Goal: Task Accomplishment & Management: Complete application form

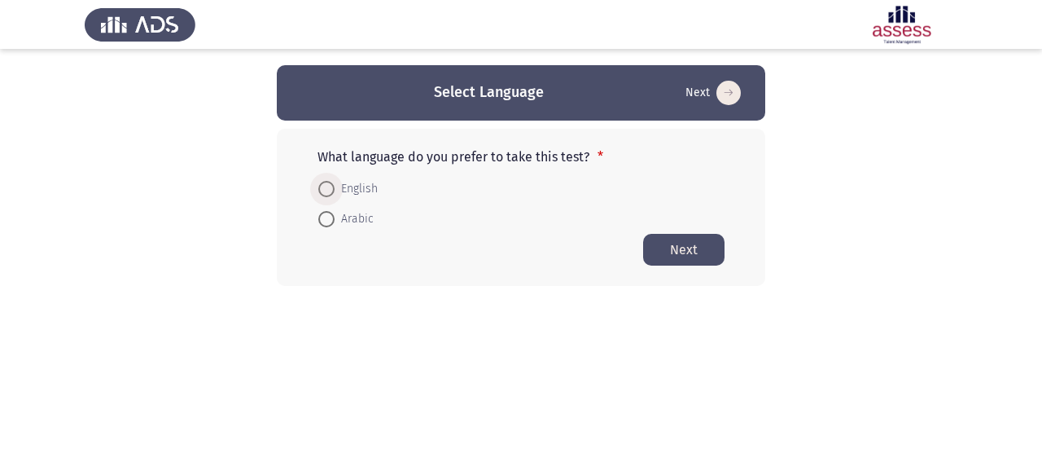
click at [328, 190] on span at bounding box center [326, 189] width 16 height 16
click at [328, 190] on input "English" at bounding box center [326, 189] width 16 height 16
radio input "true"
click at [328, 214] on span at bounding box center [326, 218] width 16 height 16
click at [328, 214] on input "Arabic" at bounding box center [326, 218] width 16 height 16
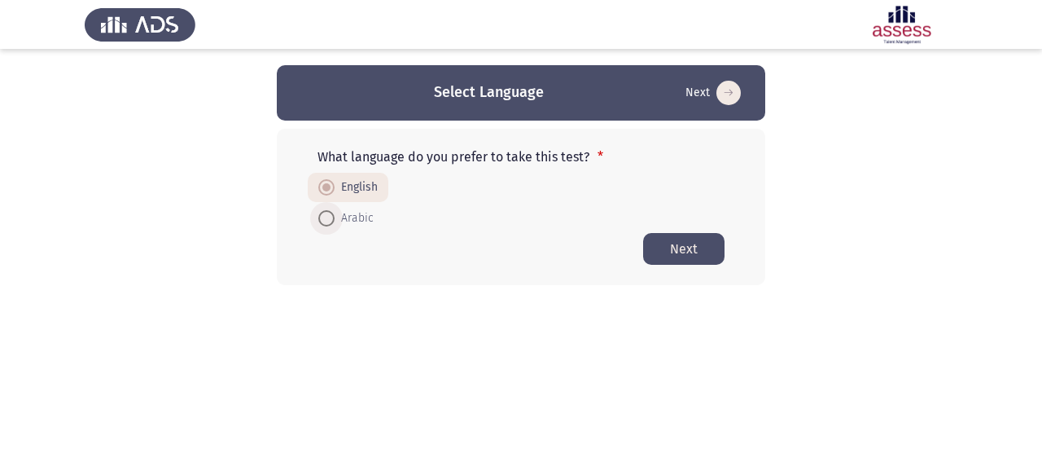
radio input "true"
click at [656, 241] on button "Next" at bounding box center [683, 249] width 81 height 32
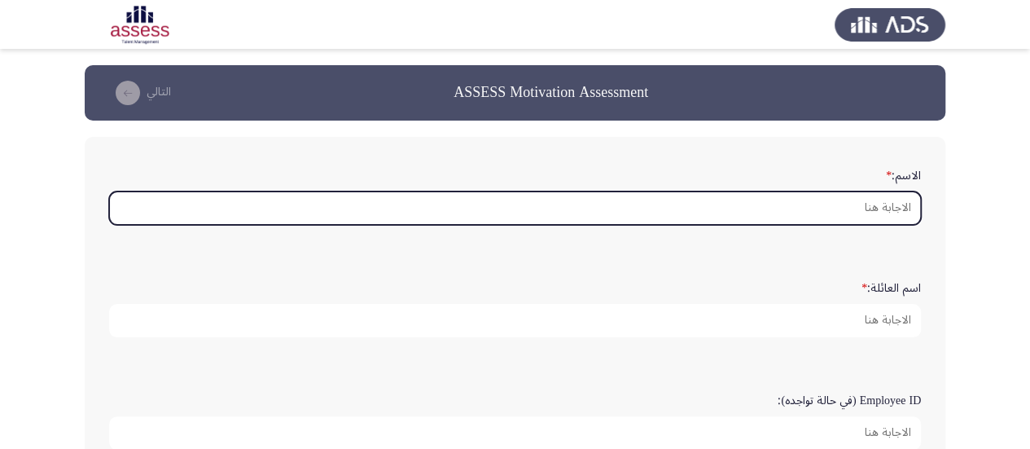
click at [767, 214] on input "الاسم: *" at bounding box center [515, 207] width 812 height 33
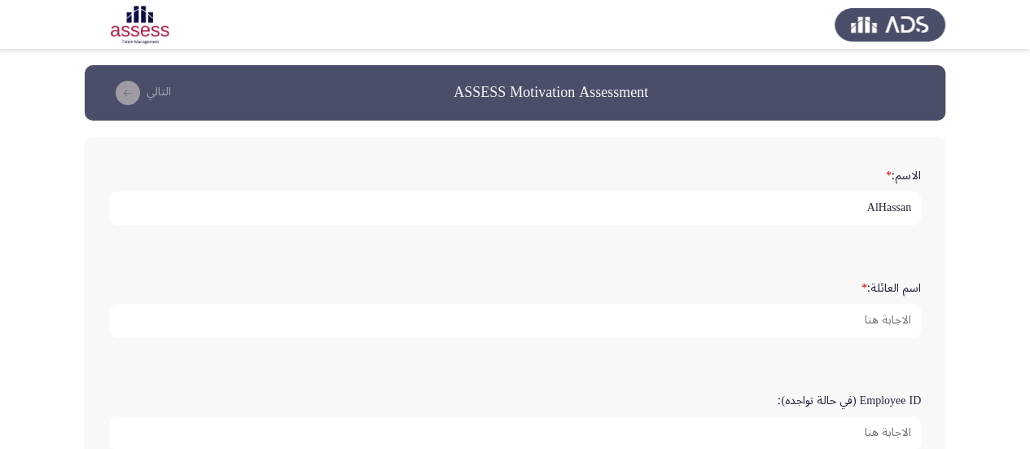
type input "AlHassan"
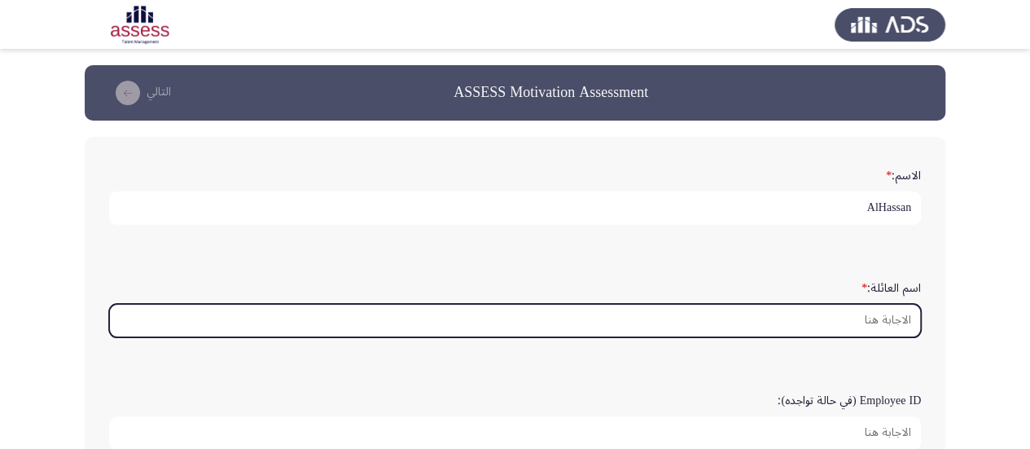
click at [798, 327] on input "اسم العائلة: *" at bounding box center [515, 320] width 812 height 33
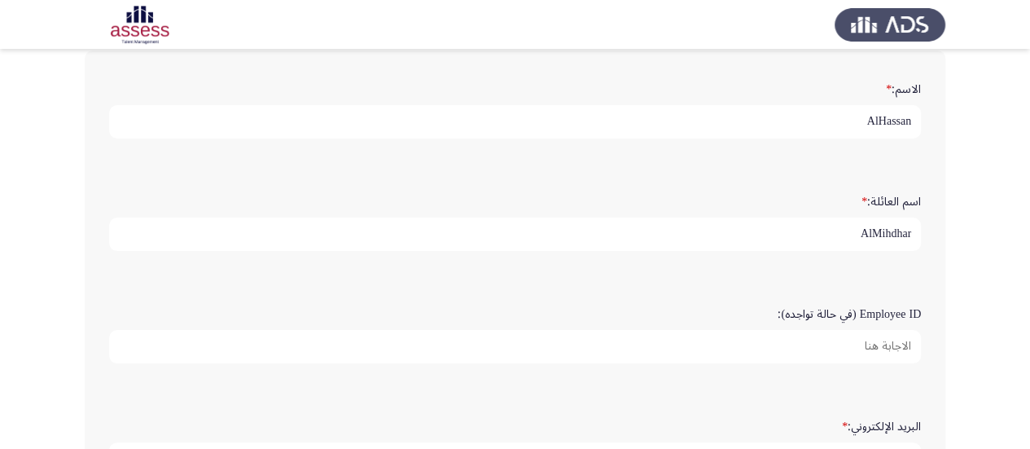
scroll to position [88, 0]
type input "AlMihdhar"
click at [798, 328] on input "Employee ID (في حالة تواجده):" at bounding box center [515, 344] width 812 height 33
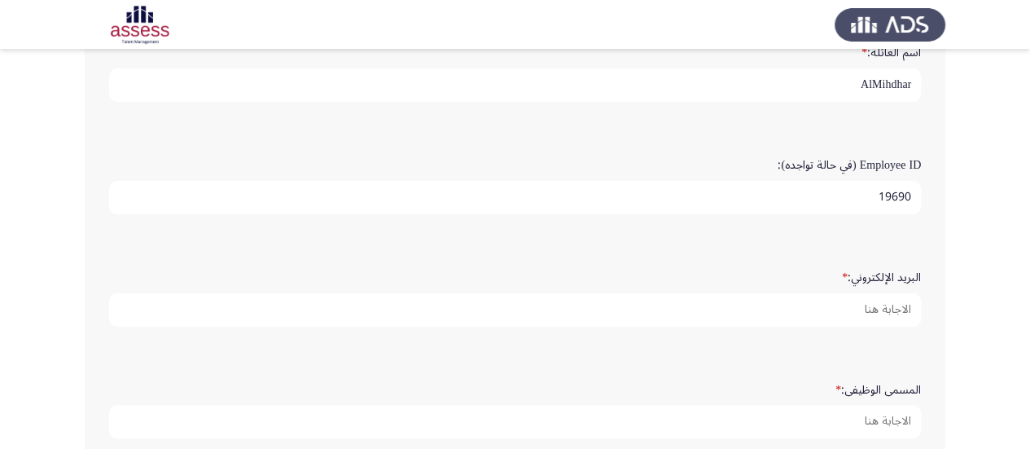
scroll to position [236, 0]
type input "19690"
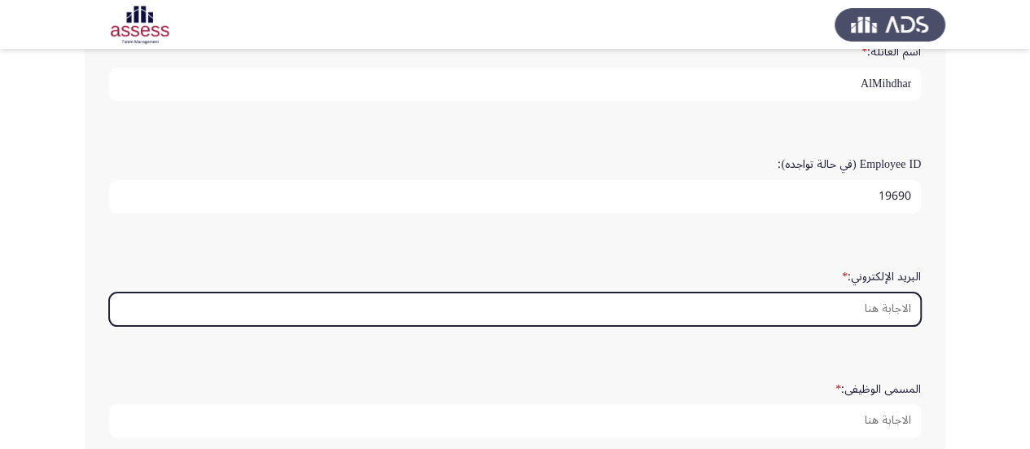
click at [823, 309] on input "البريد الإلكتروني: *" at bounding box center [515, 308] width 812 height 33
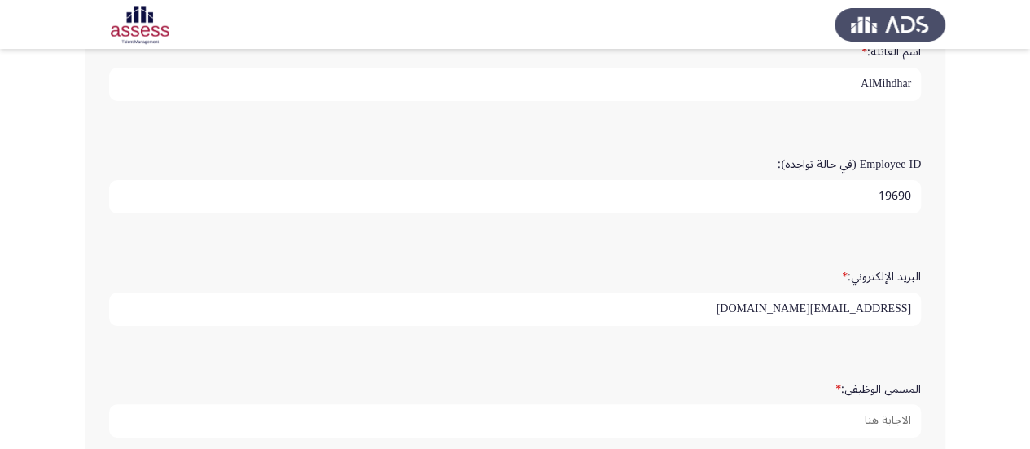
type input "[EMAIL_ADDRESS][DOMAIN_NAME]"
click at [819, 351] on div "المسمى الوظيفى: *" at bounding box center [515, 406] width 828 height 112
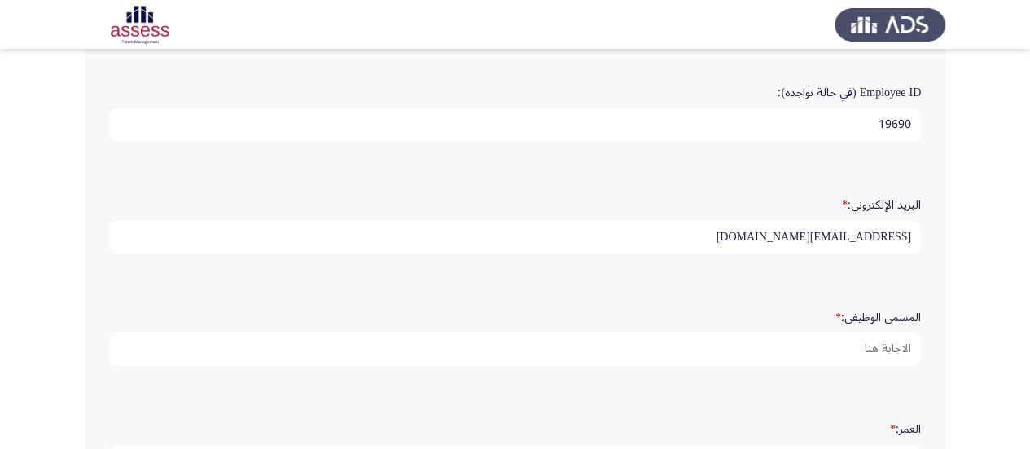
scroll to position [309, 0]
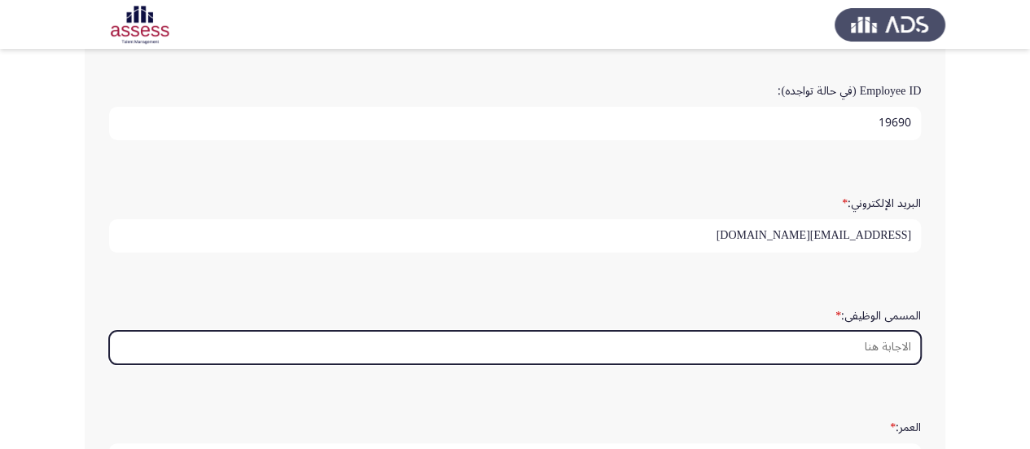
click at [847, 339] on input "المسمى الوظيفى: *" at bounding box center [515, 346] width 812 height 33
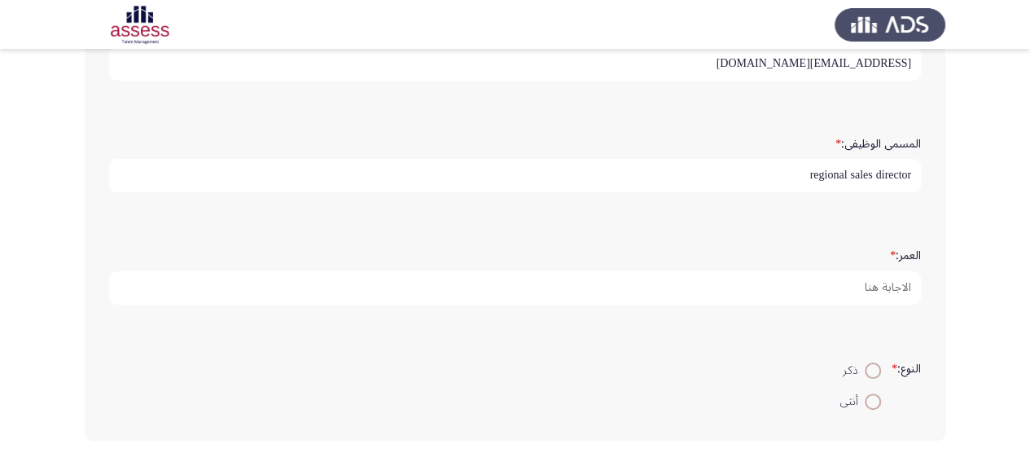
scroll to position [489, 0]
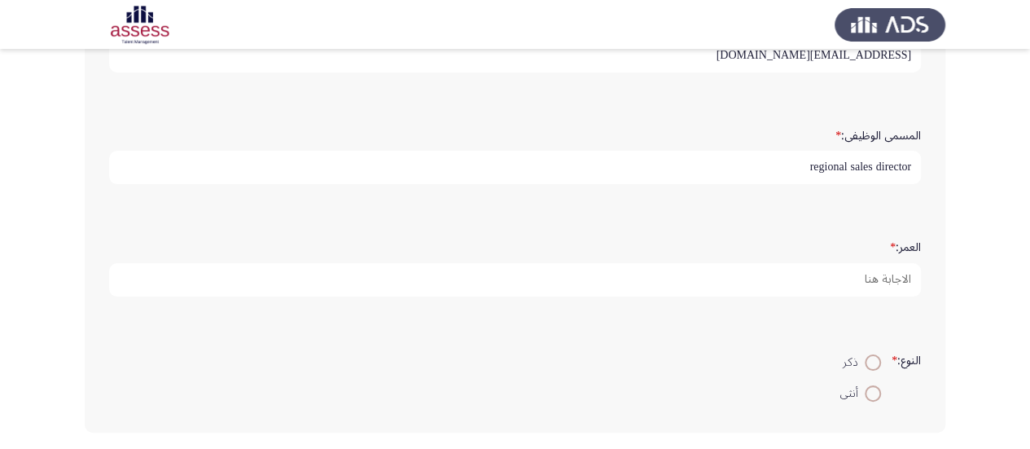
type input "regional sales director"
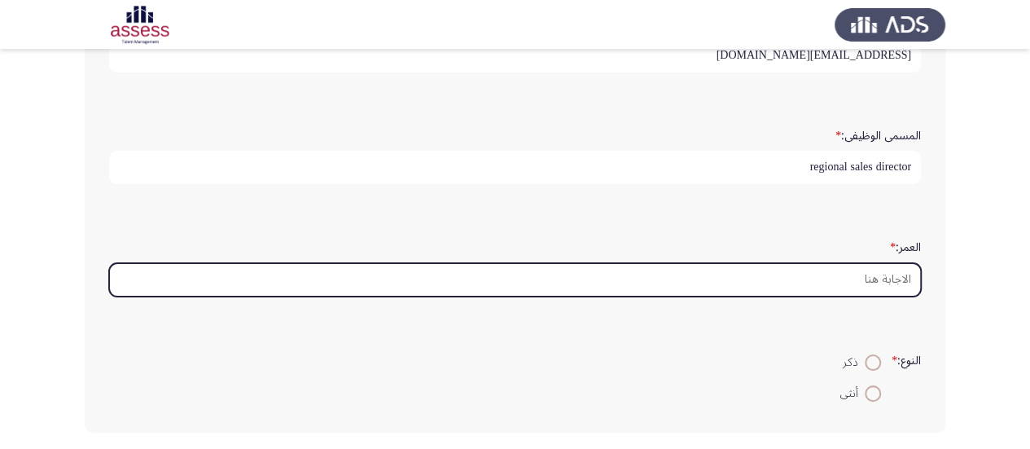
click at [884, 278] on input "العمر: *" at bounding box center [515, 279] width 812 height 33
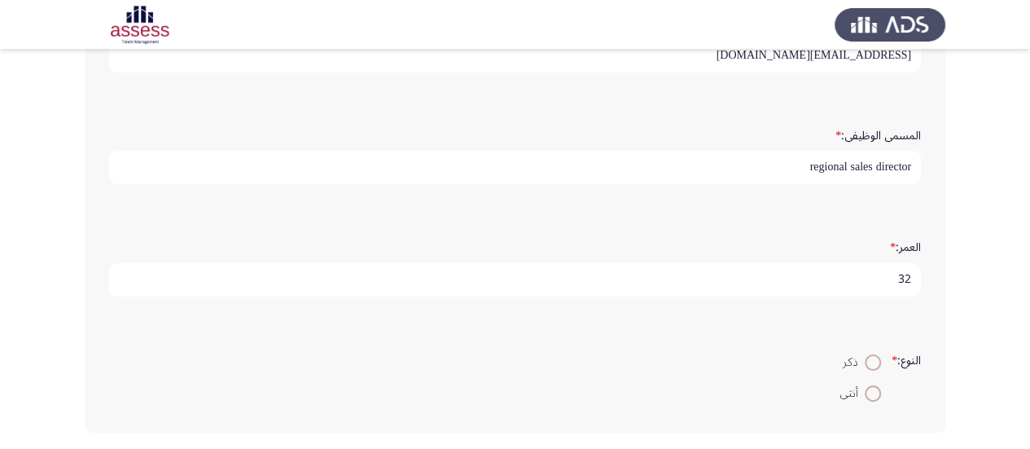
type input "32"
click at [873, 362] on span at bounding box center [873, 362] width 0 height 0
click at [869, 357] on input "ذكر" at bounding box center [873, 362] width 16 height 16
radio input "true"
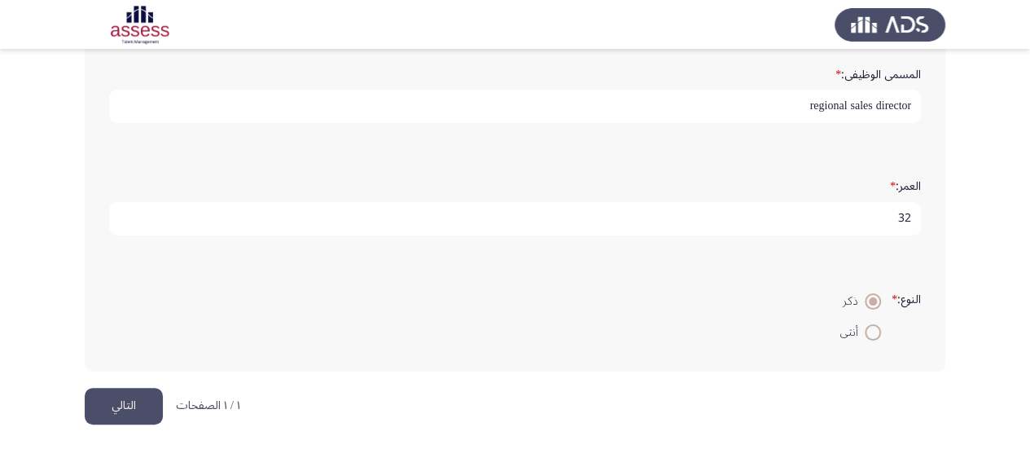
click at [110, 398] on button "التالي" at bounding box center [124, 405] width 78 height 37
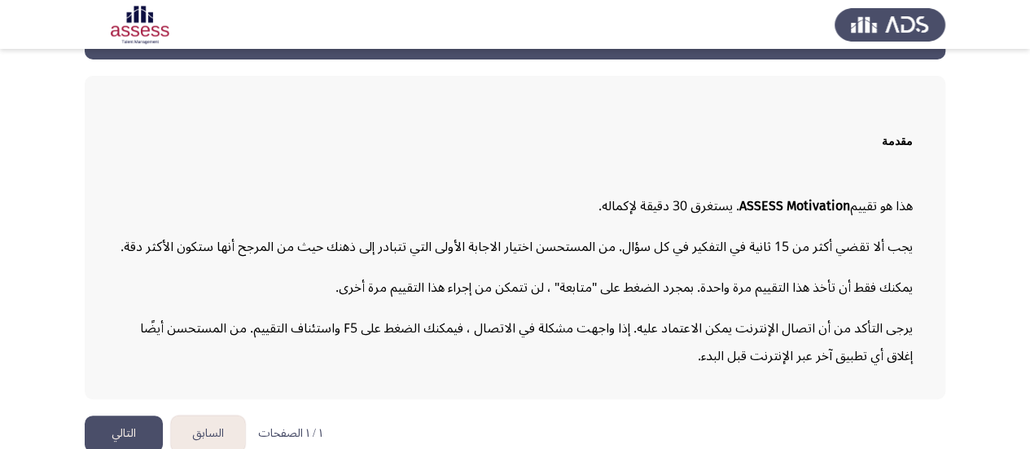
scroll to position [81, 0]
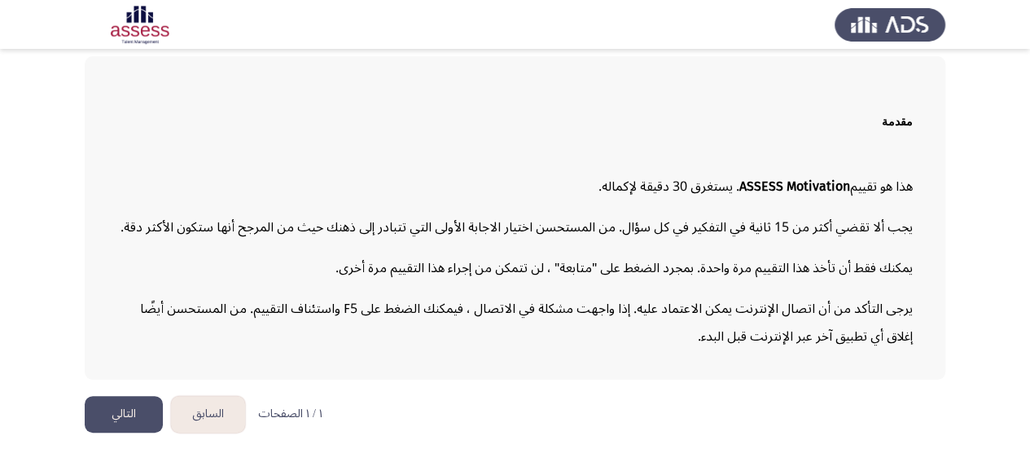
click at [142, 402] on button "التالي" at bounding box center [124, 414] width 78 height 37
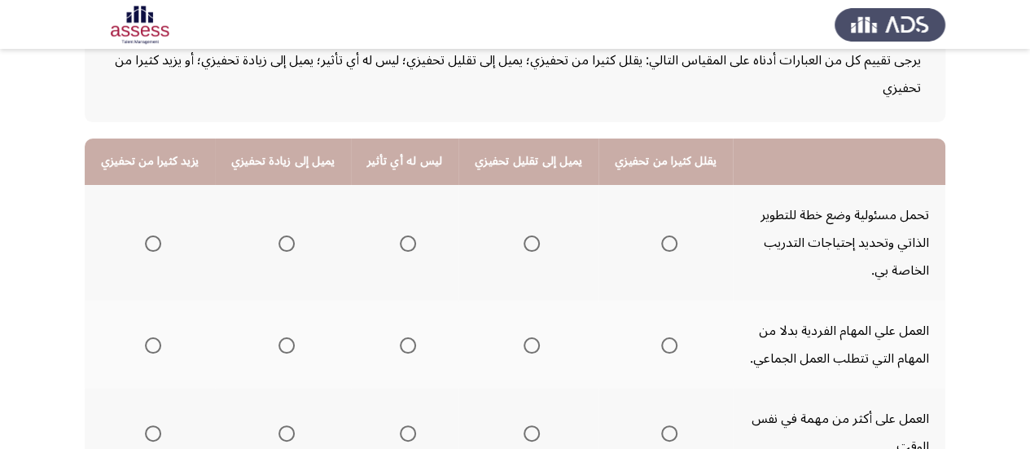
scroll to position [120, 0]
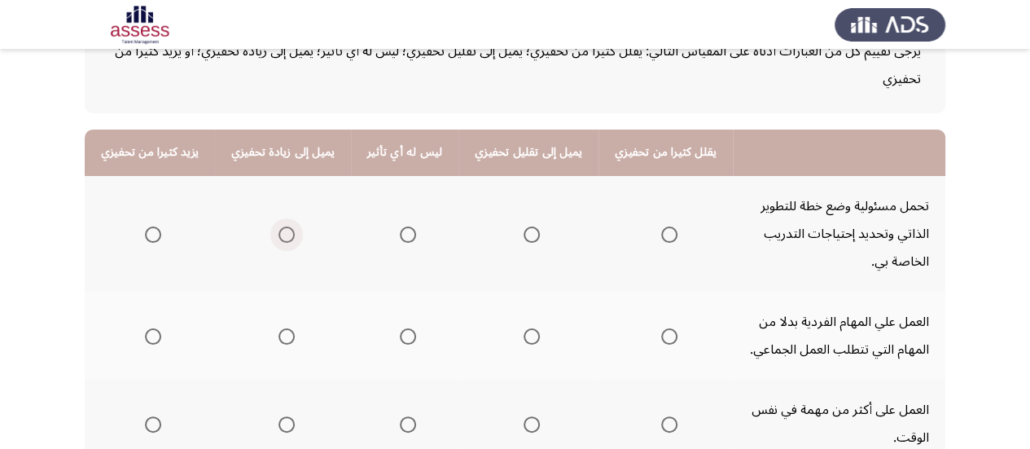
click at [282, 239] on span "Select an option" at bounding box center [286, 234] width 16 height 16
click at [282, 239] on input "Select an option" at bounding box center [286, 234] width 16 height 16
click at [523, 330] on span "Select an option" at bounding box center [531, 336] width 16 height 16
click at [523, 330] on input "Select an option" at bounding box center [531, 336] width 16 height 16
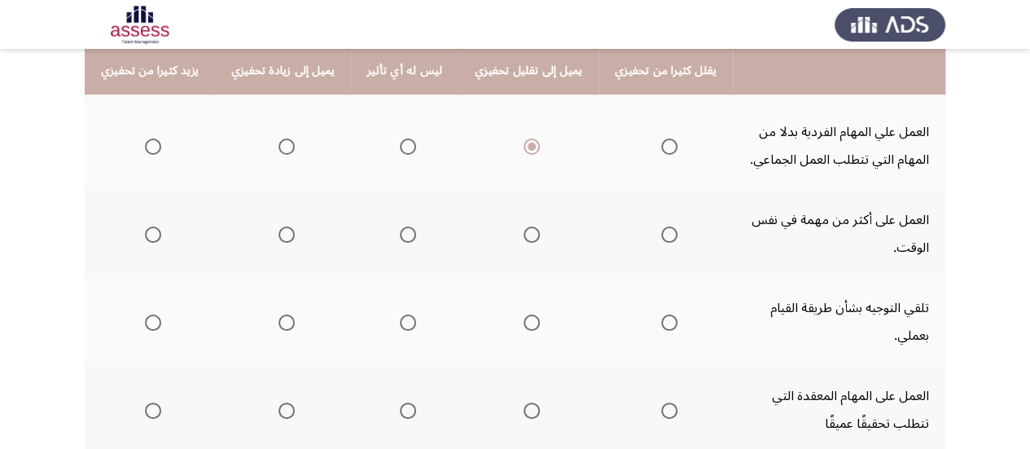
scroll to position [310, 0]
click at [283, 239] on span "Select an option" at bounding box center [286, 233] width 16 height 16
click at [283, 239] on input "Select an option" at bounding box center [286, 233] width 16 height 16
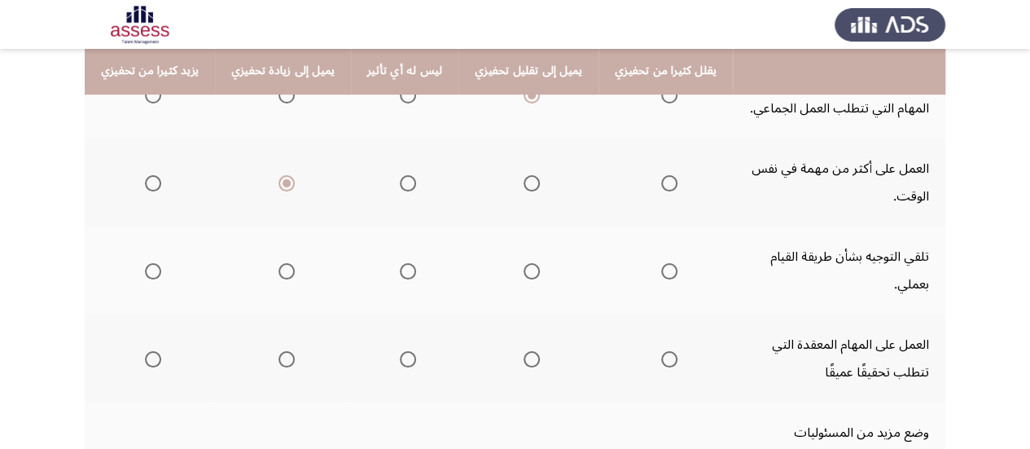
scroll to position [362, 0]
click at [400, 261] on span "Select an option" at bounding box center [408, 269] width 16 height 16
click at [400, 261] on input "Select an option" at bounding box center [408, 269] width 16 height 16
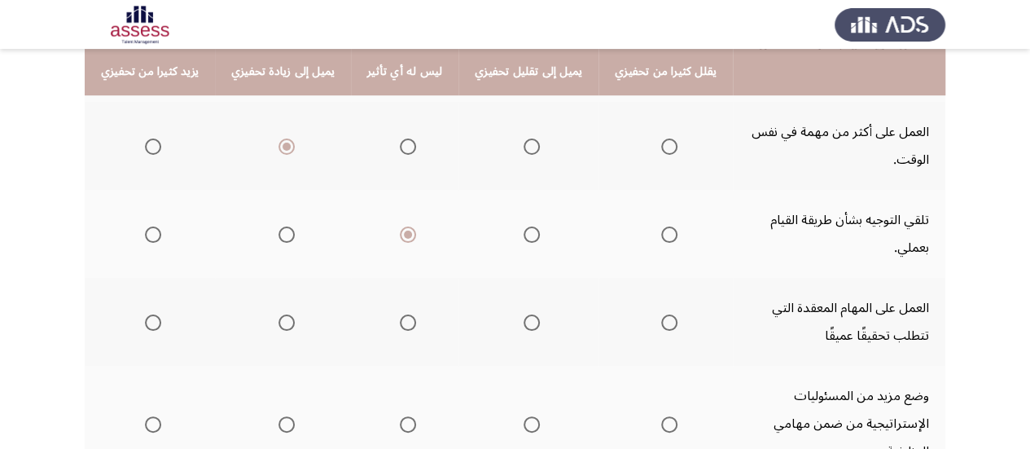
scroll to position [401, 0]
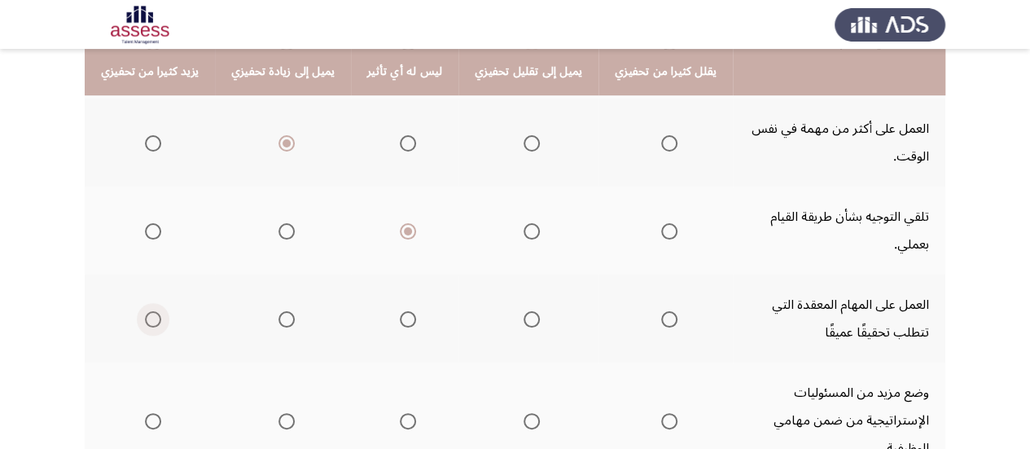
click at [154, 311] on span "Select an option" at bounding box center [153, 319] width 16 height 16
click at [154, 311] on input "Select an option" at bounding box center [153, 319] width 16 height 16
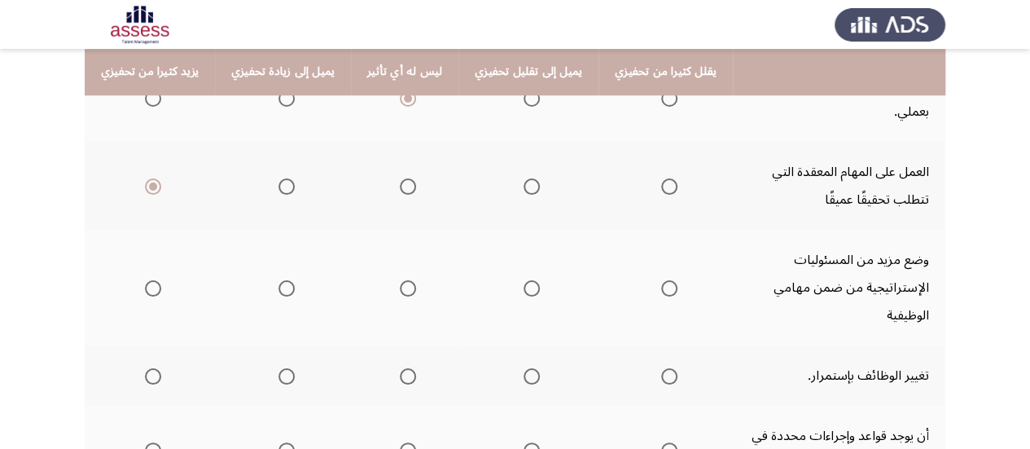
scroll to position [534, 0]
click at [156, 279] on span "Select an option" at bounding box center [153, 287] width 16 height 16
click at [156, 279] on input "Select an option" at bounding box center [153, 287] width 16 height 16
click at [400, 367] on span "Select an option" at bounding box center [408, 375] width 16 height 16
click at [400, 367] on input "Select an option" at bounding box center [408, 375] width 16 height 16
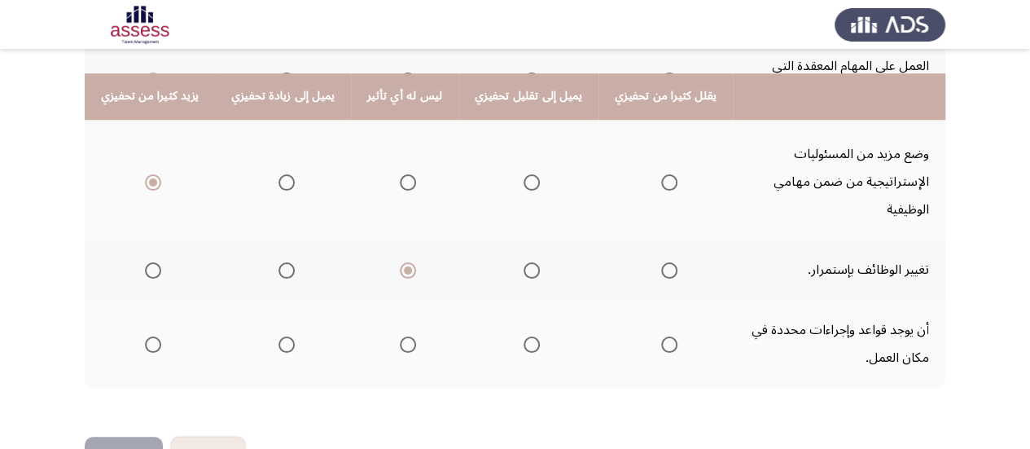
scroll to position [663, 0]
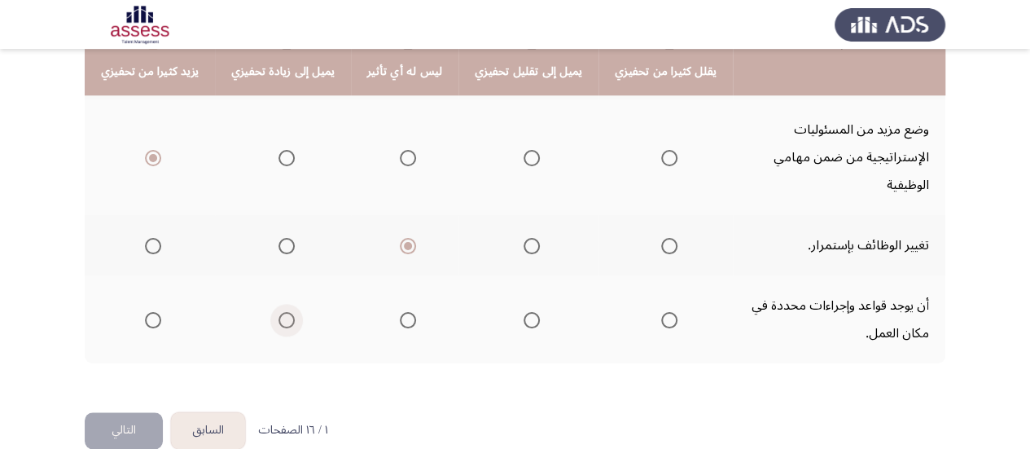
click at [283, 312] on span "Select an option" at bounding box center [286, 320] width 16 height 16
click at [283, 312] on input "Select an option" at bounding box center [286, 320] width 16 height 16
click at [127, 412] on button "التالي" at bounding box center [124, 430] width 78 height 37
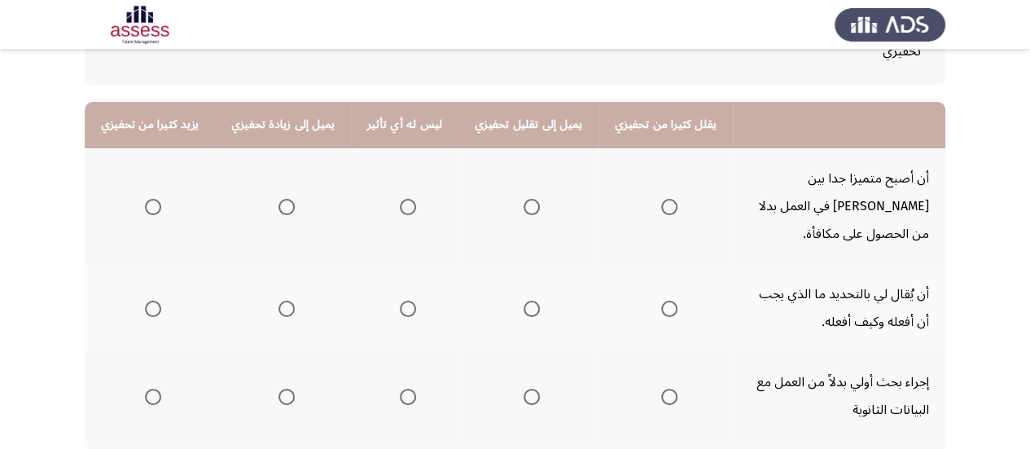
scroll to position [168, 0]
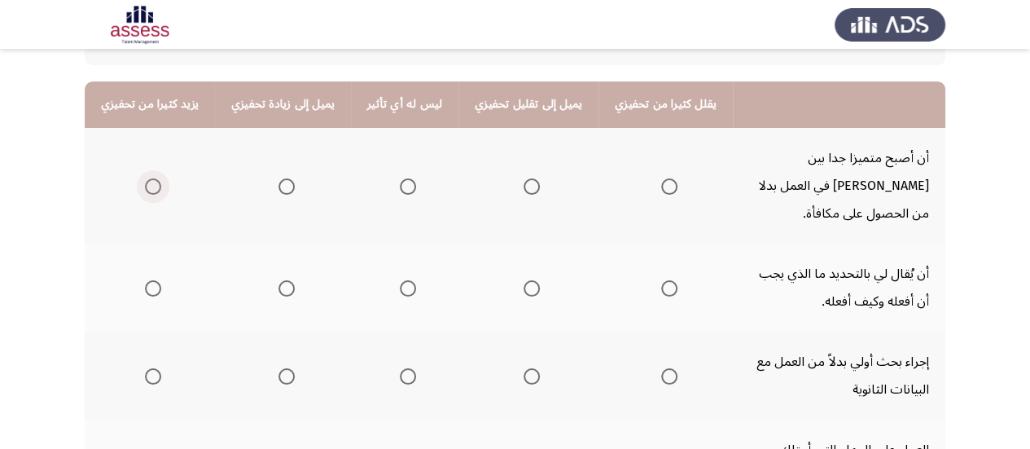
click at [150, 178] on span "Select an option" at bounding box center [153, 186] width 16 height 16
click at [150, 178] on input "Select an option" at bounding box center [153, 186] width 16 height 16
click at [407, 261] on th at bounding box center [404, 287] width 107 height 88
click at [393, 280] on label "Select an option" at bounding box center [404, 288] width 23 height 16
click at [400, 280] on input "Select an option" at bounding box center [408, 288] width 16 height 16
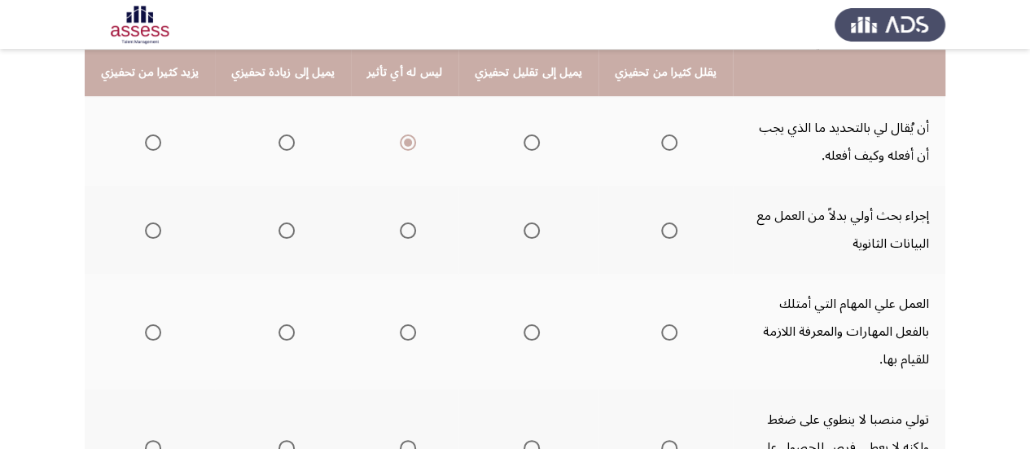
scroll to position [314, 0]
click at [523, 221] on span "Select an option" at bounding box center [531, 229] width 16 height 16
click at [523, 221] on input "Select an option" at bounding box center [531, 229] width 16 height 16
click at [148, 323] on span "Select an option" at bounding box center [153, 331] width 16 height 16
click at [148, 323] on input "Select an option" at bounding box center [153, 331] width 16 height 16
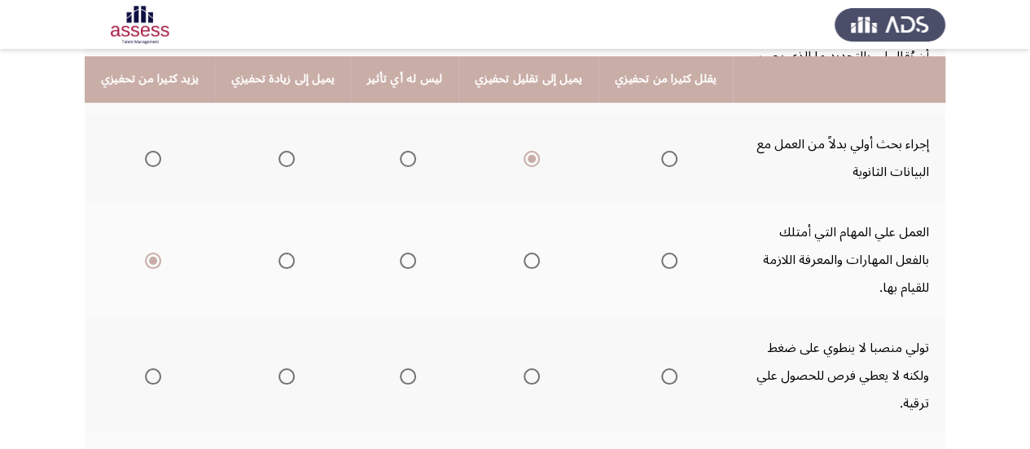
scroll to position [394, 0]
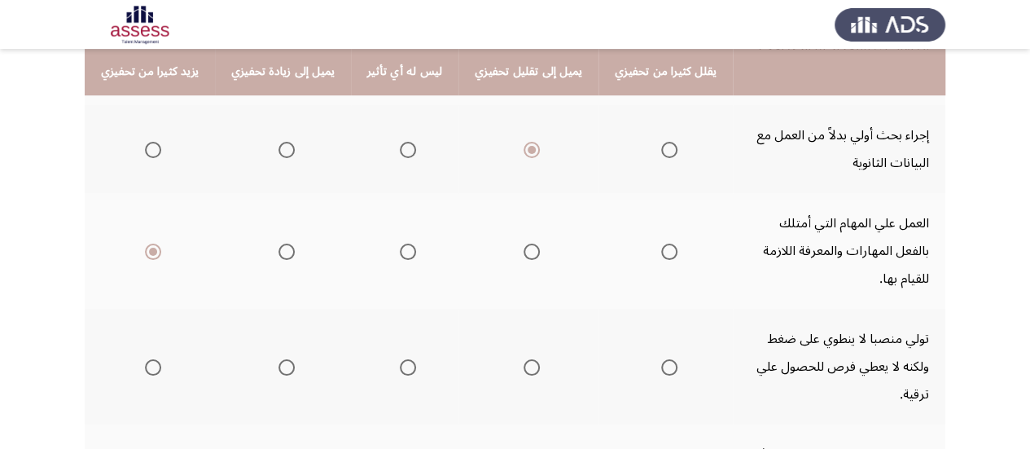
click at [654, 352] on mat-radio-group "Select an option" at bounding box center [665, 366] width 23 height 28
click at [661, 359] on span "Select an option" at bounding box center [669, 367] width 16 height 16
click at [661, 359] on input "Select an option" at bounding box center [669, 367] width 16 height 16
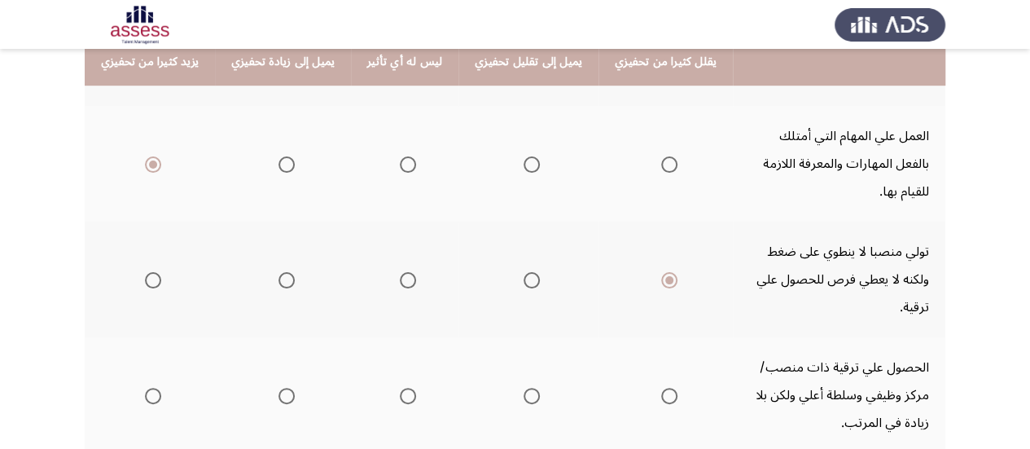
scroll to position [482, 0]
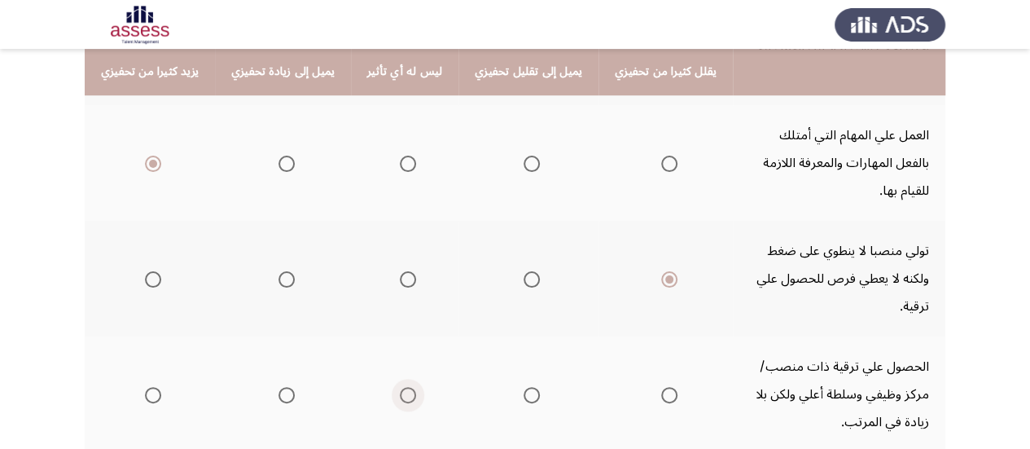
click at [400, 387] on span "Select an option" at bounding box center [408, 395] width 16 height 16
click at [400, 387] on input "Select an option" at bounding box center [408, 395] width 16 height 16
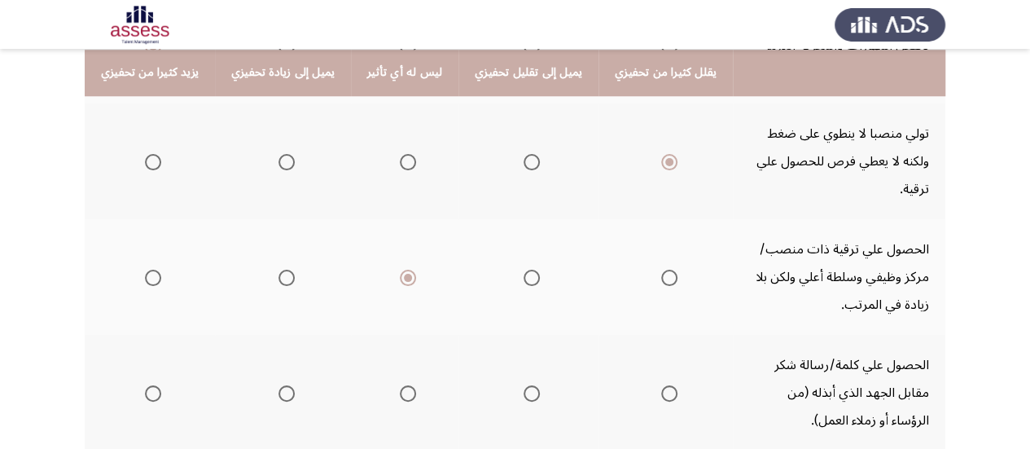
scroll to position [600, 0]
click at [145, 384] on span "Select an option" at bounding box center [153, 392] width 16 height 16
click at [145, 384] on input "Select an option" at bounding box center [153, 392] width 16 height 16
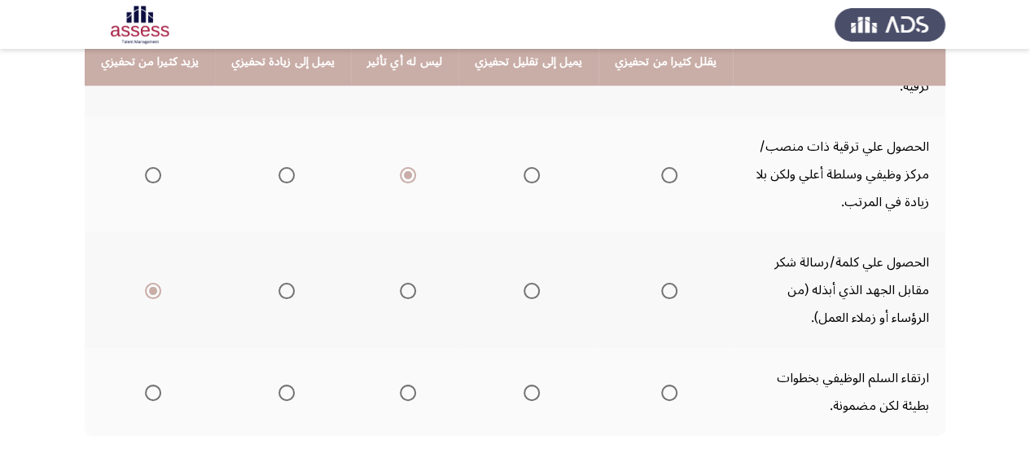
scroll to position [707, 0]
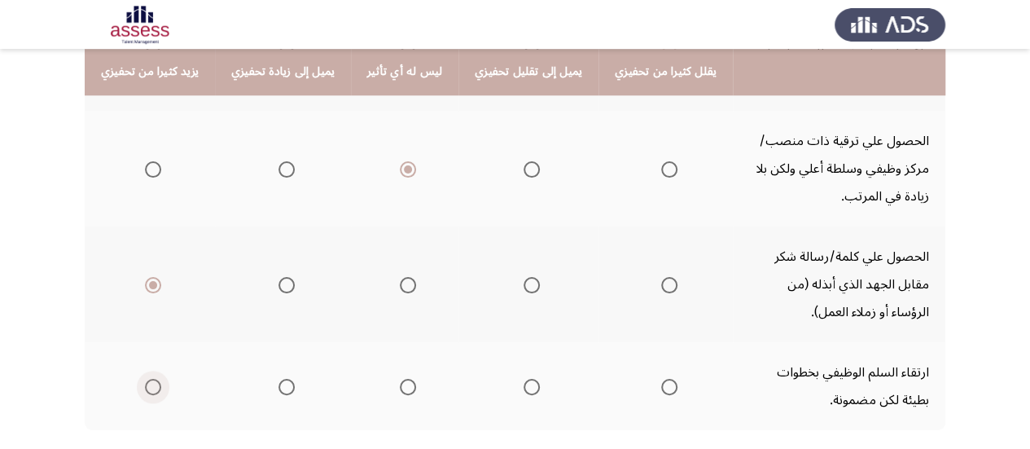
click at [155, 379] on span "Select an option" at bounding box center [153, 387] width 16 height 16
click at [155, 379] on input "Select an option" at bounding box center [153, 387] width 16 height 16
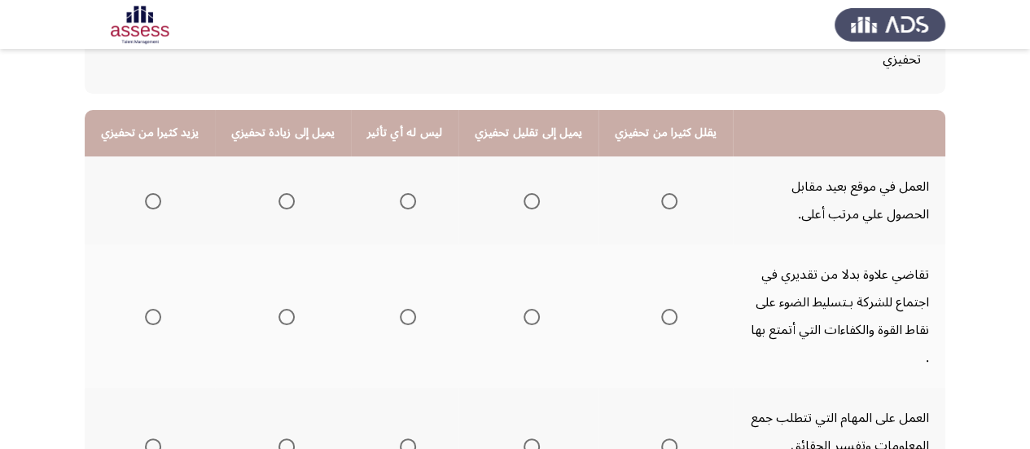
scroll to position [140, 0]
click at [400, 204] on span "Select an option" at bounding box center [408, 200] width 16 height 16
click at [400, 204] on input "Select an option" at bounding box center [408, 200] width 16 height 16
click at [661, 309] on span "Select an option" at bounding box center [669, 316] width 16 height 16
click at [661, 309] on input "Select an option" at bounding box center [669, 316] width 16 height 16
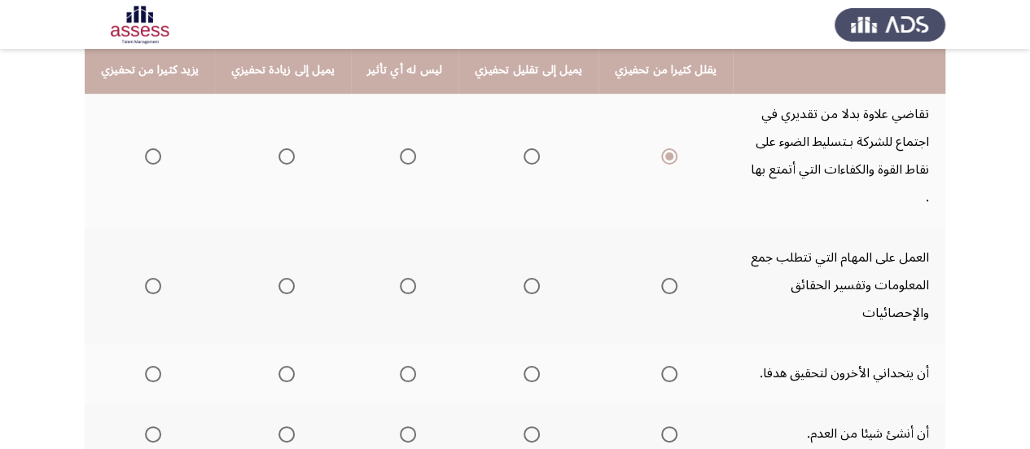
scroll to position [301, 0]
click at [278, 276] on span "Select an option" at bounding box center [286, 284] width 16 height 16
click at [278, 276] on input "Select an option" at bounding box center [286, 284] width 16 height 16
click at [151, 364] on span "Select an option" at bounding box center [153, 372] width 16 height 16
click at [151, 364] on input "Select an option" at bounding box center [153, 372] width 16 height 16
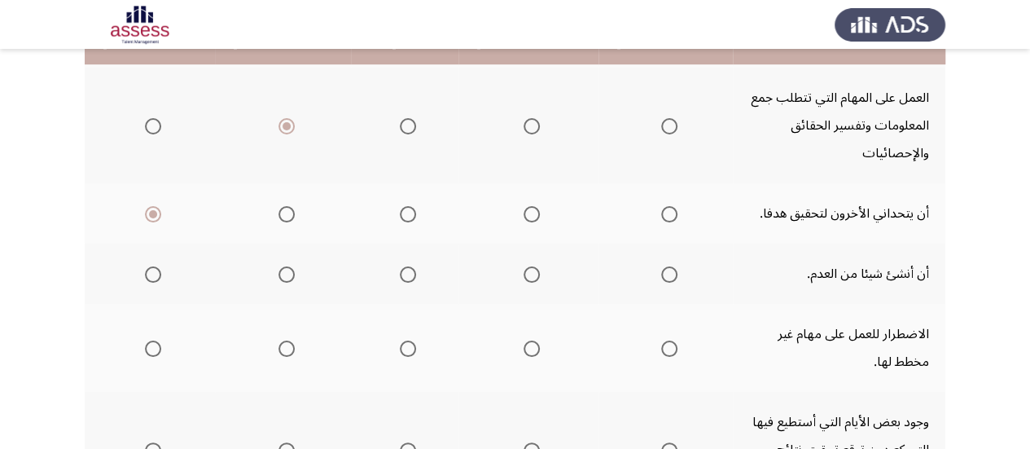
scroll to position [463, 0]
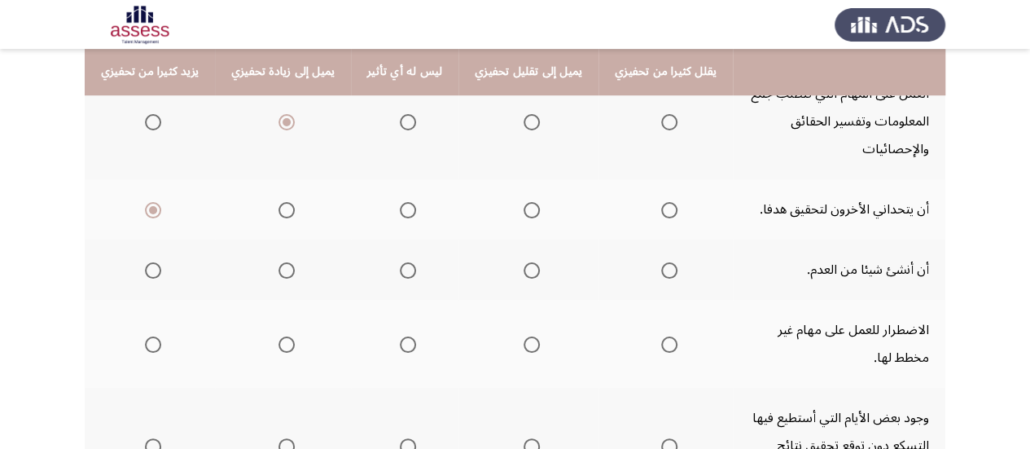
click at [152, 262] on span "Select an option" at bounding box center [153, 270] width 16 height 16
click at [152, 262] on input "Select an option" at bounding box center [153, 270] width 16 height 16
click at [152, 336] on span "Select an option" at bounding box center [153, 344] width 16 height 16
click at [152, 336] on input "Select an option" at bounding box center [153, 344] width 16 height 16
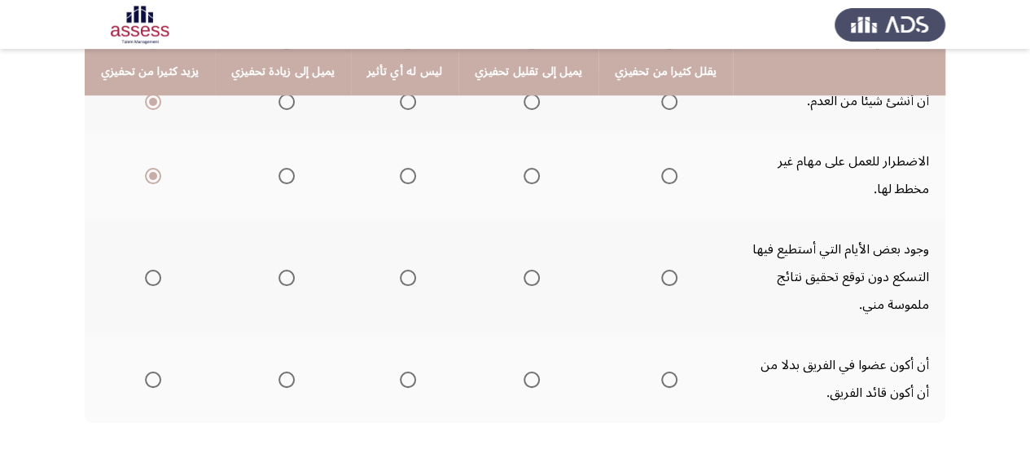
scroll to position [633, 0]
click at [661, 269] on span "Select an option" at bounding box center [669, 277] width 16 height 16
click at [661, 269] on input "Select an option" at bounding box center [669, 277] width 16 height 16
click at [401, 370] on span "Select an option" at bounding box center [408, 378] width 16 height 16
click at [401, 370] on input "Select an option" at bounding box center [408, 378] width 16 height 16
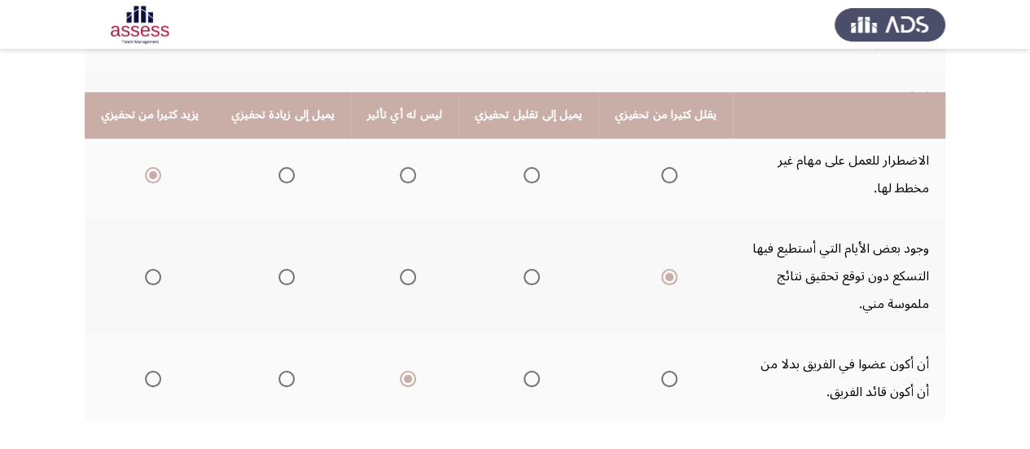
scroll to position [691, 0]
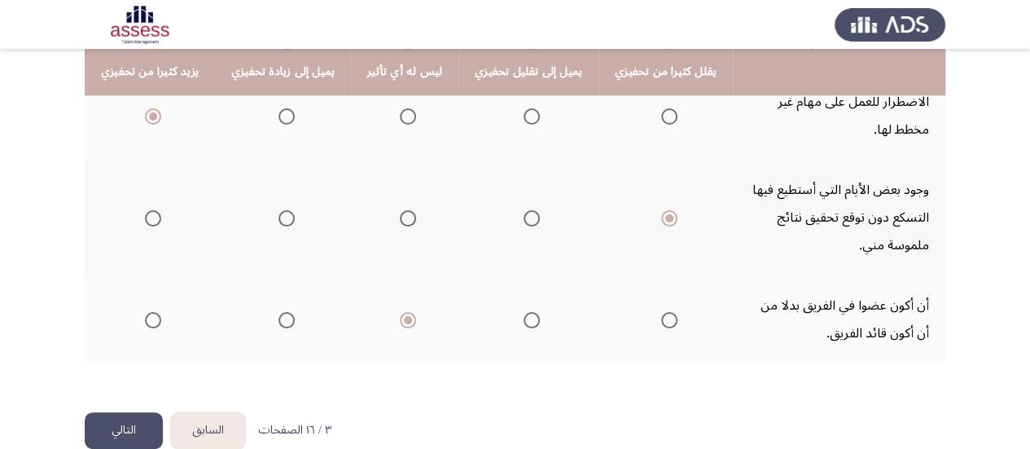
click at [131, 412] on button "التالي" at bounding box center [124, 430] width 78 height 37
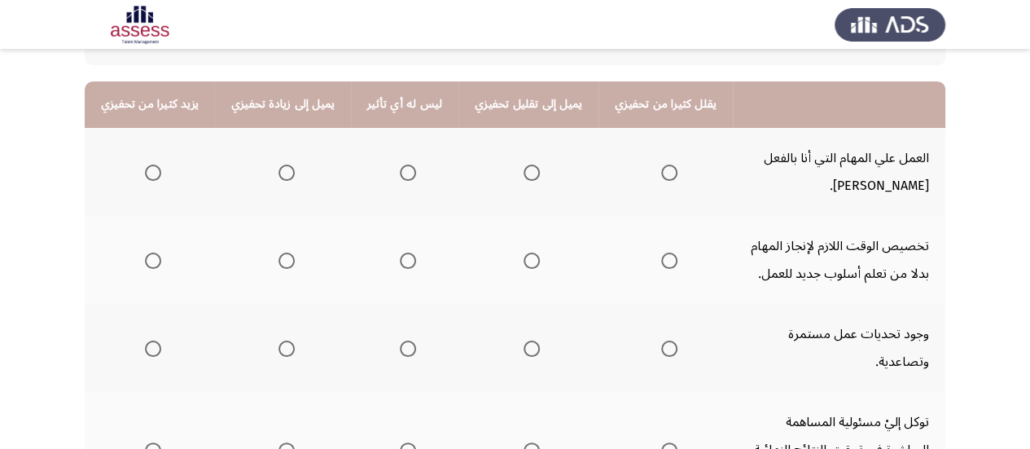
scroll to position [169, 0]
click at [282, 173] on span "Select an option" at bounding box center [286, 172] width 16 height 16
click at [282, 173] on input "Select an option" at bounding box center [286, 172] width 16 height 16
click at [400, 256] on span "Select an option" at bounding box center [408, 260] width 16 height 16
click at [400, 256] on input "Select an option" at bounding box center [408, 260] width 16 height 16
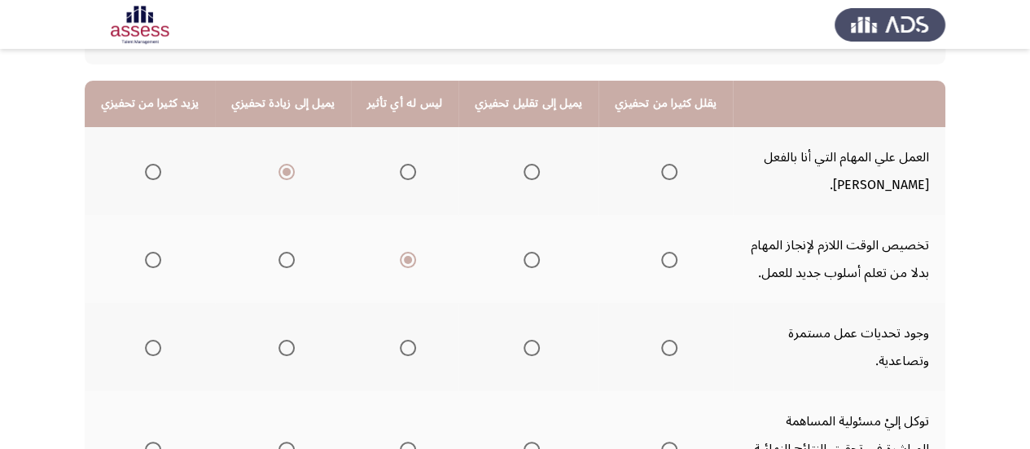
click at [163, 334] on th at bounding box center [150, 347] width 130 height 88
click at [155, 339] on span "Select an option" at bounding box center [153, 347] width 16 height 16
click at [155, 339] on input "Select an option" at bounding box center [153, 347] width 16 height 16
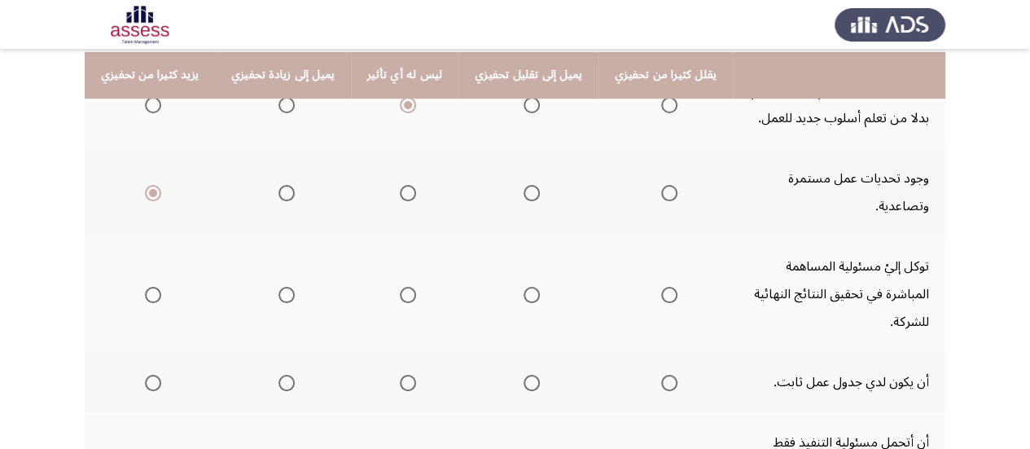
scroll to position [326, 0]
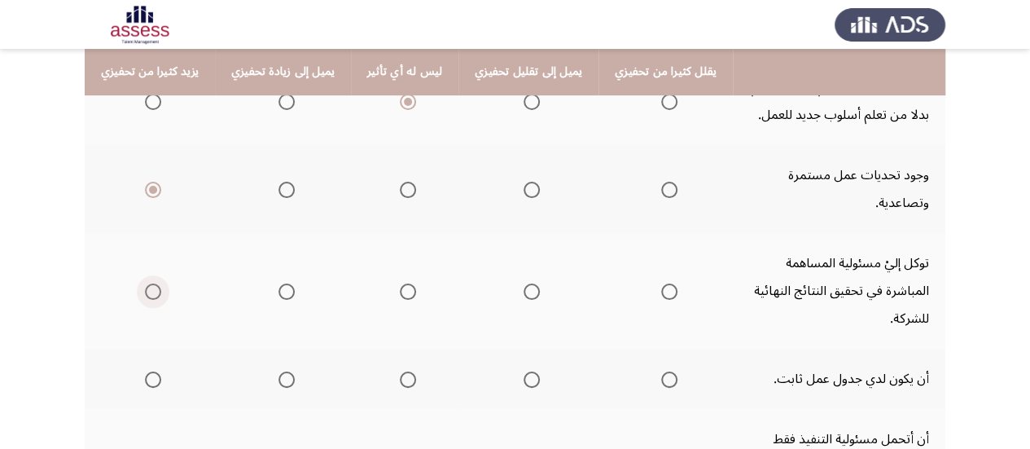
click at [145, 283] on span "Select an option" at bounding box center [153, 291] width 16 height 16
click at [145, 283] on input "Select an option" at bounding box center [153, 291] width 16 height 16
click at [400, 371] on span "Select an option" at bounding box center [408, 379] width 16 height 16
click at [400, 371] on input "Select an option" at bounding box center [408, 379] width 16 height 16
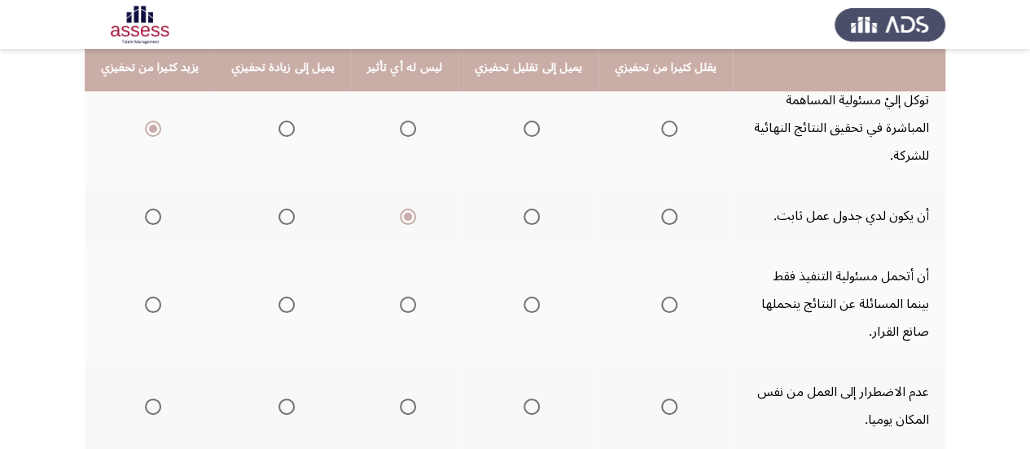
scroll to position [490, 0]
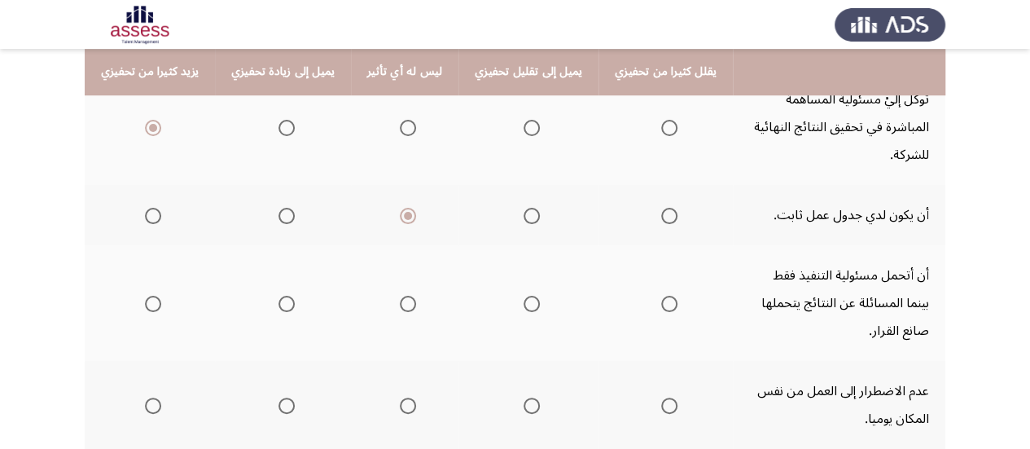
click at [661, 295] on span "Select an option" at bounding box center [669, 303] width 16 height 16
click at [661, 295] on input "Select an option" at bounding box center [669, 303] width 16 height 16
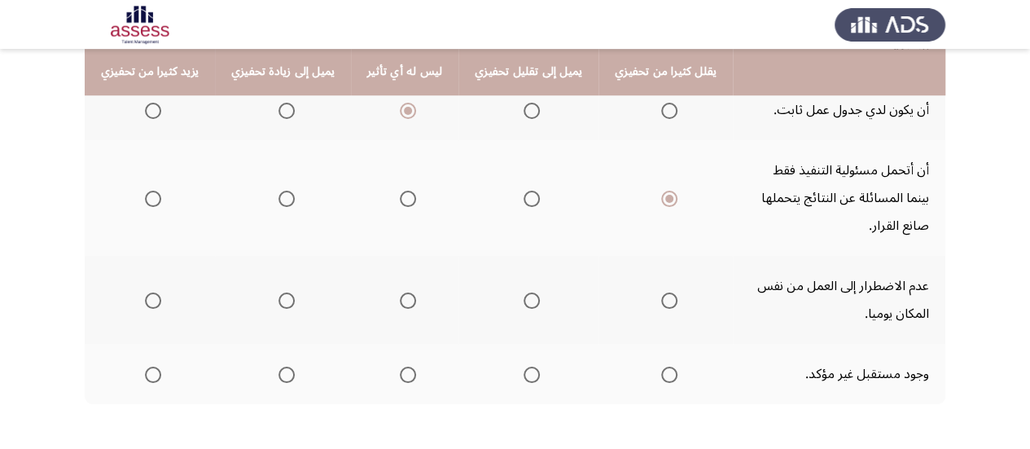
scroll to position [597, 0]
click at [400, 291] on span "Select an option" at bounding box center [408, 299] width 16 height 16
click at [400, 291] on input "Select an option" at bounding box center [408, 299] width 16 height 16
click at [153, 365] on span "Select an option" at bounding box center [153, 373] width 16 height 16
click at [153, 365] on input "Select an option" at bounding box center [153, 373] width 16 height 16
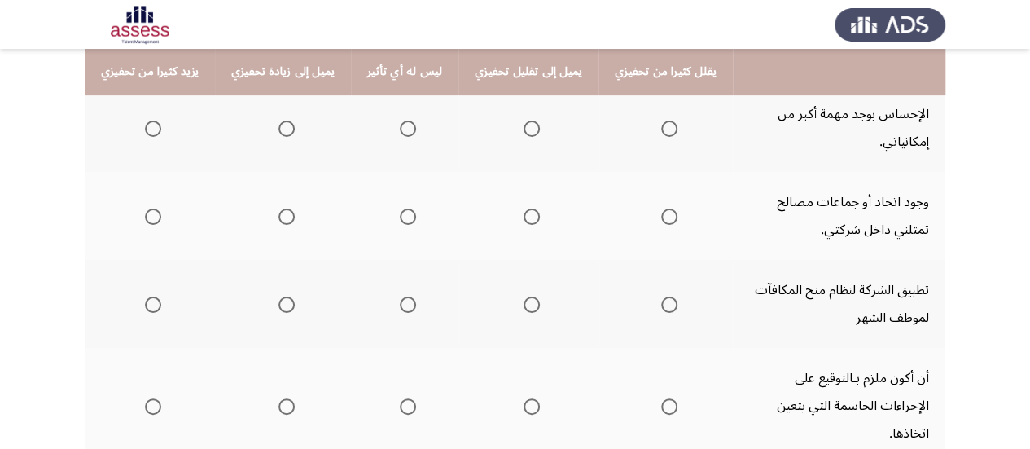
scroll to position [212, 0]
click at [155, 120] on span "Select an option" at bounding box center [153, 128] width 16 height 16
click at [155, 120] on input "Select an option" at bounding box center [153, 128] width 16 height 16
click at [400, 215] on span "Select an option" at bounding box center [408, 216] width 16 height 16
click at [400, 215] on input "Select an option" at bounding box center [408, 216] width 16 height 16
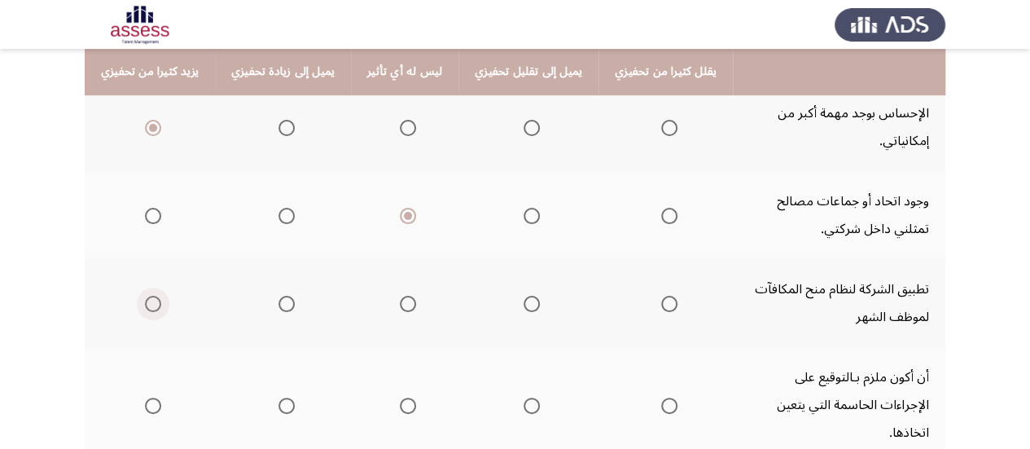
click at [153, 310] on span "Select an option" at bounding box center [153, 303] width 16 height 16
click at [153, 310] on input "Select an option" at bounding box center [153, 303] width 16 height 16
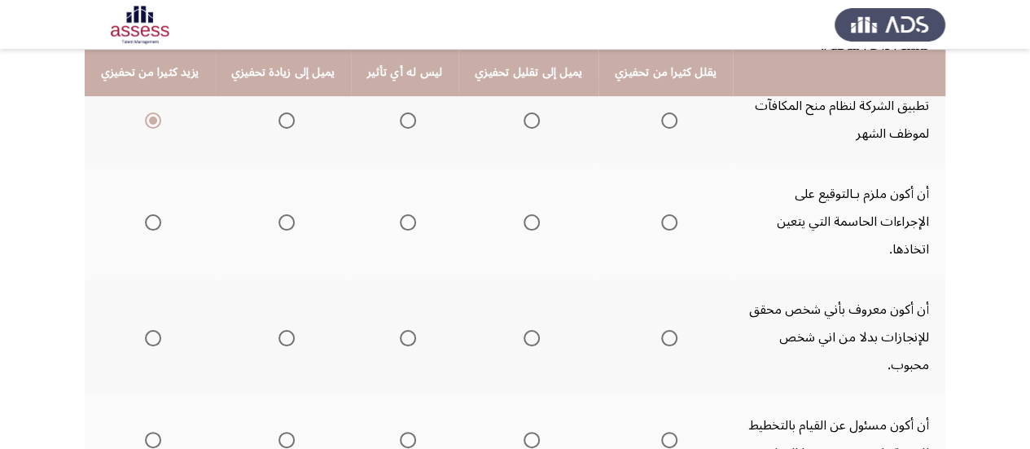
scroll to position [396, 0]
click at [163, 199] on th at bounding box center [150, 221] width 130 height 116
click at [152, 213] on span "Select an option" at bounding box center [153, 221] width 16 height 16
click at [152, 213] on input "Select an option" at bounding box center [153, 221] width 16 height 16
click at [280, 329] on span "Select an option" at bounding box center [286, 337] width 16 height 16
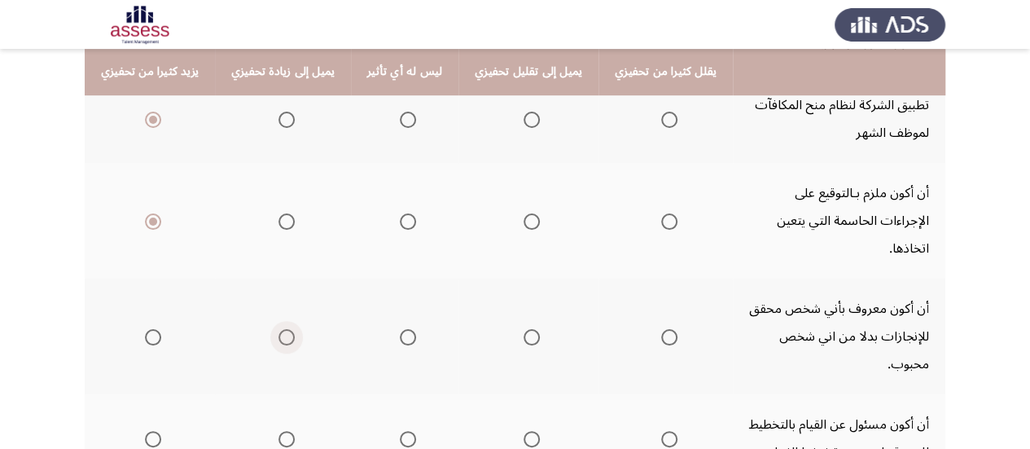
click at [280, 329] on input "Select an option" at bounding box center [286, 337] width 16 height 16
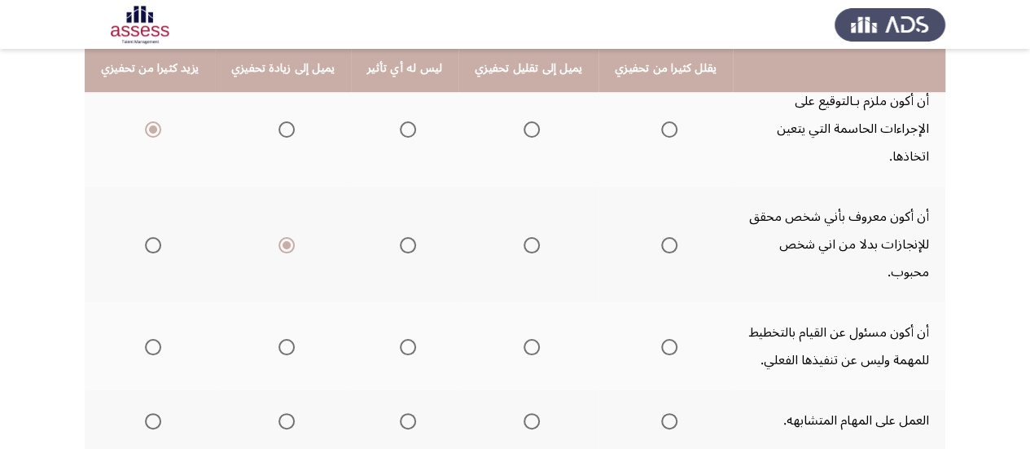
scroll to position [493, 0]
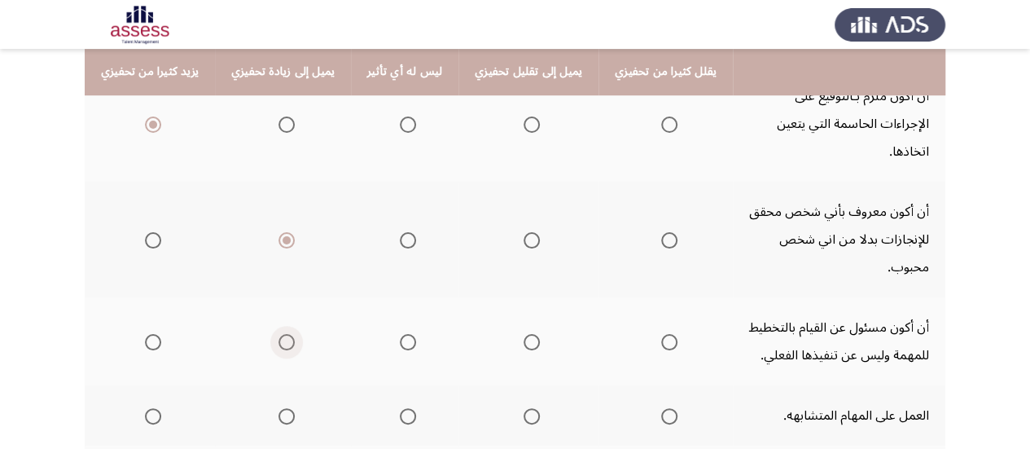
click at [283, 334] on span "Select an option" at bounding box center [286, 342] width 16 height 16
click at [283, 334] on input "Select an option" at bounding box center [286, 342] width 16 height 16
click at [523, 408] on span "Select an option" at bounding box center [531, 416] width 16 height 16
click at [523, 408] on input "Select an option" at bounding box center [531, 416] width 16 height 16
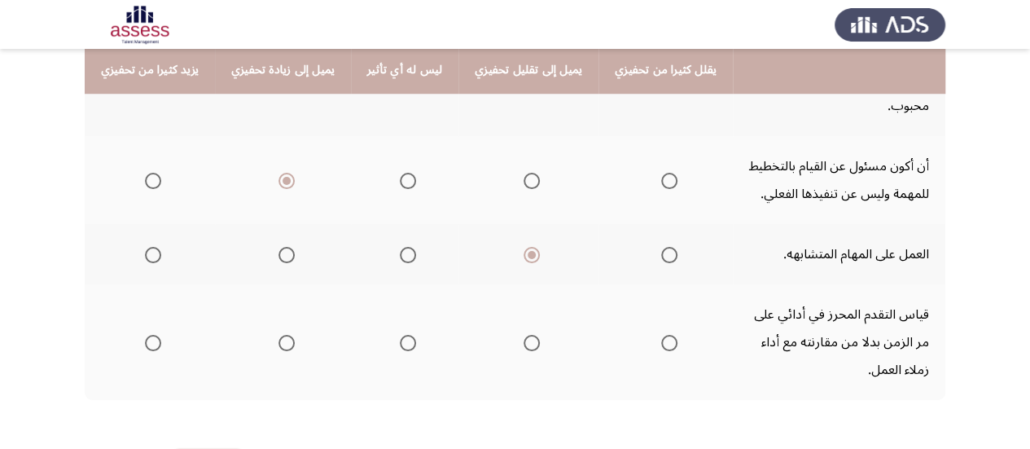
scroll to position [656, 0]
click at [150, 333] on span "Select an option" at bounding box center [153, 341] width 16 height 16
click at [150, 333] on input "Select an option" at bounding box center [153, 341] width 16 height 16
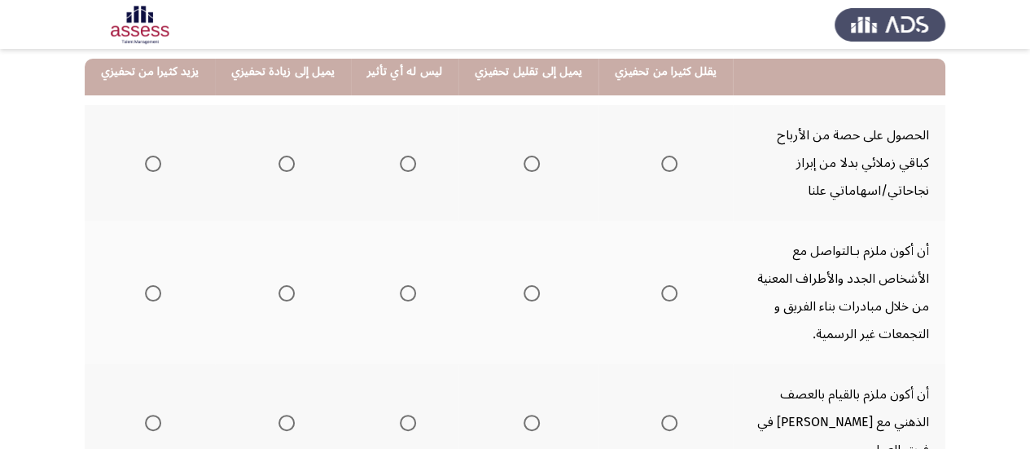
scroll to position [191, 0]
click at [401, 163] on span "Select an option" at bounding box center [408, 163] width 16 height 16
click at [401, 163] on input "Select an option" at bounding box center [408, 163] width 16 height 16
click at [402, 287] on span "Select an option" at bounding box center [408, 292] width 16 height 16
click at [402, 287] on input "Select an option" at bounding box center [408, 292] width 16 height 16
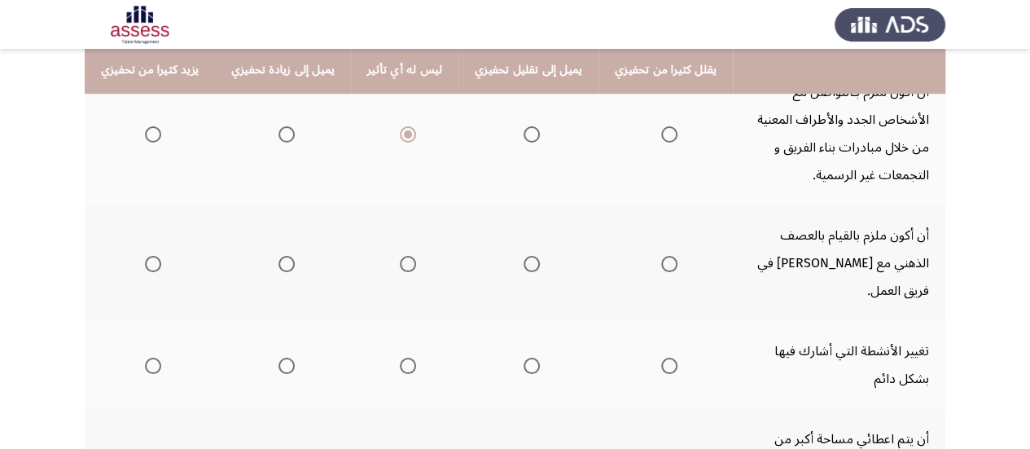
scroll to position [350, 0]
click at [152, 255] on span "Select an option" at bounding box center [153, 263] width 16 height 16
click at [152, 255] on input "Select an option" at bounding box center [153, 263] width 16 height 16
click at [409, 337] on th at bounding box center [404, 364] width 107 height 88
click at [401, 357] on span "Select an option" at bounding box center [408, 365] width 16 height 16
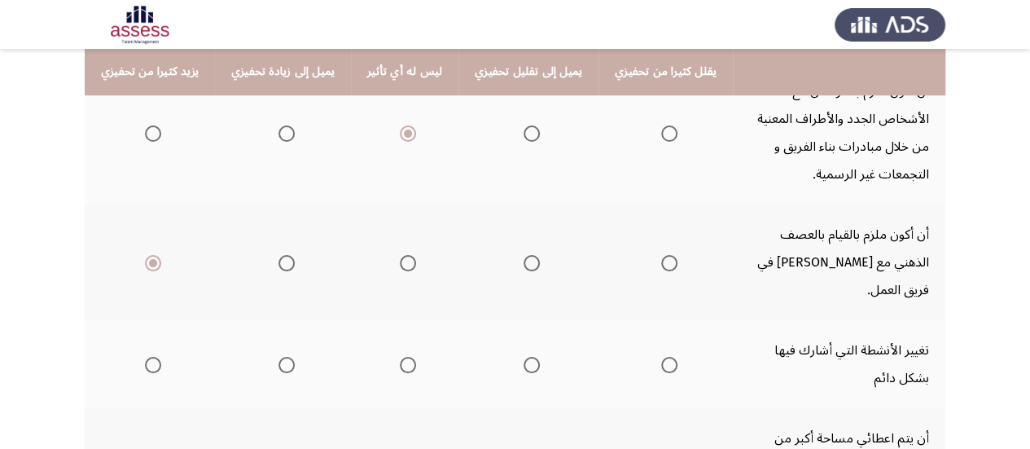
click at [401, 357] on input "Select an option" at bounding box center [408, 365] width 16 height 16
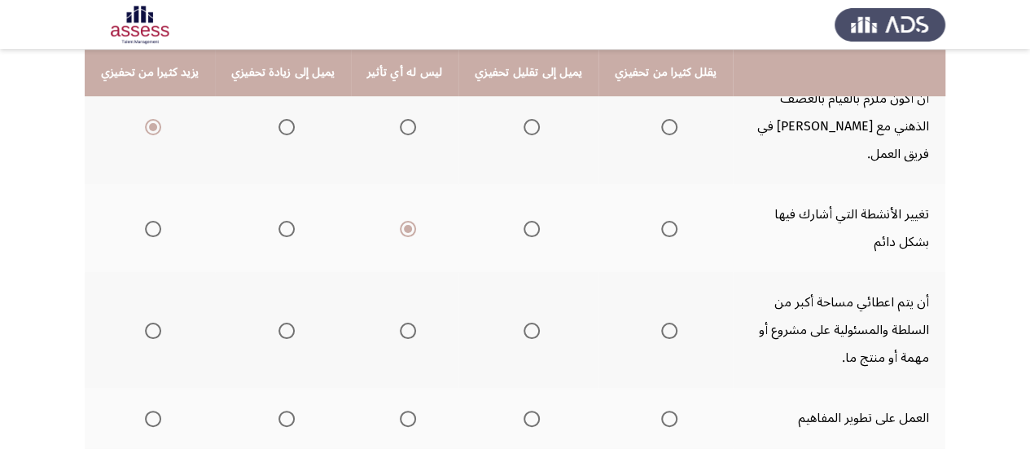
scroll to position [487, 0]
click at [281, 322] on span "Select an option" at bounding box center [286, 330] width 16 height 16
click at [281, 322] on input "Select an option" at bounding box center [286, 330] width 16 height 16
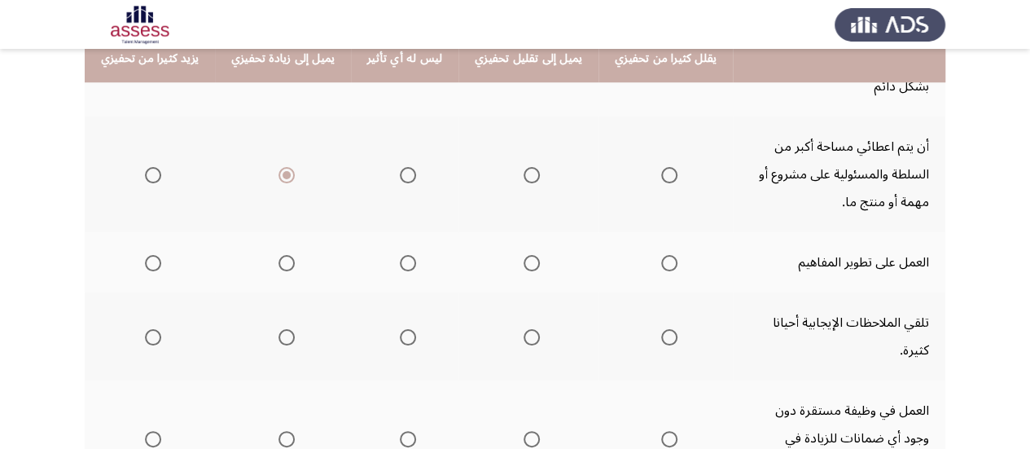
scroll to position [642, 0]
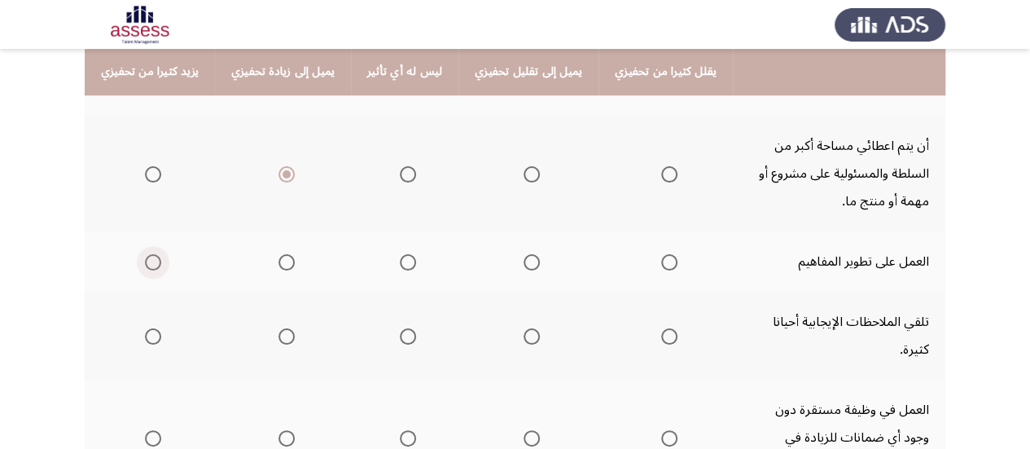
click at [151, 254] on span "Select an option" at bounding box center [153, 262] width 16 height 16
click at [151, 254] on input "Select an option" at bounding box center [153, 262] width 16 height 16
click at [151, 328] on span "Select an option" at bounding box center [153, 336] width 16 height 16
click at [151, 328] on input "Select an option" at bounding box center [153, 336] width 16 height 16
click at [661, 430] on span "Select an option" at bounding box center [669, 438] width 16 height 16
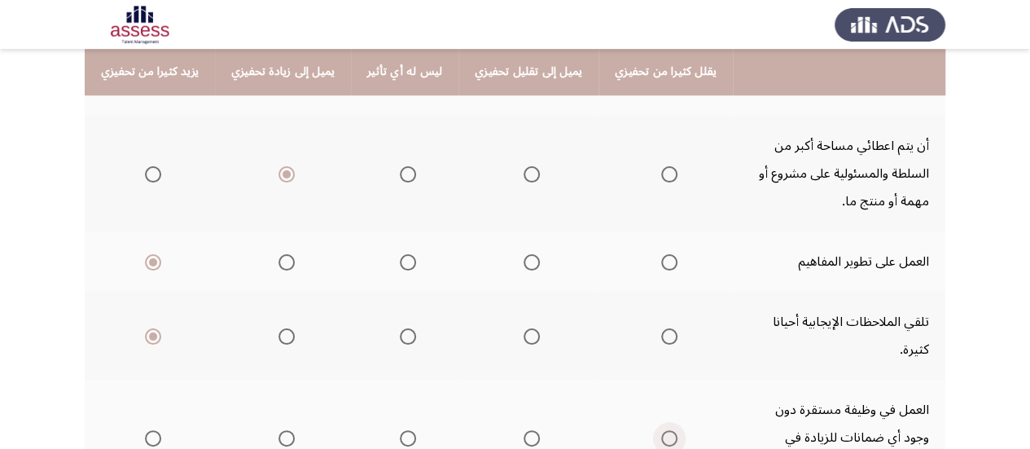
click at [661, 430] on input "Select an option" at bounding box center [669, 438] width 16 height 16
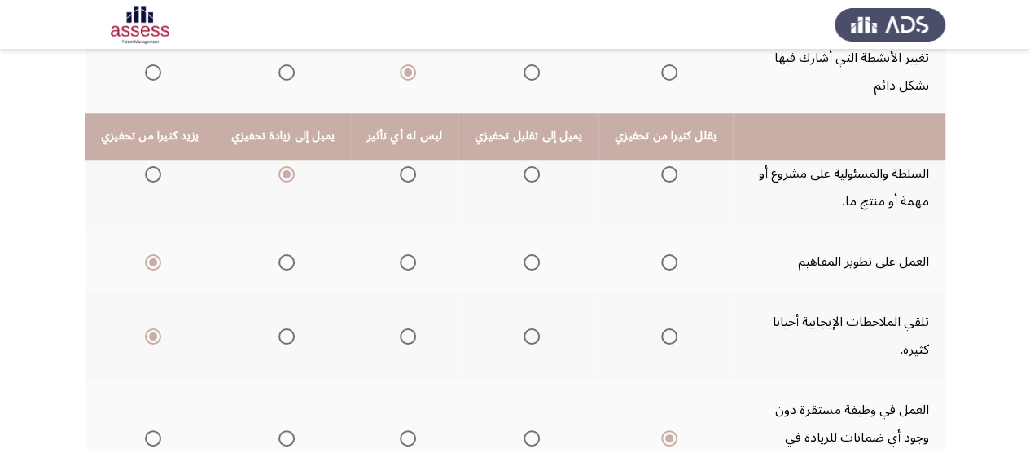
scroll to position [746, 0]
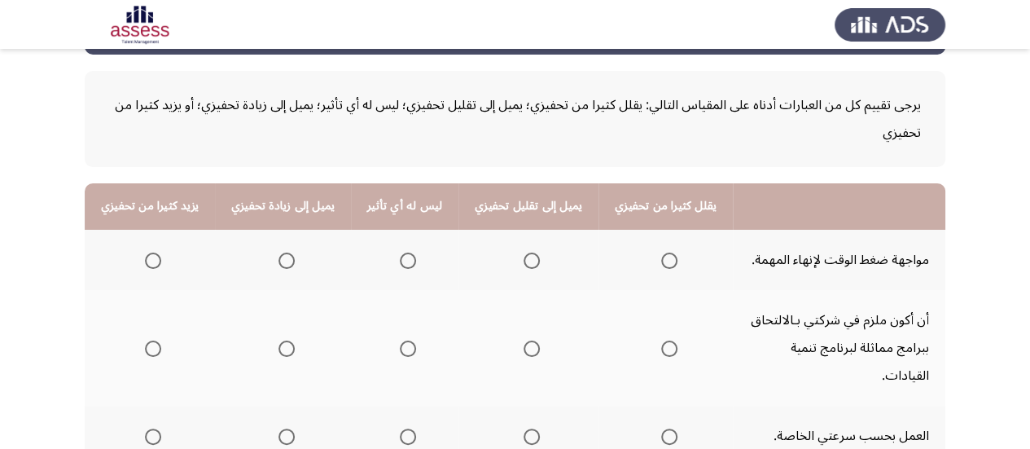
scroll to position [111, 0]
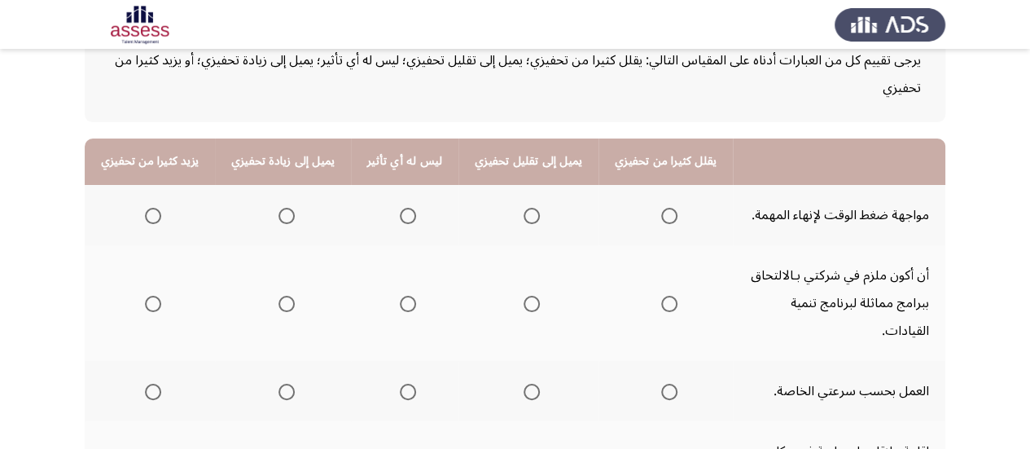
click at [153, 210] on span "Select an option" at bounding box center [153, 216] width 16 height 16
click at [153, 210] on input "Select an option" at bounding box center [153, 216] width 16 height 16
click at [151, 295] on span "Select an option" at bounding box center [153, 303] width 16 height 16
click at [151, 295] on input "Select an option" at bounding box center [153, 303] width 16 height 16
click at [400, 383] on span "Select an option" at bounding box center [408, 391] width 16 height 16
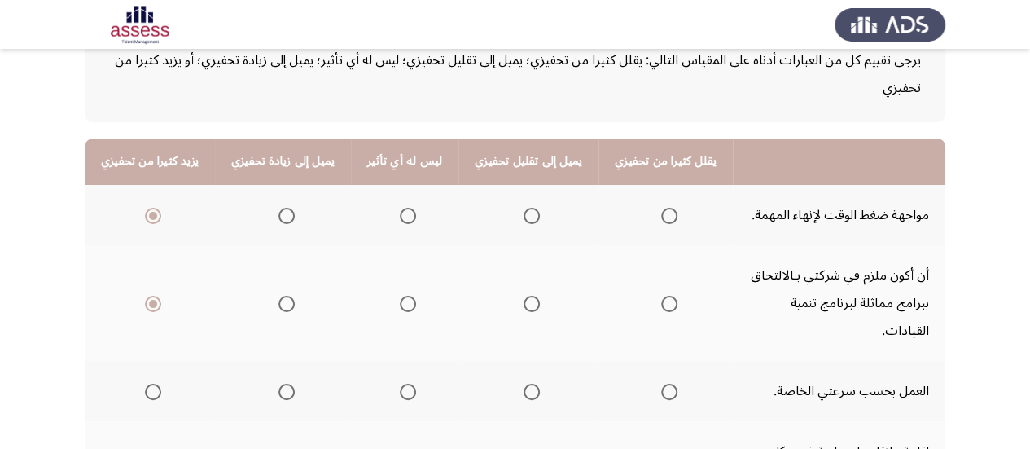
click at [400, 383] on input "Select an option" at bounding box center [408, 391] width 16 height 16
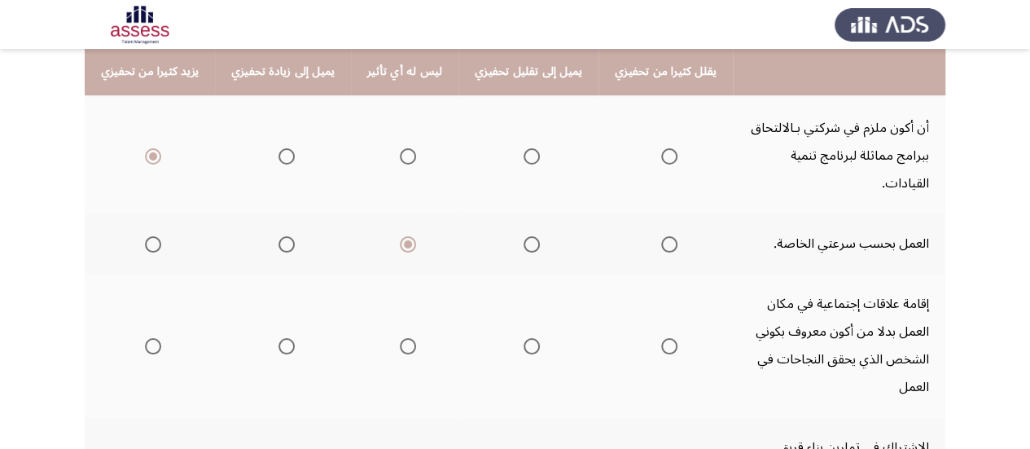
scroll to position [259, 0]
click at [402, 337] on span "Select an option" at bounding box center [408, 345] width 16 height 16
click at [402, 337] on input "Select an option" at bounding box center [408, 345] width 16 height 16
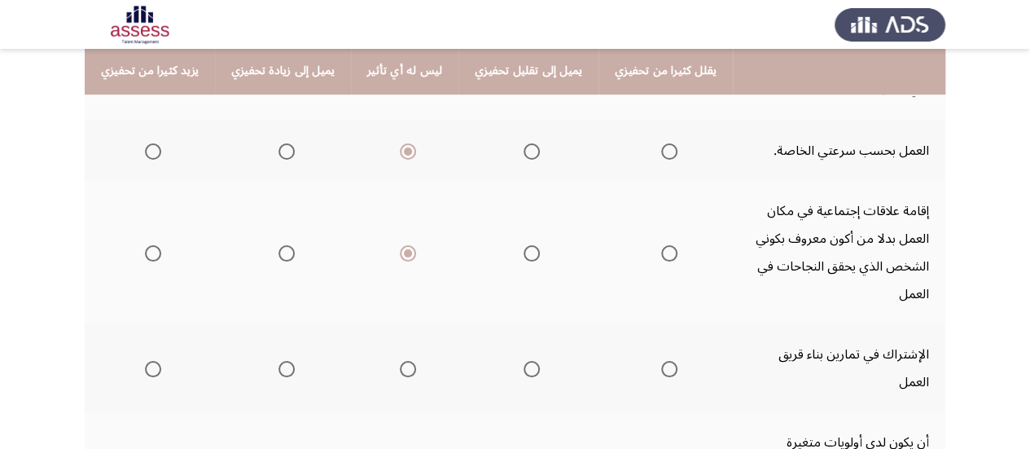
scroll to position [352, 0]
click at [278, 360] on span "Select an option" at bounding box center [286, 368] width 16 height 16
click at [278, 360] on input "Select an option" at bounding box center [286, 368] width 16 height 16
click at [147, 448] on span "Select an option" at bounding box center [153, 456] width 16 height 16
click at [147, 448] on input "Select an option" at bounding box center [153, 456] width 16 height 16
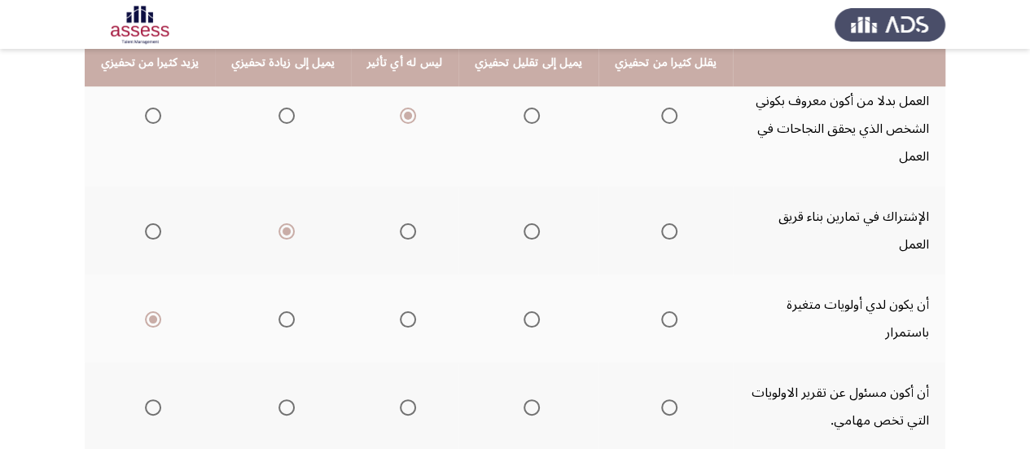
scroll to position [492, 0]
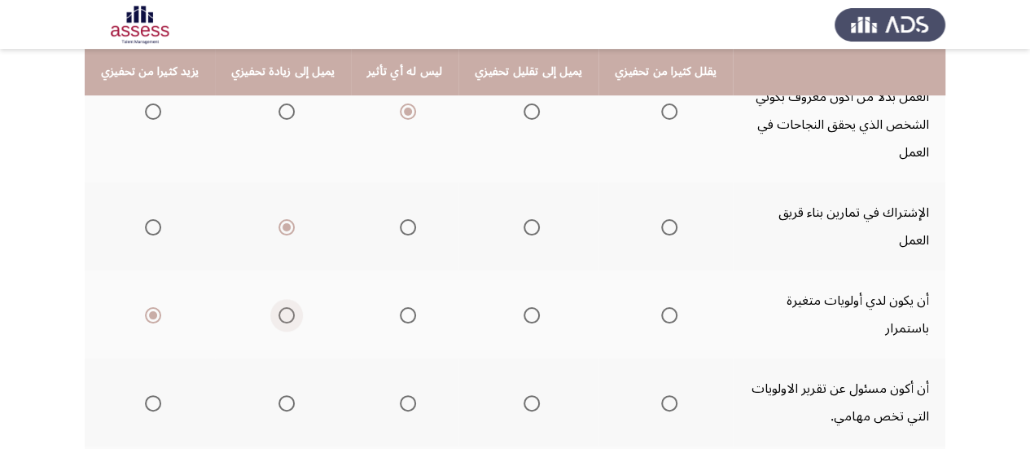
click at [282, 307] on span "Select an option" at bounding box center [286, 315] width 16 height 16
click at [282, 307] on input "Select an option" at bounding box center [286, 315] width 16 height 16
click at [149, 395] on span "Select an option" at bounding box center [153, 403] width 16 height 16
click at [149, 395] on input "Select an option" at bounding box center [153, 403] width 16 height 16
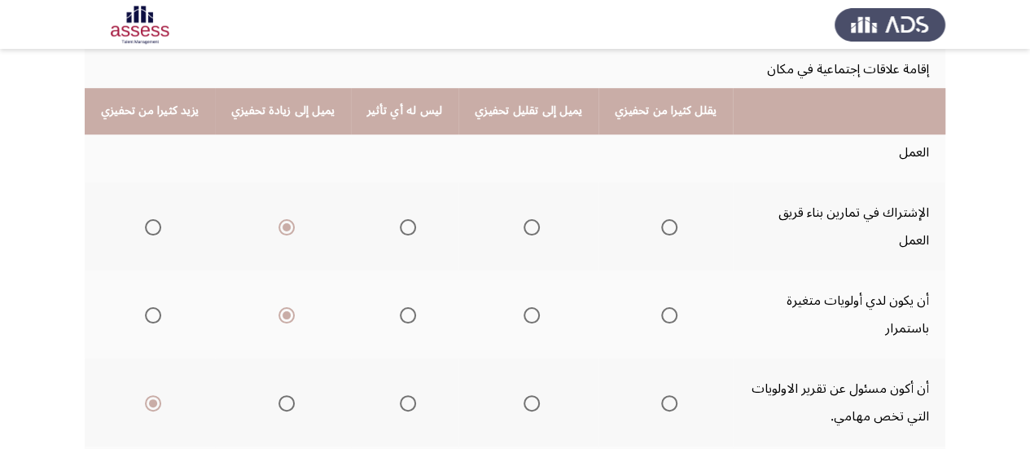
scroll to position [553, 0]
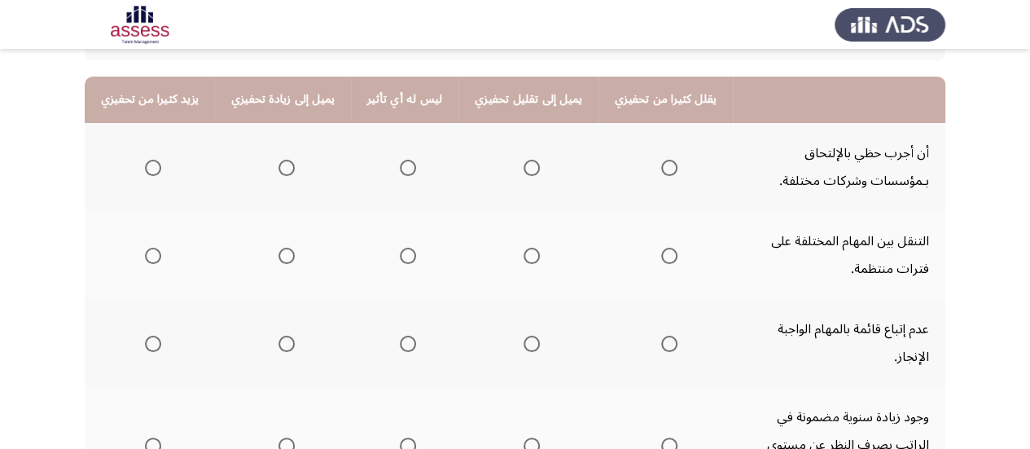
scroll to position [173, 0]
click at [401, 161] on span "Select an option" at bounding box center [408, 167] width 16 height 16
click at [401, 161] on input "Select an option" at bounding box center [408, 167] width 16 height 16
click at [278, 256] on span "Select an option" at bounding box center [286, 255] width 16 height 16
click at [278, 256] on input "Select an option" at bounding box center [286, 255] width 16 height 16
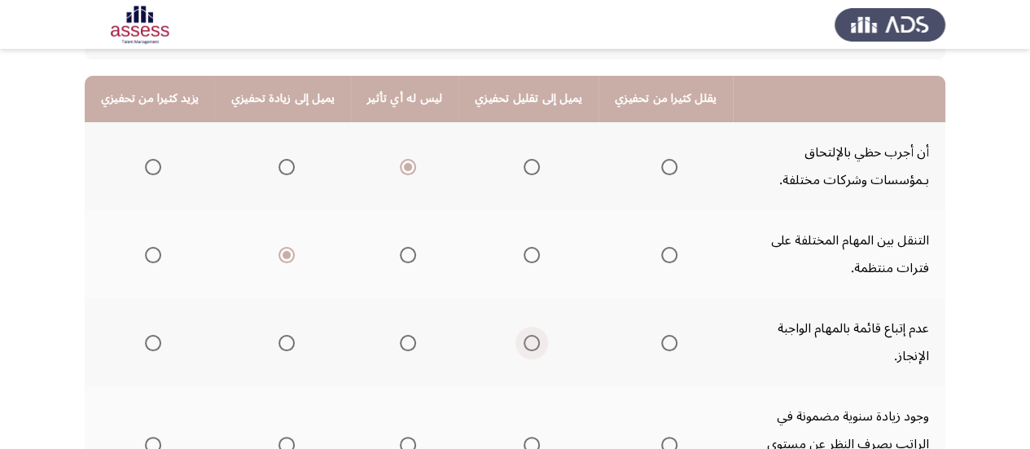
click at [523, 335] on span "Select an option" at bounding box center [531, 343] width 16 height 16
click at [523, 335] on input "Select an option" at bounding box center [531, 343] width 16 height 16
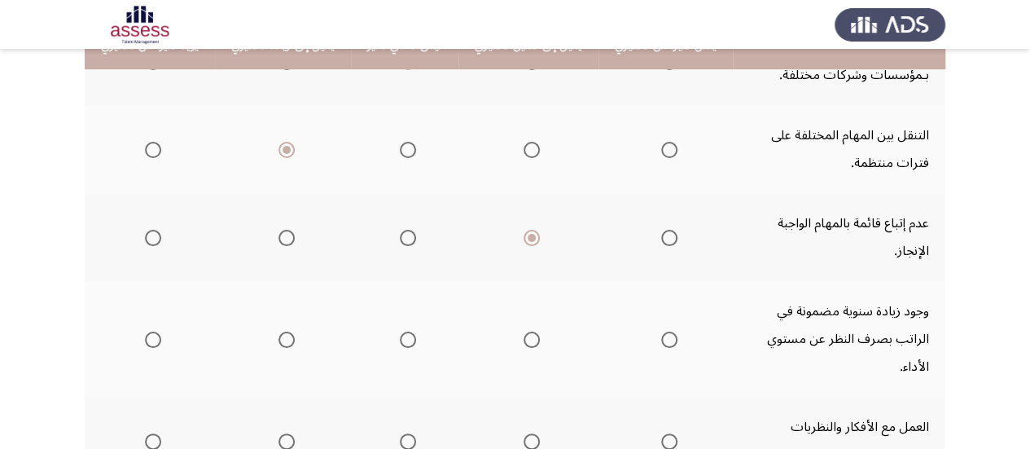
scroll to position [286, 0]
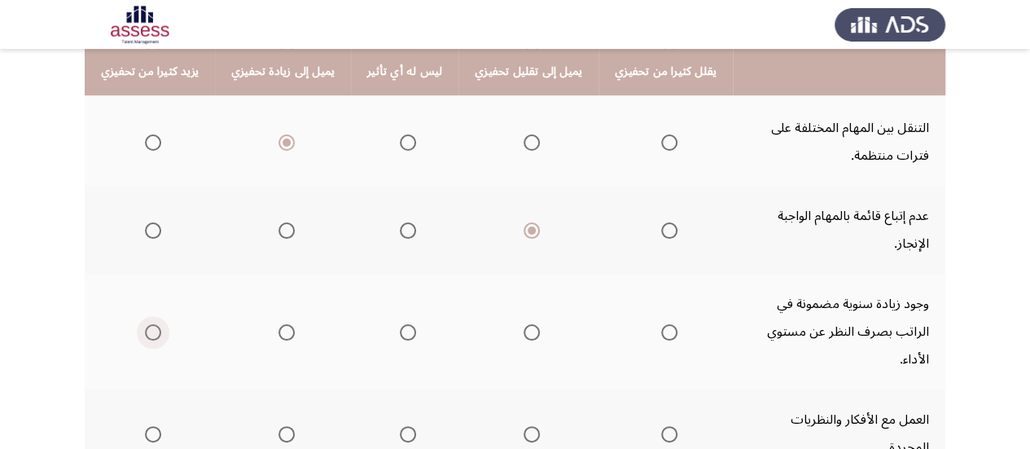
click at [150, 324] on span "Select an option" at bounding box center [153, 332] width 16 height 16
click at [150, 324] on input "Select an option" at bounding box center [153, 332] width 16 height 16
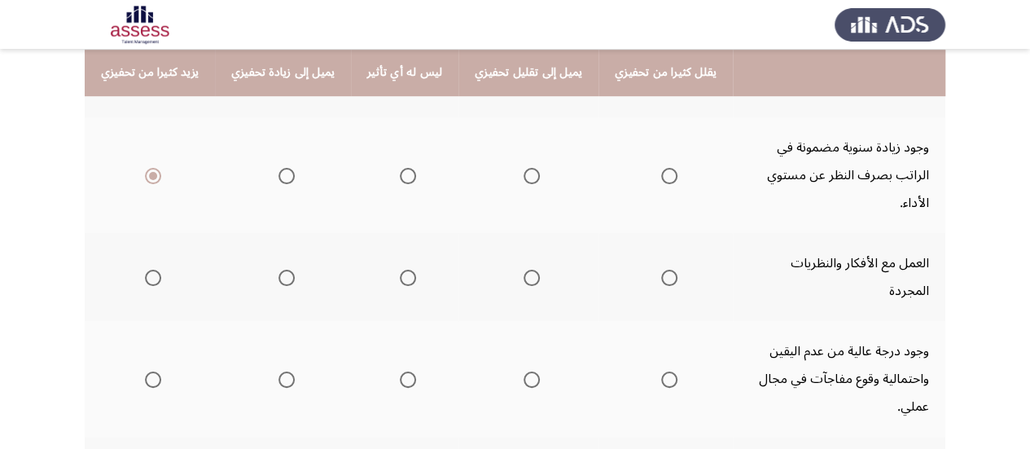
scroll to position [444, 0]
click at [287, 268] on span "Select an option" at bounding box center [286, 276] width 16 height 16
click at [287, 268] on input "Select an option" at bounding box center [286, 276] width 16 height 16
click at [151, 370] on span "Select an option" at bounding box center [153, 378] width 16 height 16
click at [151, 370] on input "Select an option" at bounding box center [153, 378] width 16 height 16
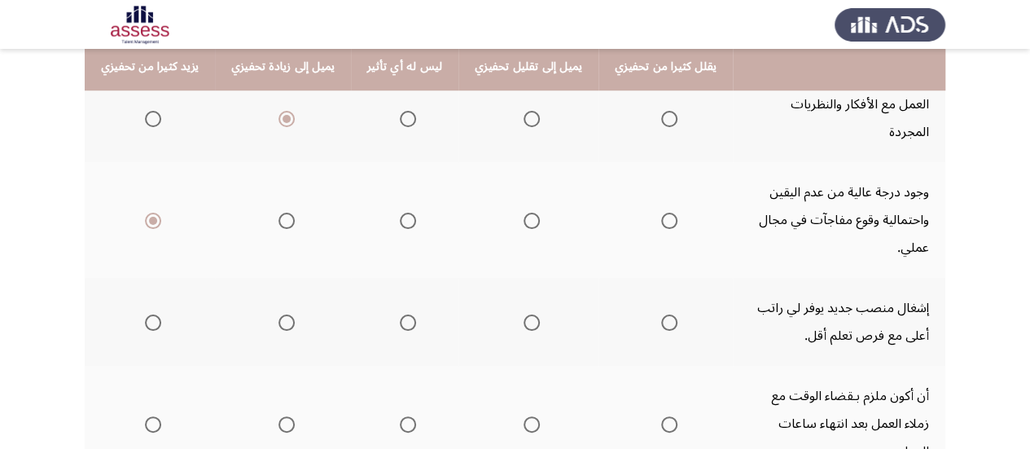
scroll to position [603, 0]
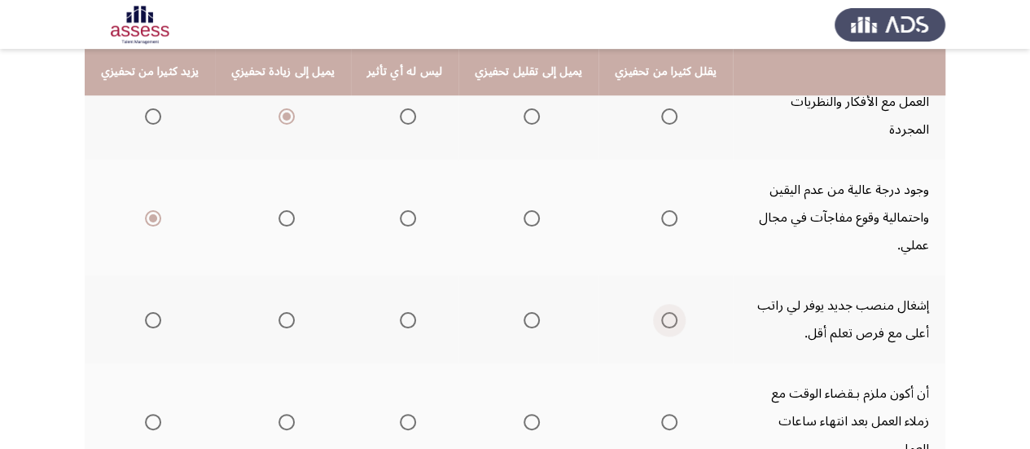
click at [654, 312] on label "Select an option" at bounding box center [665, 320] width 23 height 16
click at [661, 312] on input "Select an option" at bounding box center [669, 320] width 16 height 16
click at [286, 414] on span "Select an option" at bounding box center [286, 422] width 16 height 16
click at [286, 414] on input "Select an option" at bounding box center [286, 422] width 16 height 16
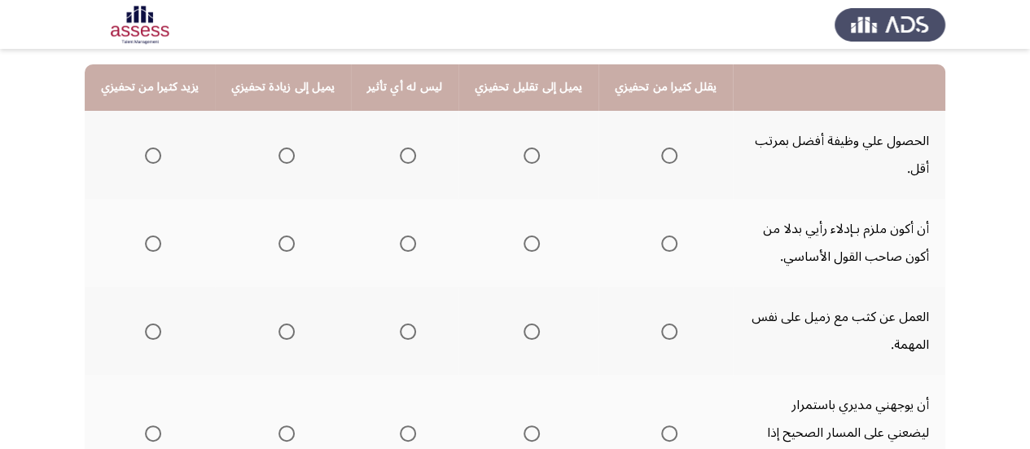
scroll to position [207, 0]
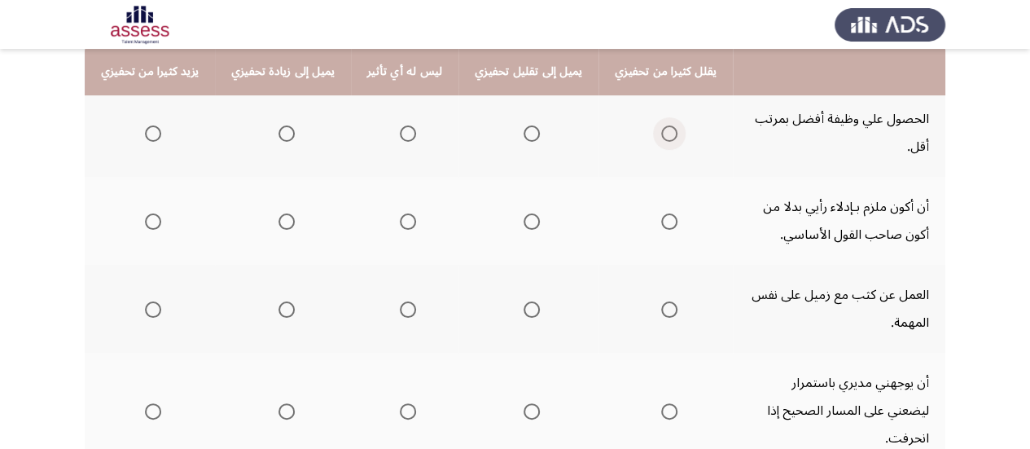
click at [661, 135] on span "Select an option" at bounding box center [669, 133] width 16 height 16
click at [661, 135] on input "Select an option" at bounding box center [669, 133] width 16 height 16
click at [402, 219] on span "Select an option" at bounding box center [408, 221] width 16 height 16
click at [402, 219] on input "Select an option" at bounding box center [408, 221] width 16 height 16
click at [155, 317] on mat-radio-group "Select an option" at bounding box center [149, 309] width 23 height 28
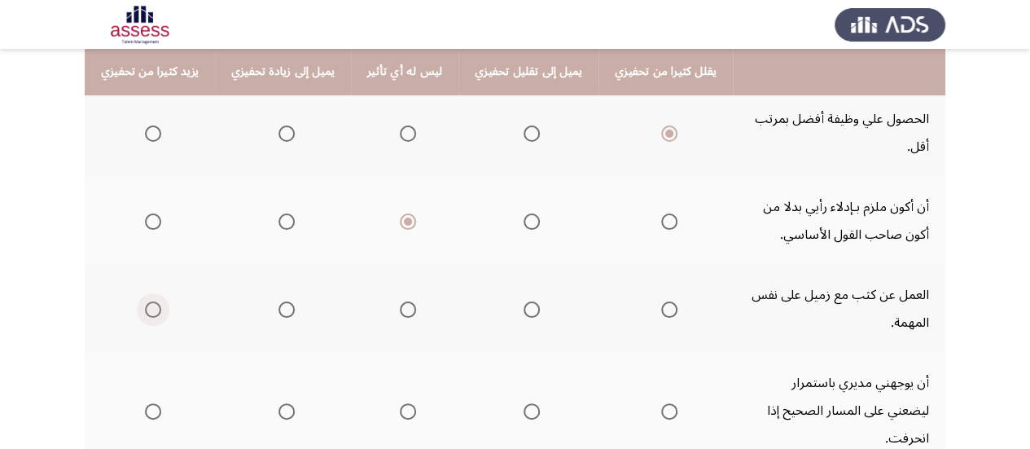
click at [153, 313] on span "Select an option" at bounding box center [153, 309] width 16 height 16
click at [153, 313] on input "Select an option" at bounding box center [153, 309] width 16 height 16
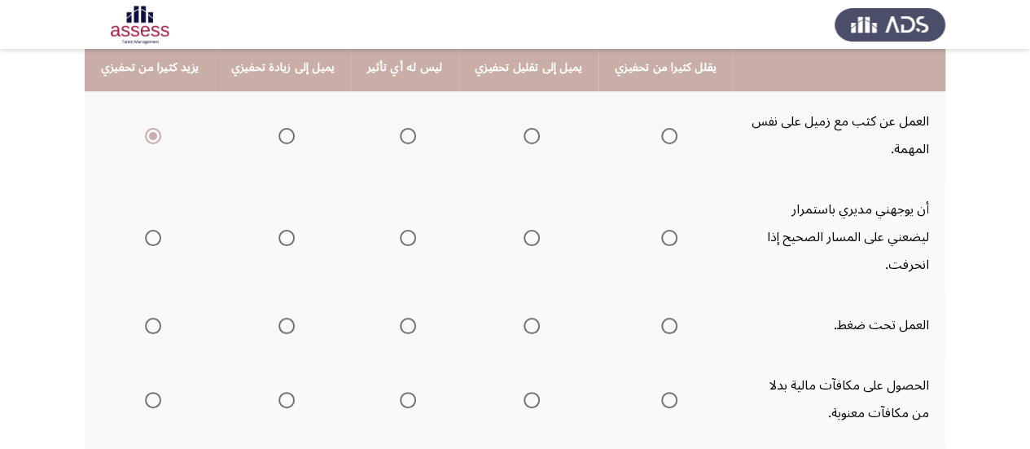
scroll to position [381, 0]
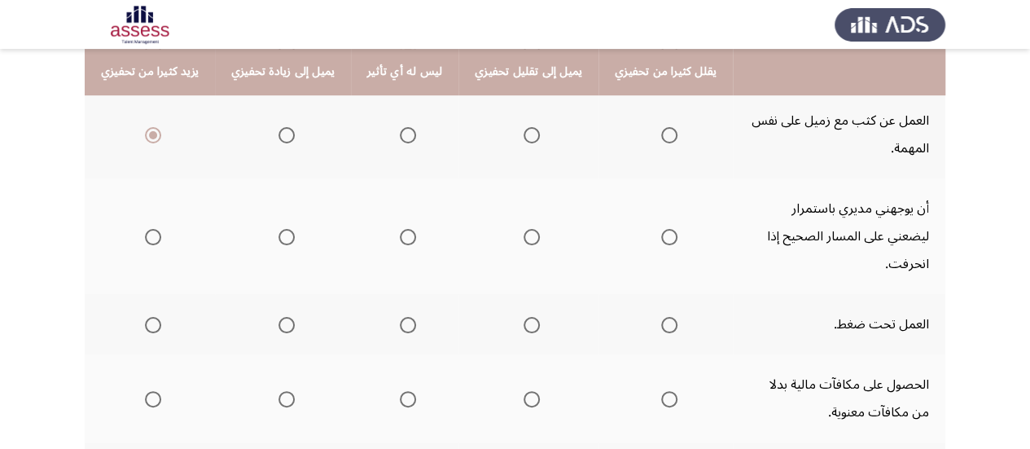
click at [148, 229] on span "Select an option" at bounding box center [153, 237] width 16 height 16
click at [148, 229] on input "Select an option" at bounding box center [153, 237] width 16 height 16
click at [151, 317] on span "Select an option" at bounding box center [153, 325] width 16 height 16
click at [151, 317] on input "Select an option" at bounding box center [153, 325] width 16 height 16
click at [151, 391] on span "Select an option" at bounding box center [153, 399] width 16 height 16
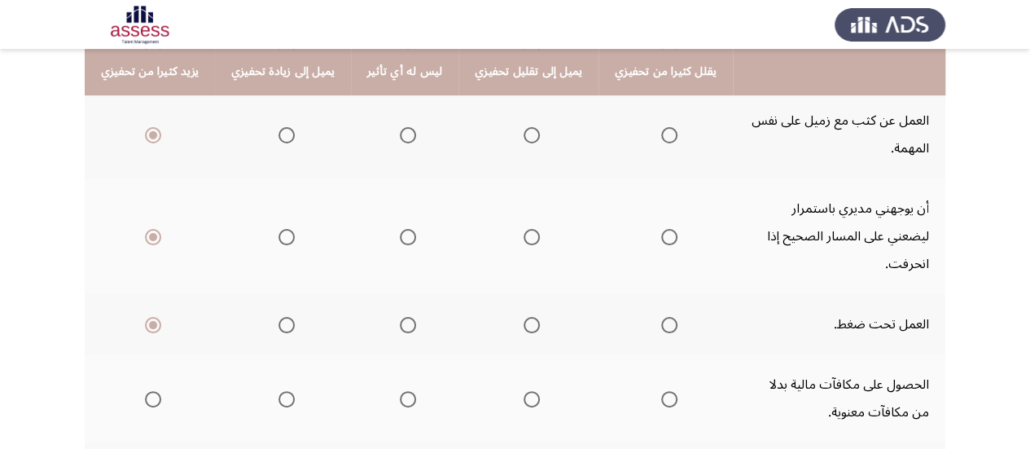
click at [151, 391] on input "Select an option" at bounding box center [153, 399] width 16 height 16
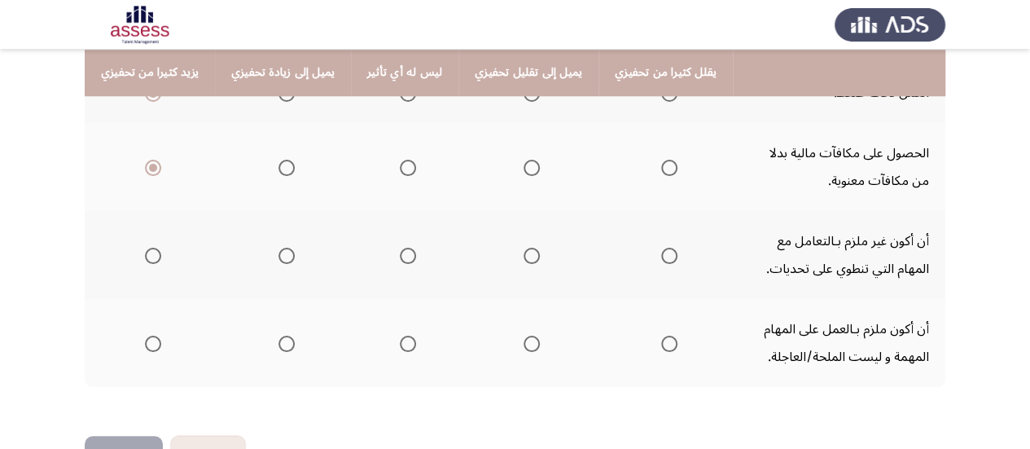
scroll to position [613, 0]
click at [661, 247] on span "Select an option" at bounding box center [669, 255] width 16 height 16
click at [661, 247] on input "Select an option" at bounding box center [669, 255] width 16 height 16
click at [278, 335] on span "Select an option" at bounding box center [286, 343] width 16 height 16
click at [278, 335] on input "Select an option" at bounding box center [286, 343] width 16 height 16
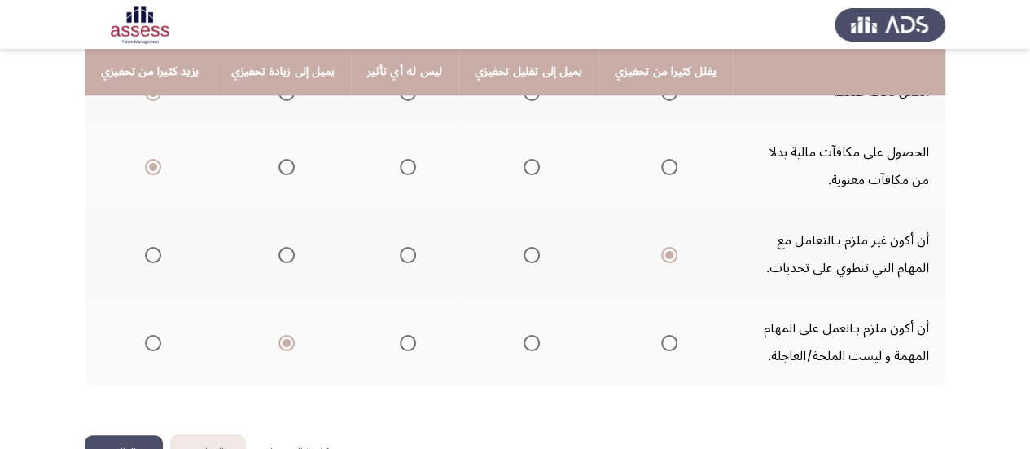
click at [120, 435] on button "التالي" at bounding box center [124, 453] width 78 height 37
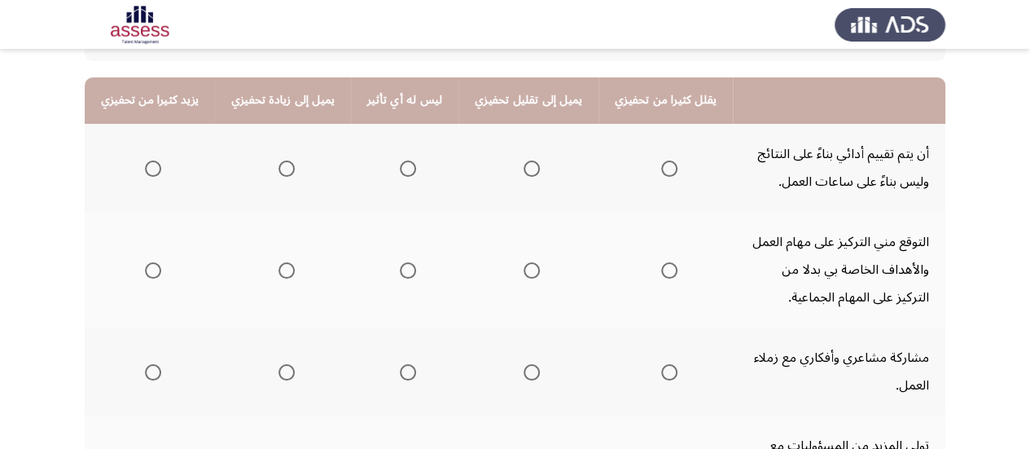
scroll to position [173, 0]
click at [146, 169] on span "Select an option" at bounding box center [153, 168] width 16 height 16
click at [146, 169] on input "Select an option" at bounding box center [153, 168] width 16 height 16
click at [284, 272] on span "Select an option" at bounding box center [286, 269] width 16 height 16
click at [284, 272] on input "Select an option" at bounding box center [286, 269] width 16 height 16
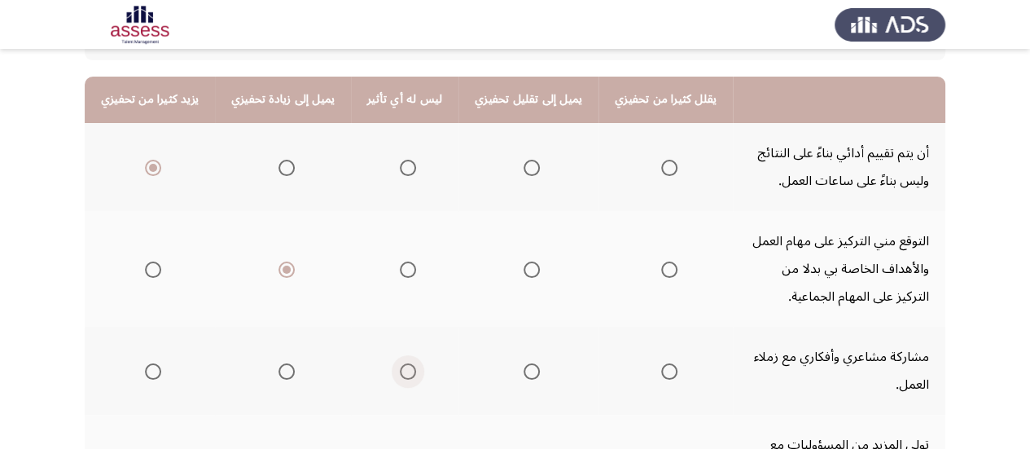
click at [400, 370] on span "Select an option" at bounding box center [408, 371] width 16 height 16
click at [400, 370] on input "Select an option" at bounding box center [408, 371] width 16 height 16
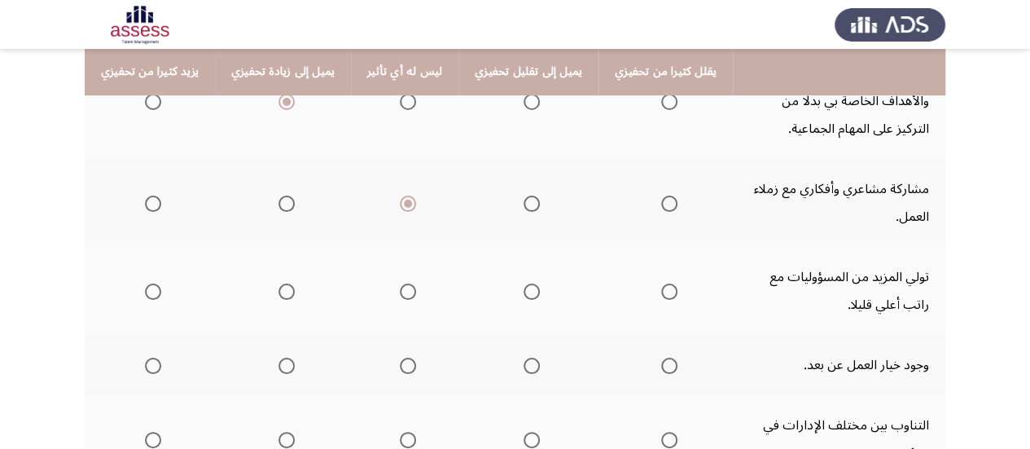
scroll to position [342, 0]
click at [147, 286] on span "Select an option" at bounding box center [153, 290] width 16 height 16
click at [147, 286] on input "Select an option" at bounding box center [153, 290] width 16 height 16
click at [145, 361] on span "Select an option" at bounding box center [153, 364] width 16 height 16
click at [145, 361] on input "Select an option" at bounding box center [153, 364] width 16 height 16
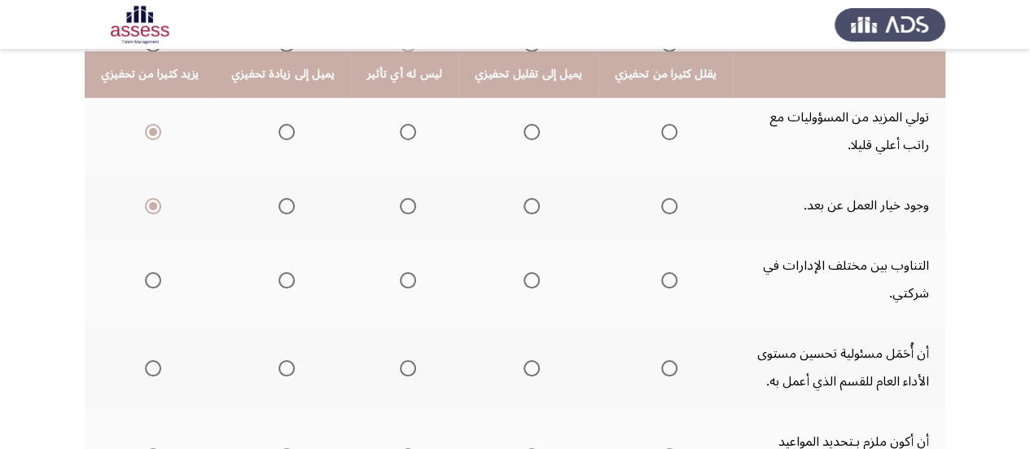
scroll to position [508, 0]
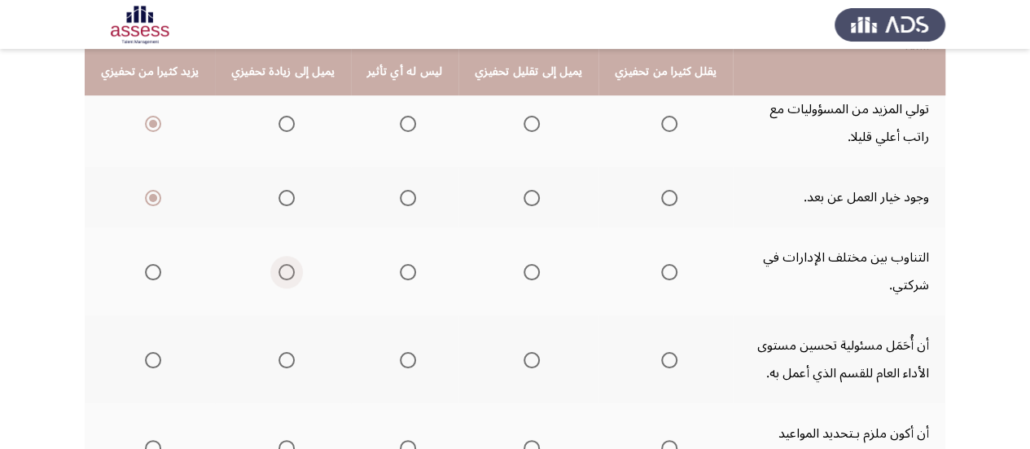
click at [281, 269] on span "Select an option" at bounding box center [286, 272] width 16 height 16
click at [281, 269] on input "Select an option" at bounding box center [286, 272] width 16 height 16
click at [157, 359] on span "Select an option" at bounding box center [153, 360] width 16 height 16
click at [157, 359] on input "Select an option" at bounding box center [153, 360] width 16 height 16
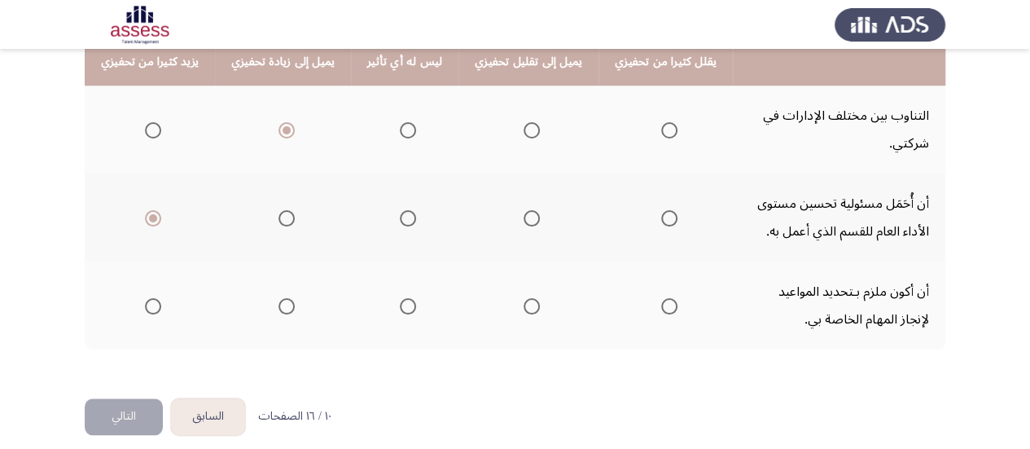
scroll to position [663, 0]
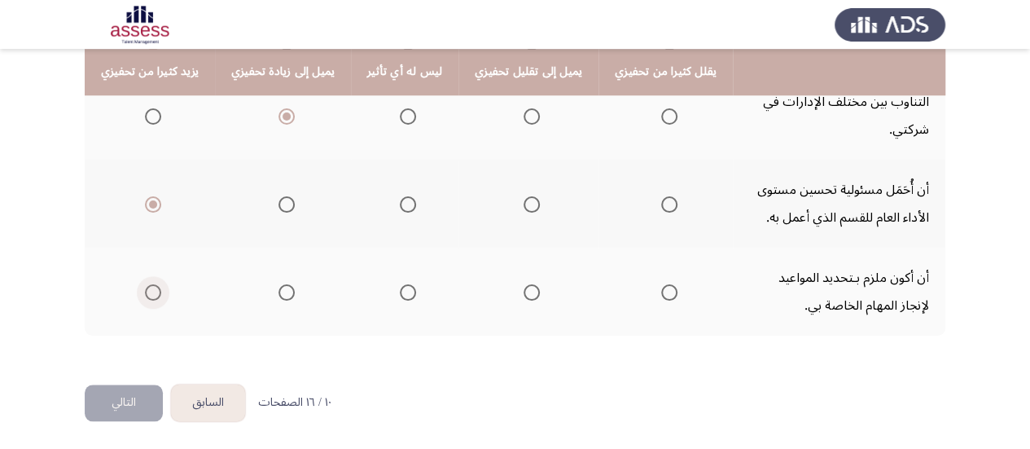
click at [142, 287] on label "Select an option" at bounding box center [149, 292] width 23 height 16
click at [145, 287] on input "Select an option" at bounding box center [153, 292] width 16 height 16
click at [107, 392] on button "التالي" at bounding box center [124, 402] width 78 height 37
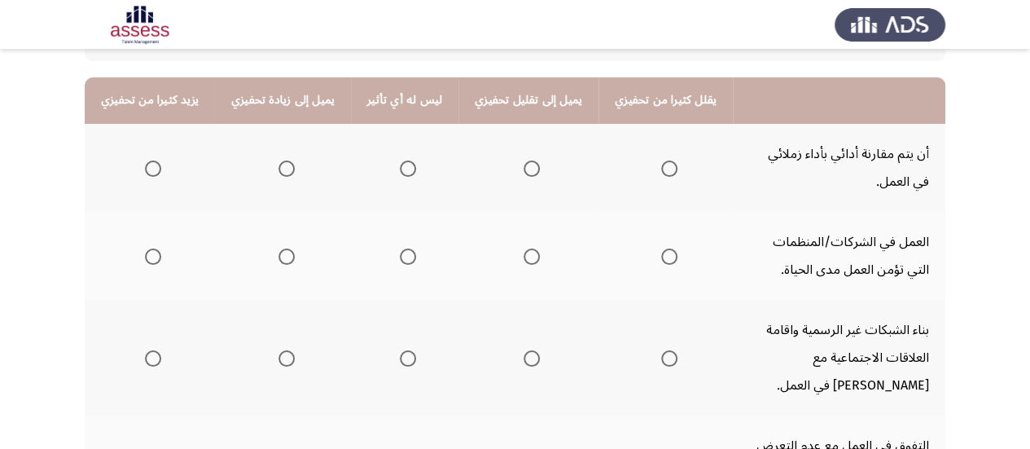
scroll to position [176, 0]
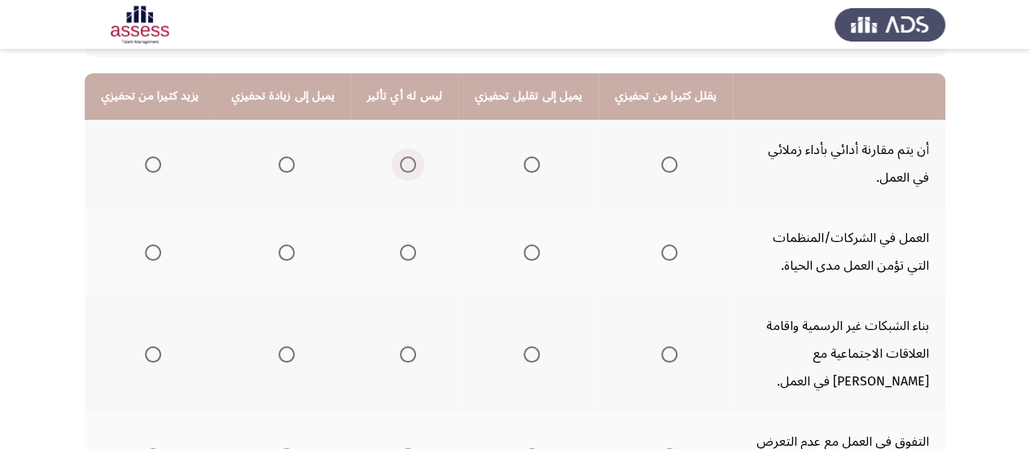
click at [400, 164] on span "Select an option" at bounding box center [408, 164] width 16 height 16
click at [400, 164] on input "Select an option" at bounding box center [408, 164] width 16 height 16
click at [401, 252] on span "Select an option" at bounding box center [408, 252] width 16 height 16
click at [401, 252] on input "Select an option" at bounding box center [408, 252] width 16 height 16
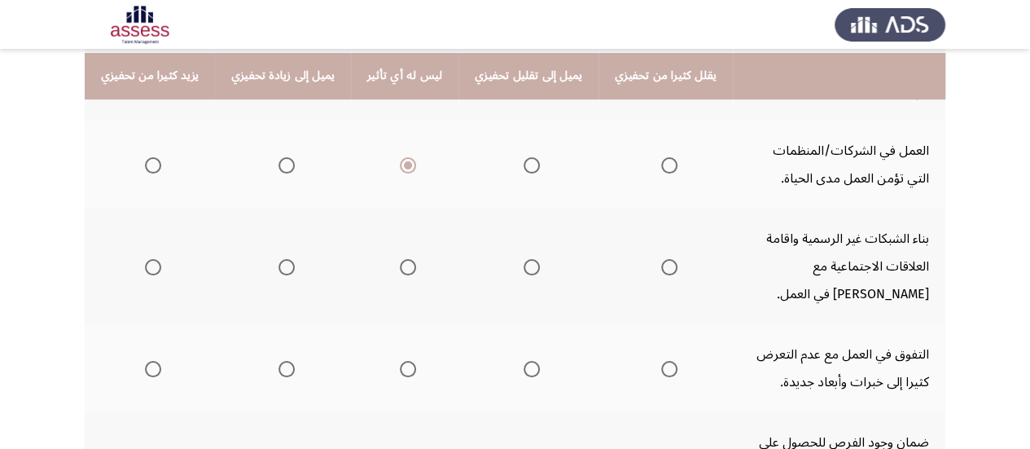
scroll to position [267, 0]
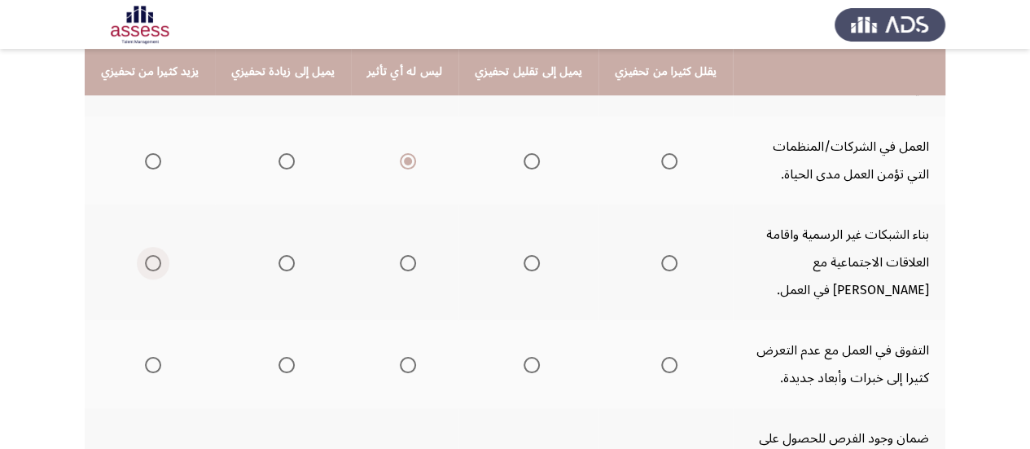
click at [156, 258] on span "Select an option" at bounding box center [153, 263] width 16 height 16
click at [156, 258] on input "Select an option" at bounding box center [153, 263] width 16 height 16
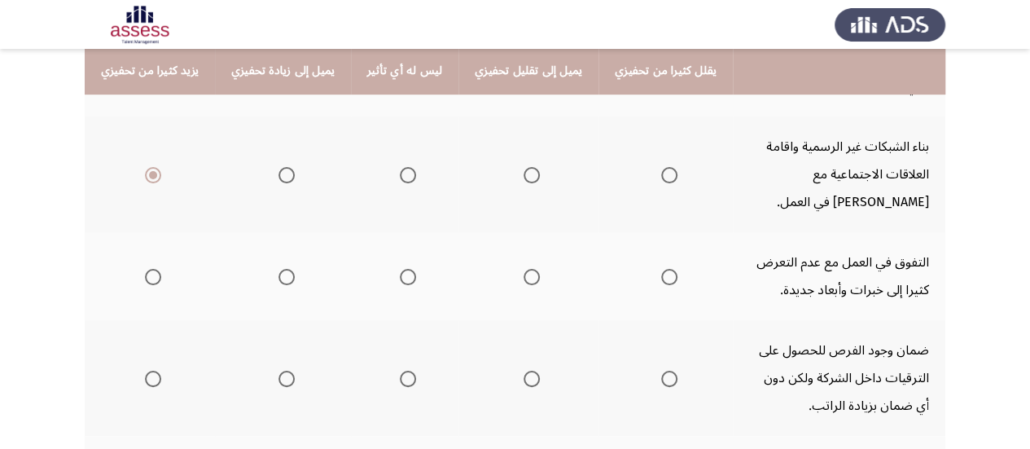
scroll to position [357, 0]
click at [151, 278] on span "Select an option" at bounding box center [153, 275] width 16 height 16
click at [151, 278] on input "Select an option" at bounding box center [153, 275] width 16 height 16
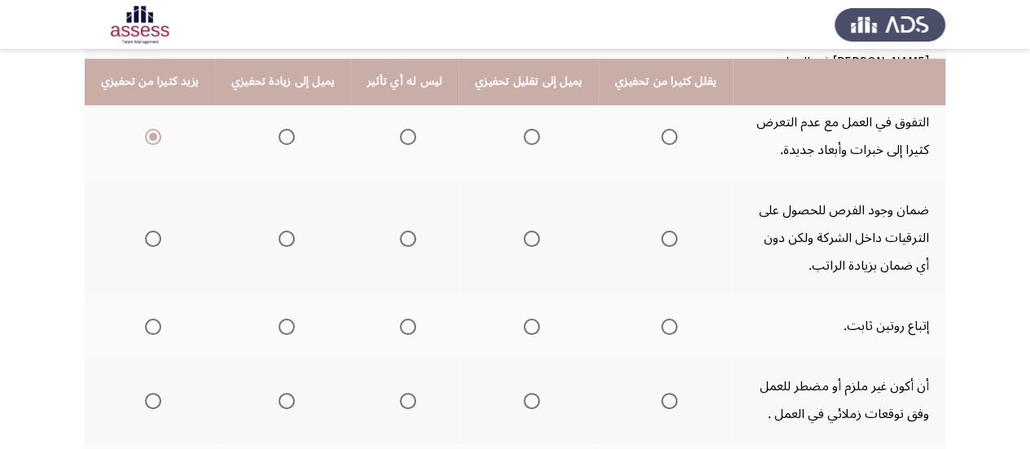
scroll to position [506, 0]
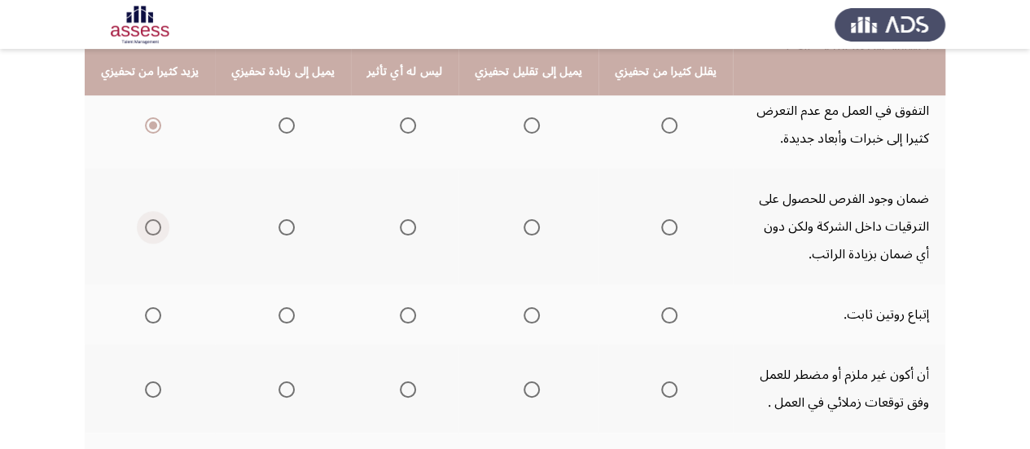
click at [153, 230] on span "Select an option" at bounding box center [153, 227] width 16 height 16
click at [153, 230] on input "Select an option" at bounding box center [153, 227] width 16 height 16
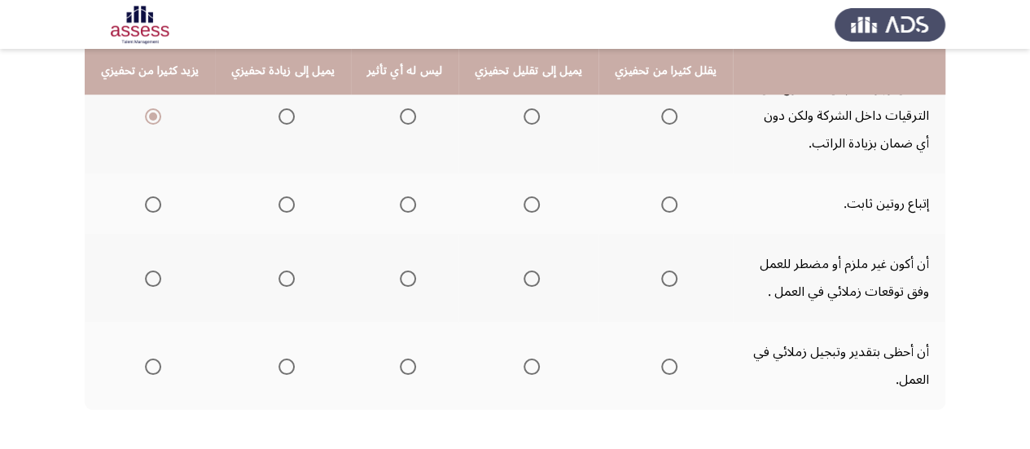
scroll to position [619, 0]
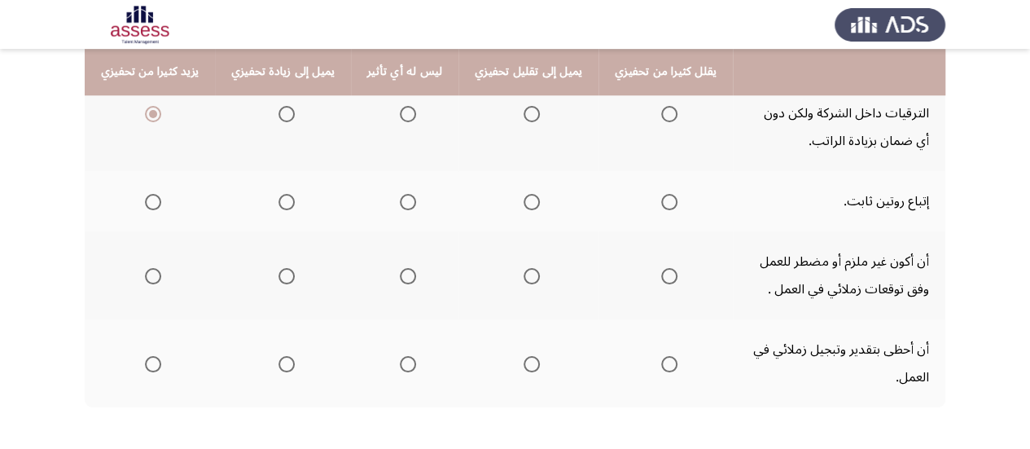
click at [526, 203] on th at bounding box center [528, 201] width 140 height 60
click at [523, 203] on span "Select an option" at bounding box center [531, 202] width 16 height 16
click at [523, 203] on input "Select an option" at bounding box center [531, 202] width 16 height 16
click at [405, 278] on span "Select an option" at bounding box center [408, 276] width 16 height 16
click at [405, 278] on input "Select an option" at bounding box center [408, 276] width 16 height 16
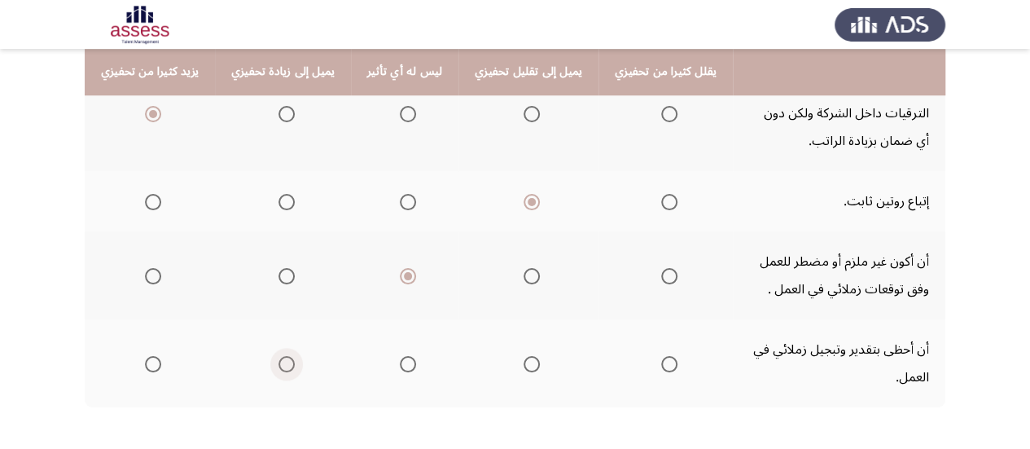
click at [278, 365] on span "Select an option" at bounding box center [286, 364] width 16 height 16
click at [278, 365] on input "Select an option" at bounding box center [286, 364] width 16 height 16
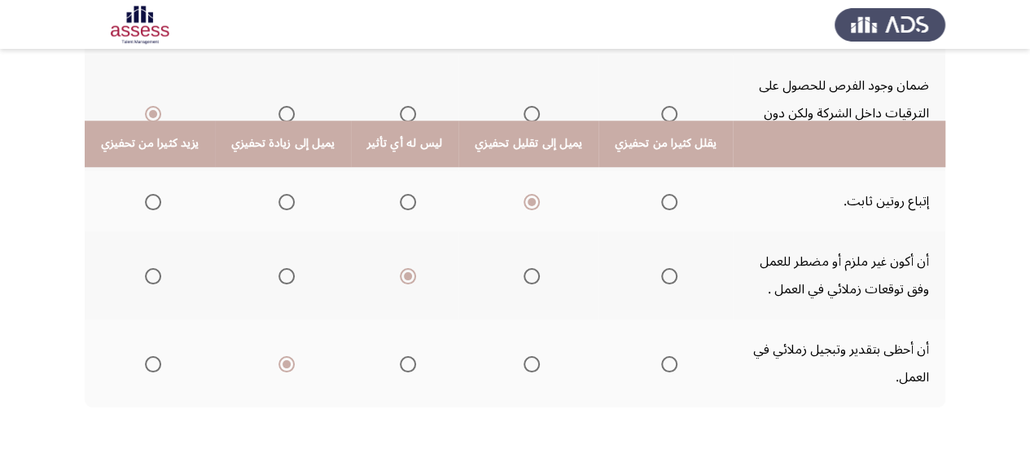
scroll to position [691, 0]
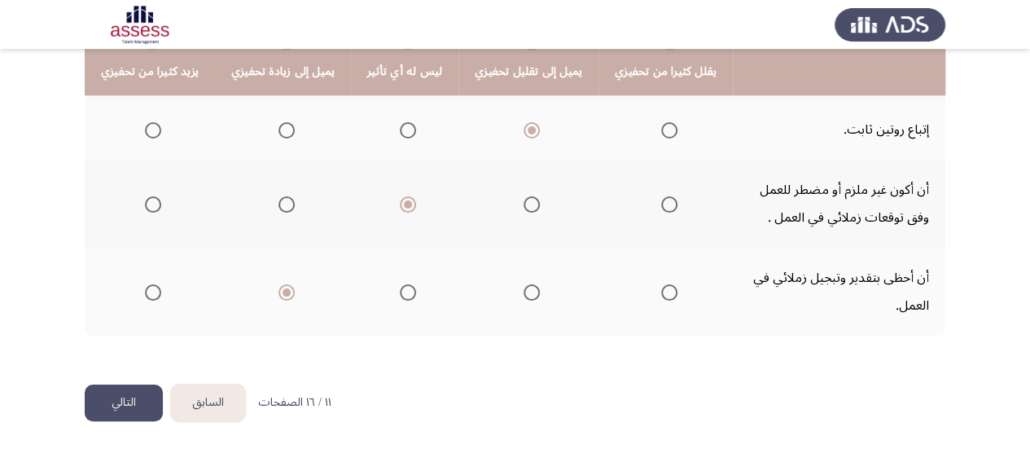
click at [132, 405] on button "التالي" at bounding box center [124, 402] width 78 height 37
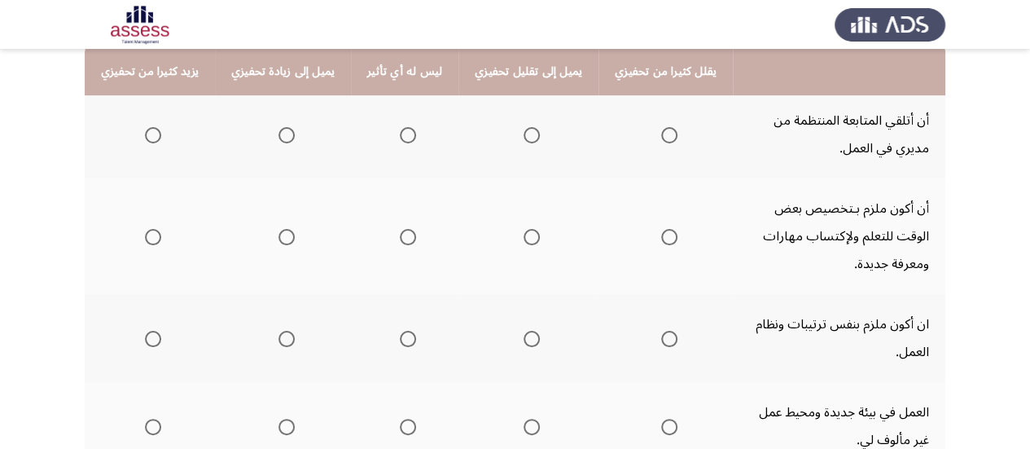
scroll to position [206, 0]
click at [286, 134] on span "Select an option" at bounding box center [286, 134] width 0 height 0
click at [281, 134] on input "Select an option" at bounding box center [286, 134] width 16 height 16
click at [156, 230] on span "Select an option" at bounding box center [153, 236] width 16 height 16
click at [156, 230] on input "Select an option" at bounding box center [153, 236] width 16 height 16
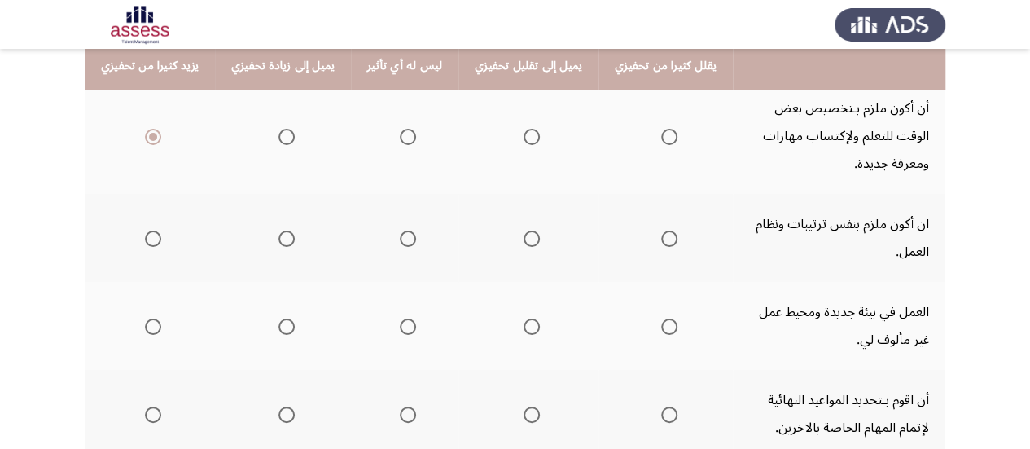
scroll to position [312, 0]
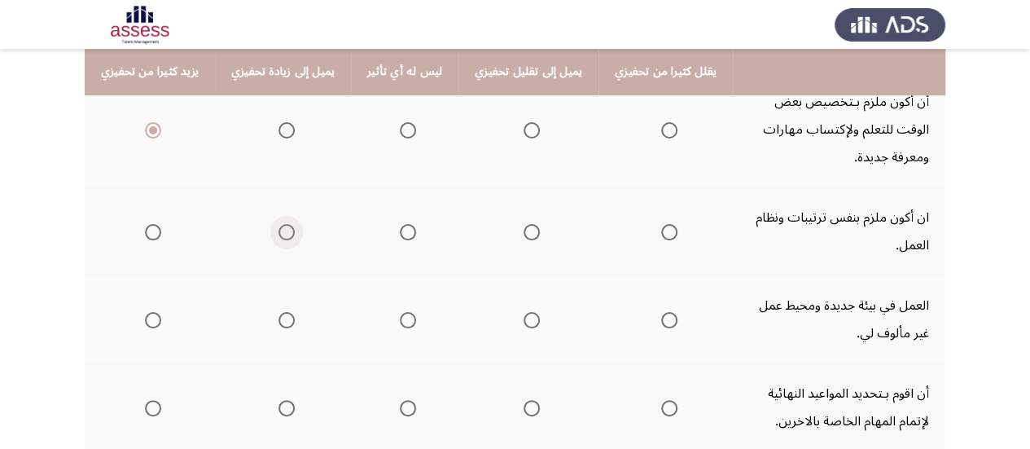
click at [284, 226] on span "Select an option" at bounding box center [286, 232] width 16 height 16
click at [284, 226] on input "Select an option" at bounding box center [286, 232] width 16 height 16
click at [400, 322] on span "Select an option" at bounding box center [408, 320] width 16 height 16
click at [400, 322] on input "Select an option" at bounding box center [408, 320] width 16 height 16
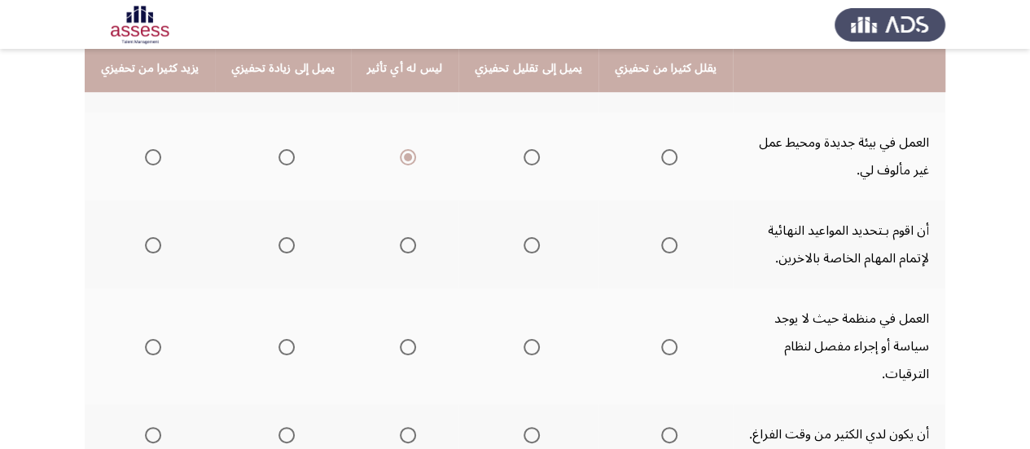
scroll to position [478, 0]
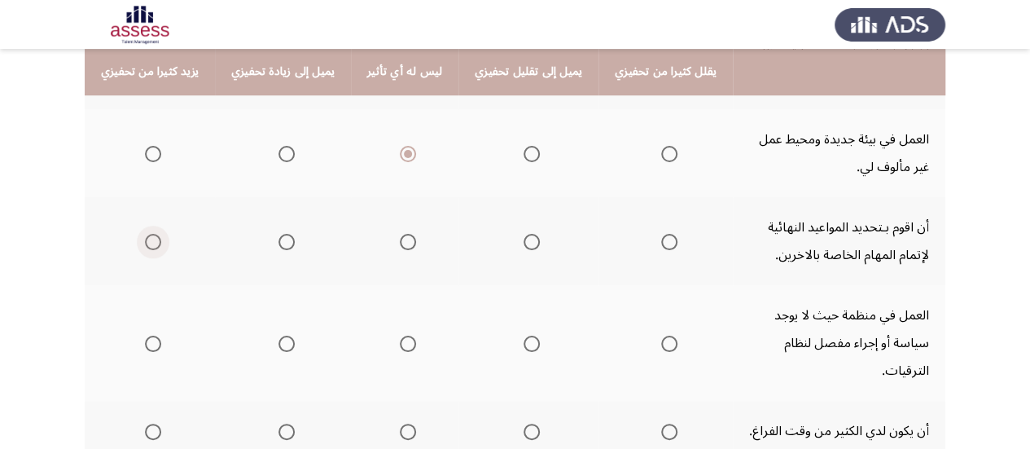
click at [145, 237] on span "Select an option" at bounding box center [153, 242] width 16 height 16
click at [145, 237] on input "Select an option" at bounding box center [153, 242] width 16 height 16
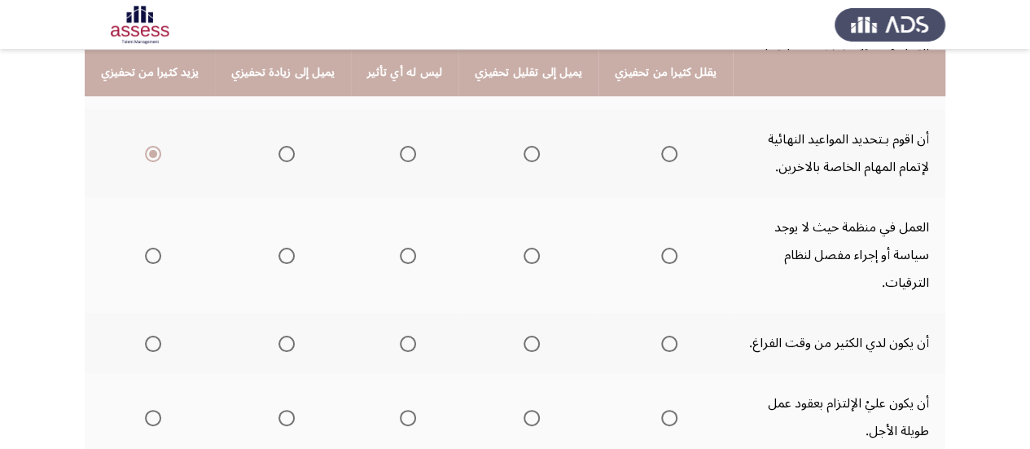
scroll to position [567, 0]
click at [523, 247] on span "Select an option" at bounding box center [531, 255] width 16 height 16
click at [523, 247] on input "Select an option" at bounding box center [531, 255] width 16 height 16
click at [661, 335] on span "Select an option" at bounding box center [669, 343] width 16 height 16
click at [661, 335] on input "Select an option" at bounding box center [669, 343] width 16 height 16
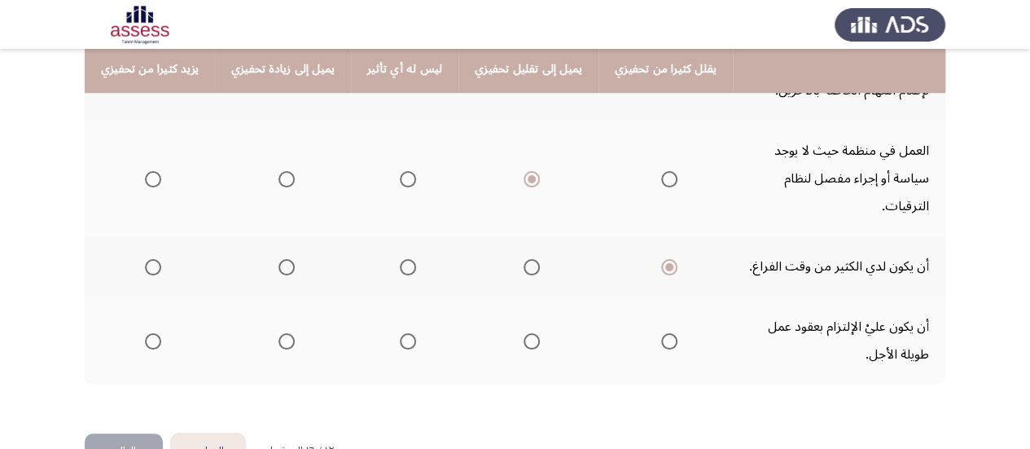
scroll to position [644, 0]
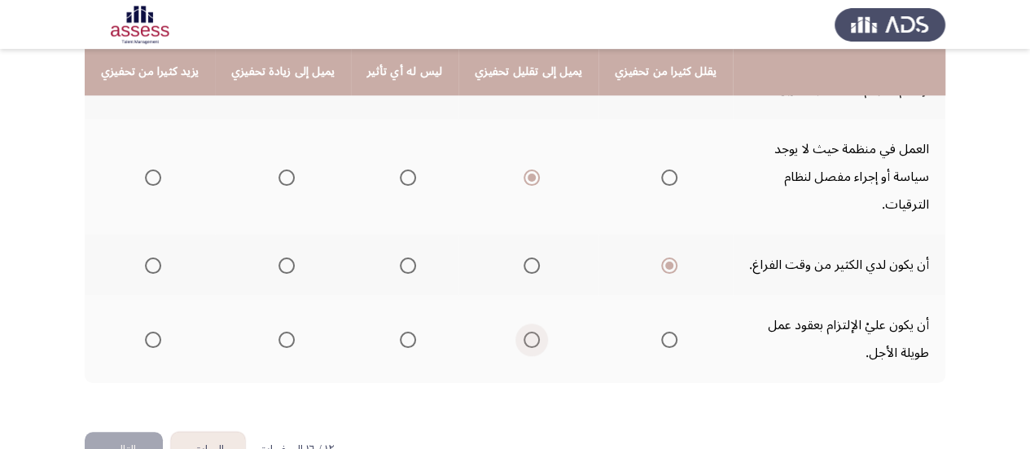
click at [523, 331] on span "Select an option" at bounding box center [531, 339] width 16 height 16
click at [523, 331] on input "Select an option" at bounding box center [531, 339] width 16 height 16
click at [132, 431] on button "التالي" at bounding box center [124, 449] width 78 height 37
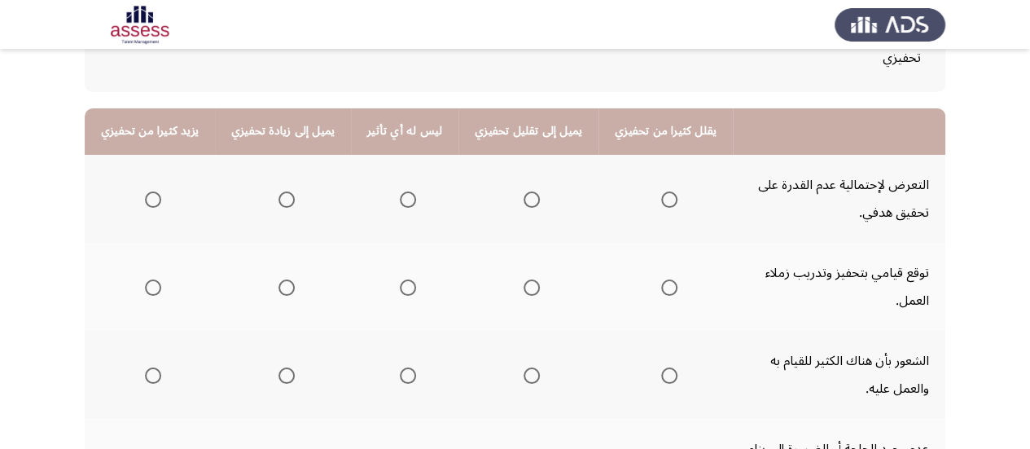
scroll to position [142, 0]
click at [158, 199] on span "Select an option" at bounding box center [153, 198] width 16 height 16
click at [158, 199] on input "Select an option" at bounding box center [153, 198] width 16 height 16
click at [156, 285] on span "Select an option" at bounding box center [153, 286] width 16 height 16
click at [156, 285] on input "Select an option" at bounding box center [153, 286] width 16 height 16
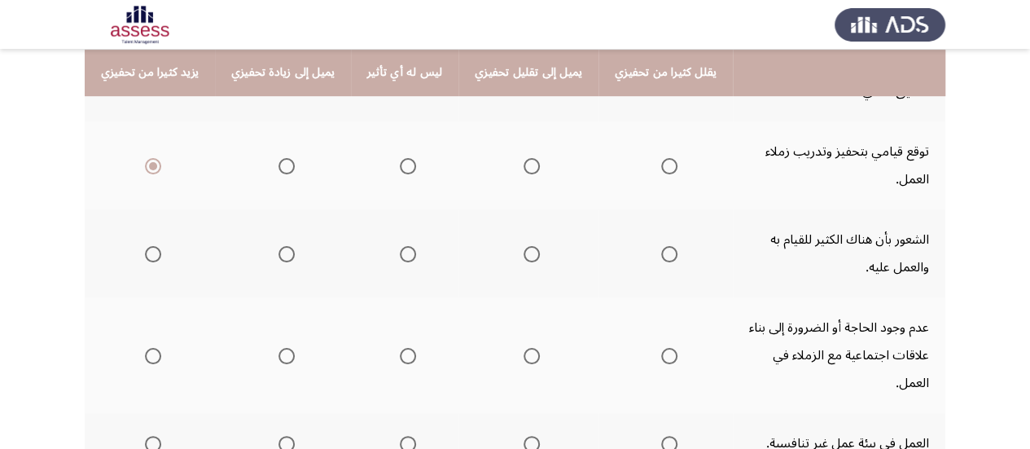
scroll to position [263, 0]
click at [149, 247] on span "Select an option" at bounding box center [153, 253] width 16 height 16
click at [149, 247] on input "Select an option" at bounding box center [153, 253] width 16 height 16
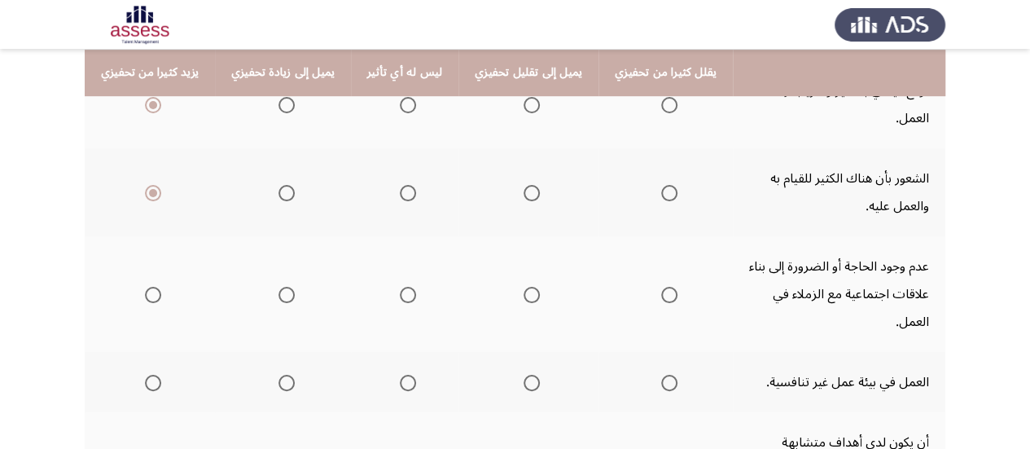
scroll to position [326, 0]
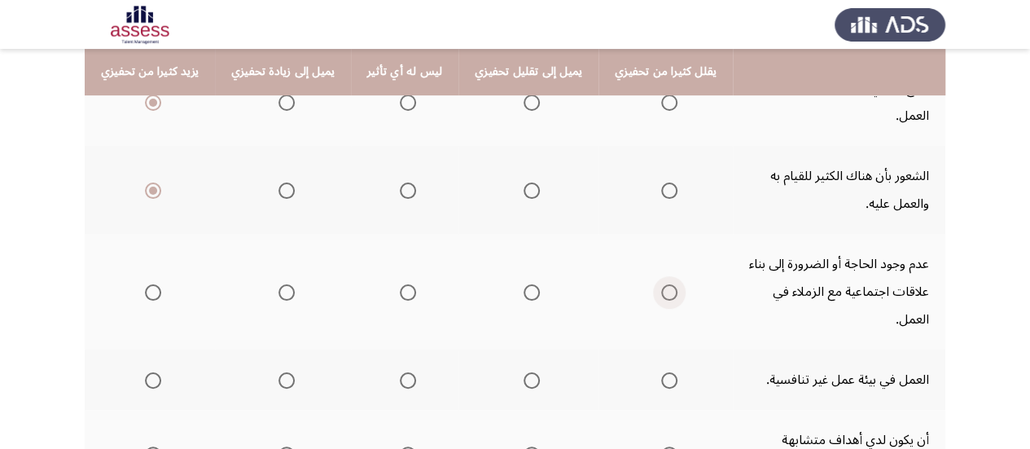
click at [661, 284] on span "Select an option" at bounding box center [669, 292] width 16 height 16
click at [661, 284] on input "Select an option" at bounding box center [669, 292] width 16 height 16
click at [661, 372] on span "Select an option" at bounding box center [669, 380] width 16 height 16
click at [661, 372] on input "Select an option" at bounding box center [669, 380] width 16 height 16
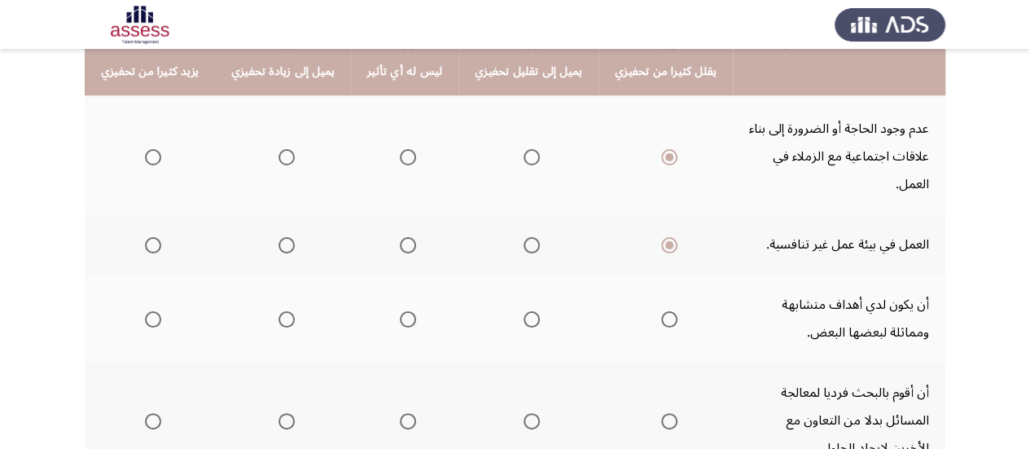
scroll to position [462, 0]
click at [523, 310] on span "Select an option" at bounding box center [531, 318] width 16 height 16
click at [523, 310] on input "Select an option" at bounding box center [531, 318] width 16 height 16
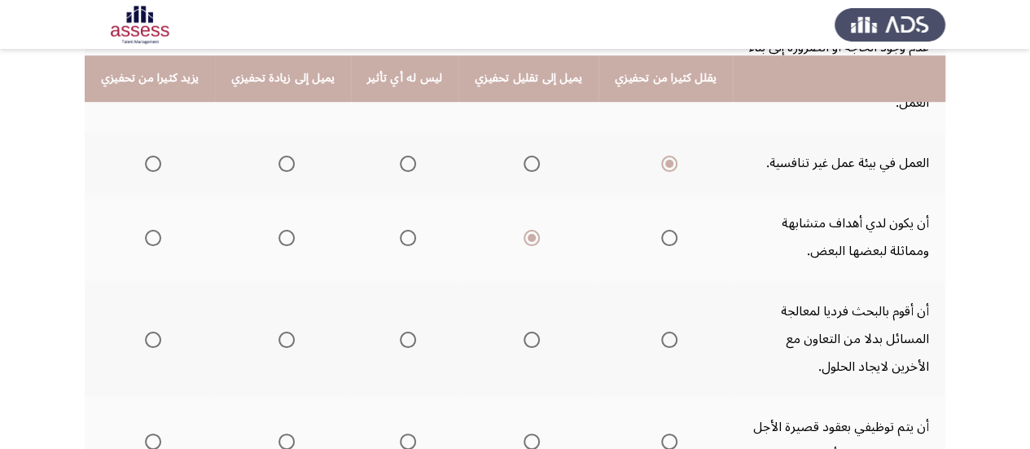
scroll to position [551, 0]
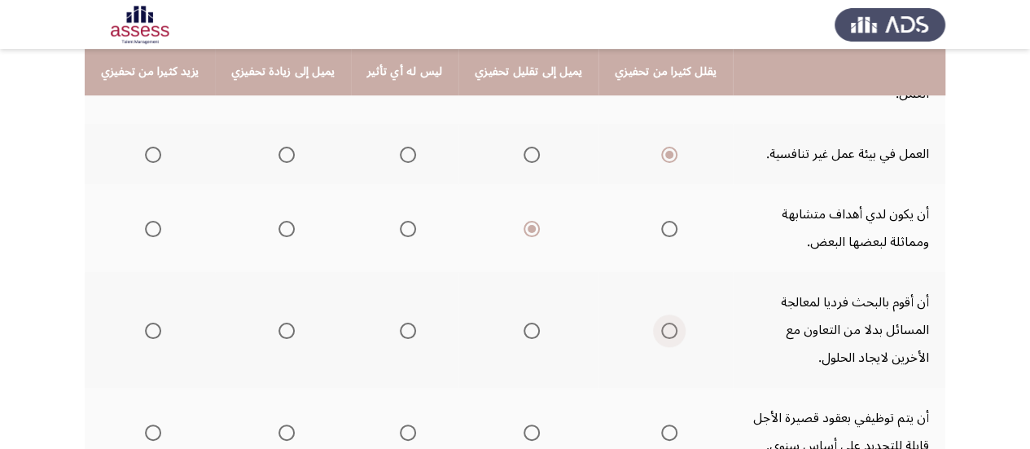
click at [661, 322] on span "Select an option" at bounding box center [669, 330] width 16 height 16
click at [661, 322] on input "Select an option" at bounding box center [669, 330] width 16 height 16
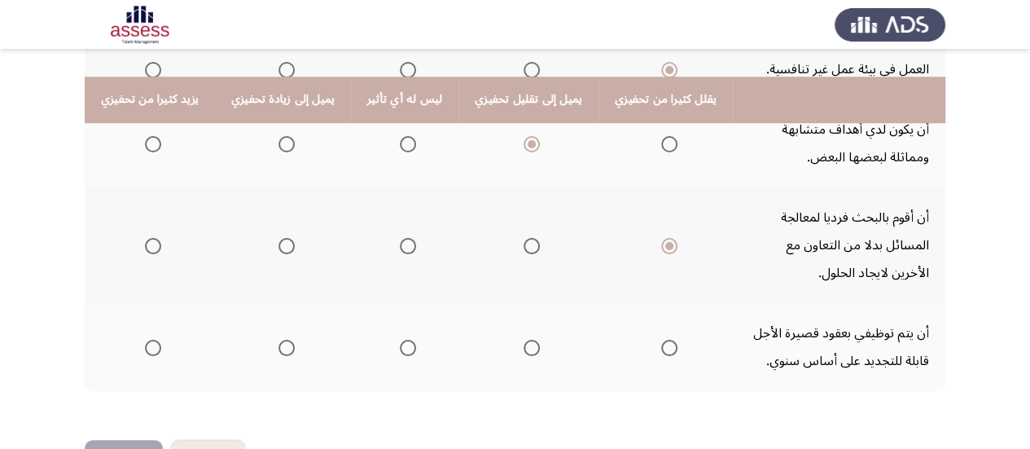
scroll to position [663, 0]
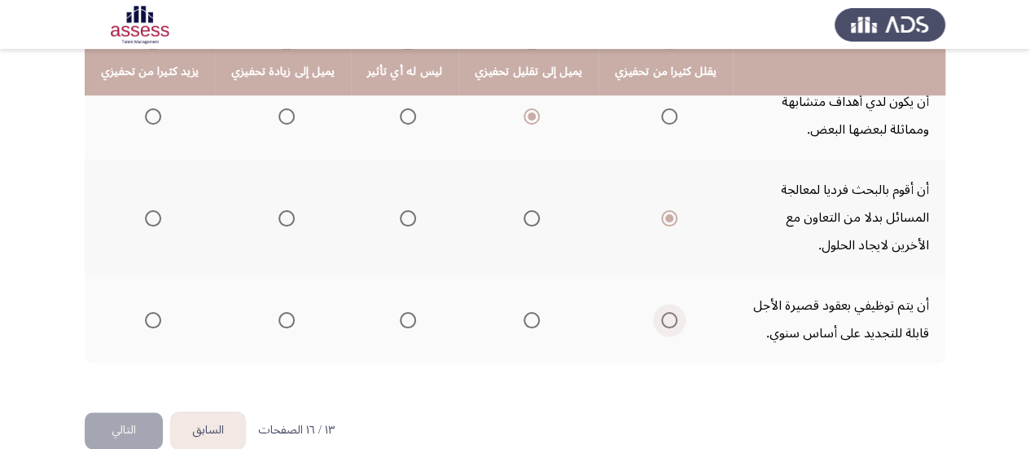
click at [661, 312] on span "Select an option" at bounding box center [669, 320] width 16 height 16
click at [661, 312] on input "Select an option" at bounding box center [669, 320] width 16 height 16
click at [138, 412] on button "التالي" at bounding box center [124, 430] width 78 height 37
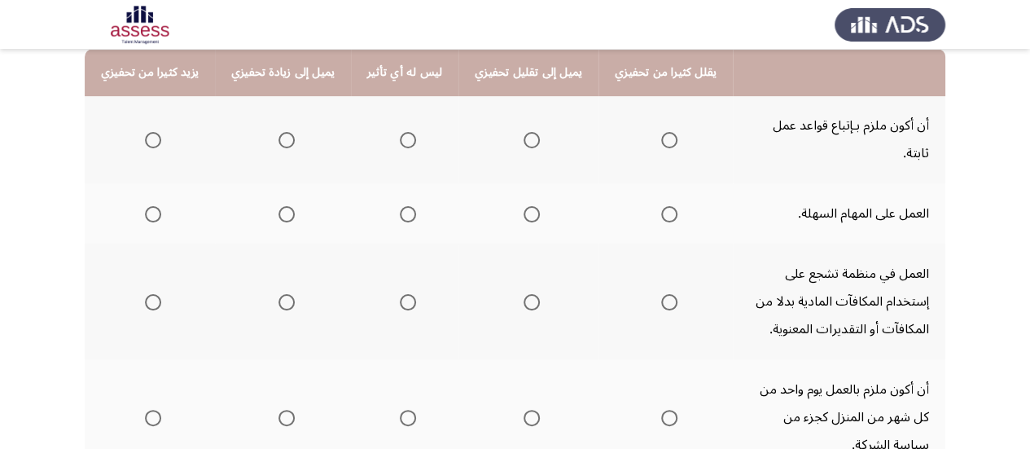
scroll to position [201, 0]
click at [285, 131] on span "Select an option" at bounding box center [286, 139] width 16 height 16
click at [285, 131] on input "Select an option" at bounding box center [286, 139] width 16 height 16
click at [523, 205] on span "Select an option" at bounding box center [531, 213] width 16 height 16
click at [523, 205] on input "Select an option" at bounding box center [531, 213] width 16 height 16
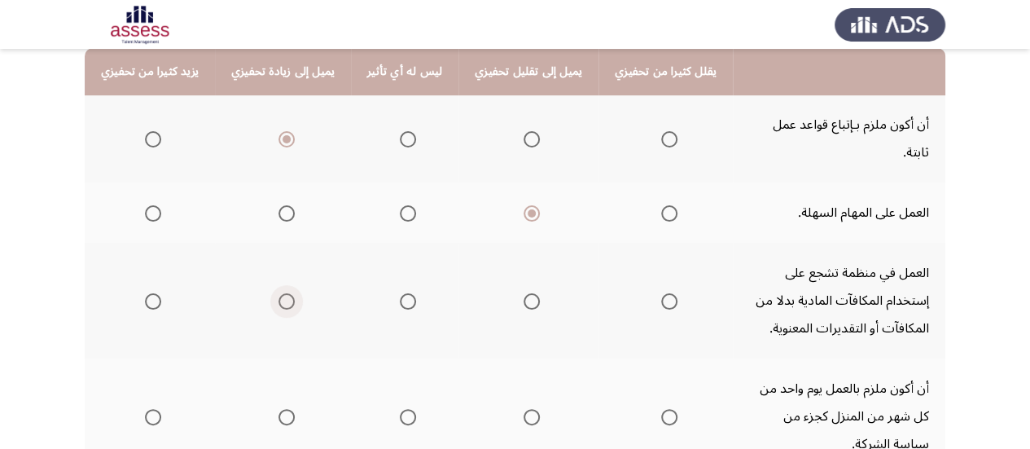
click at [278, 293] on span "Select an option" at bounding box center [286, 301] width 16 height 16
click at [278, 293] on input "Select an option" at bounding box center [286, 301] width 16 height 16
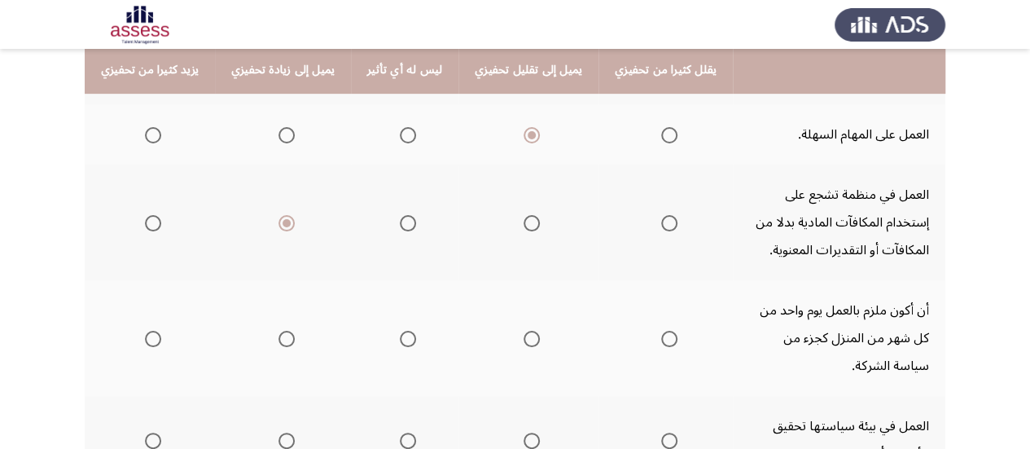
scroll to position [286, 0]
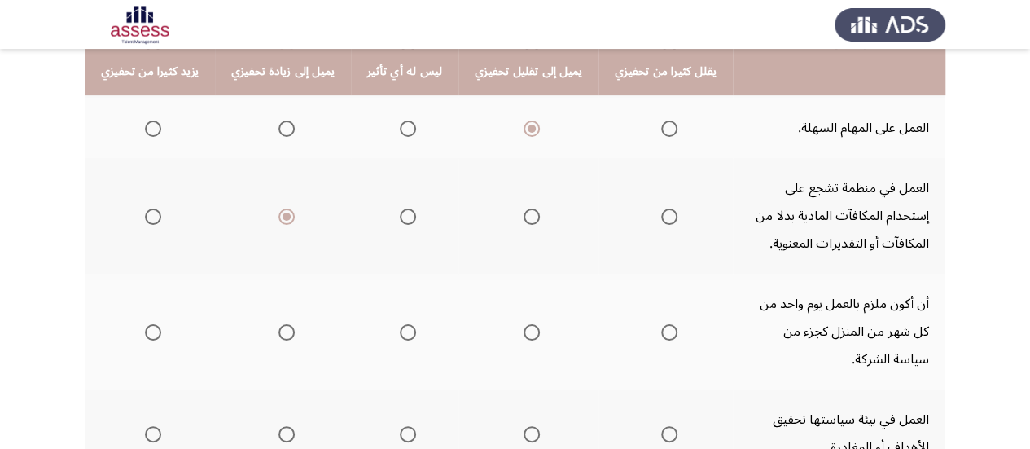
click at [147, 324] on span "Select an option" at bounding box center [153, 332] width 16 height 16
click at [147, 324] on input "Select an option" at bounding box center [153, 332] width 16 height 16
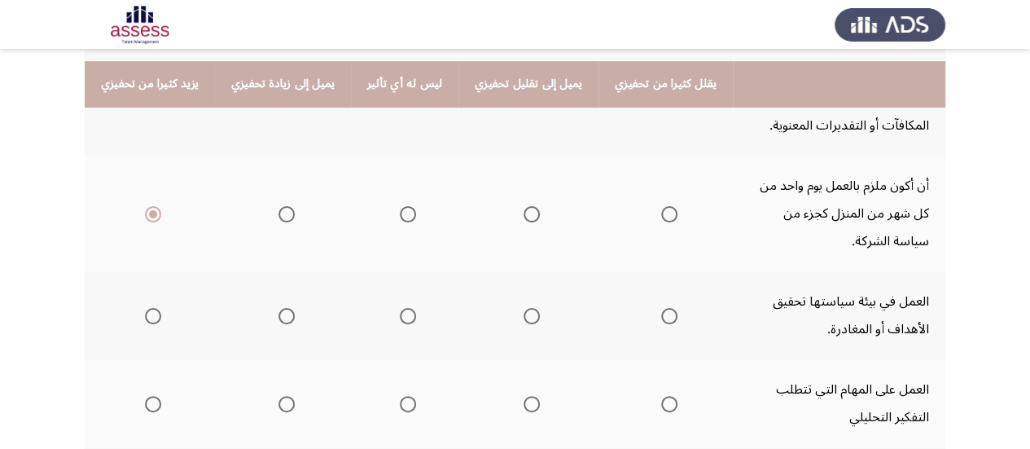
scroll to position [418, 0]
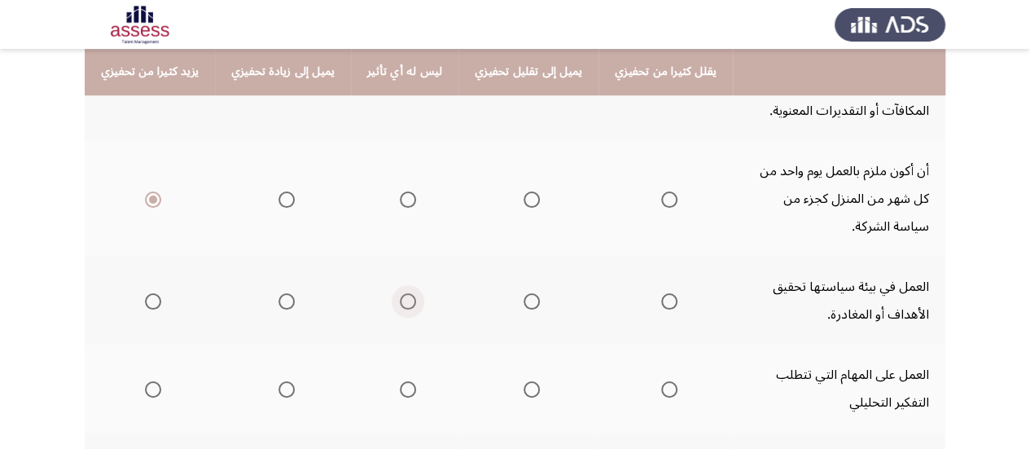
click at [404, 293] on span "Select an option" at bounding box center [408, 301] width 16 height 16
click at [404, 293] on input "Select an option" at bounding box center [408, 301] width 16 height 16
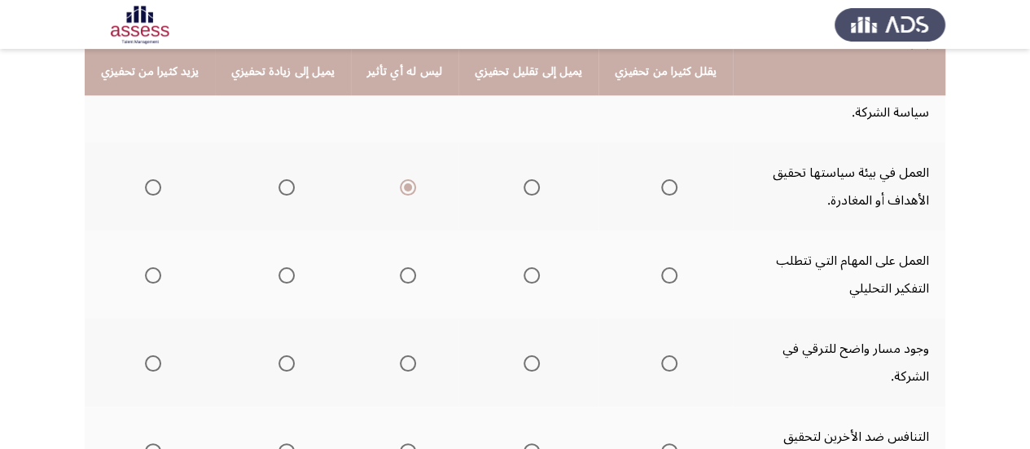
scroll to position [544, 0]
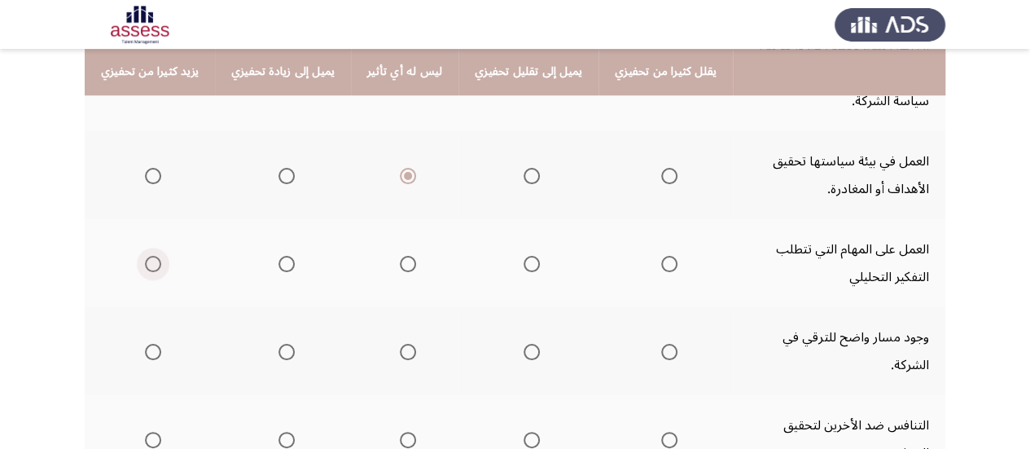
click at [151, 256] on span "Select an option" at bounding box center [153, 264] width 16 height 16
click at [151, 256] on input "Select an option" at bounding box center [153, 264] width 16 height 16
click at [150, 344] on span "Select an option" at bounding box center [153, 352] width 16 height 16
click at [150, 344] on input "Select an option" at bounding box center [153, 352] width 16 height 16
click at [149, 431] on span "Select an option" at bounding box center [153, 439] width 16 height 16
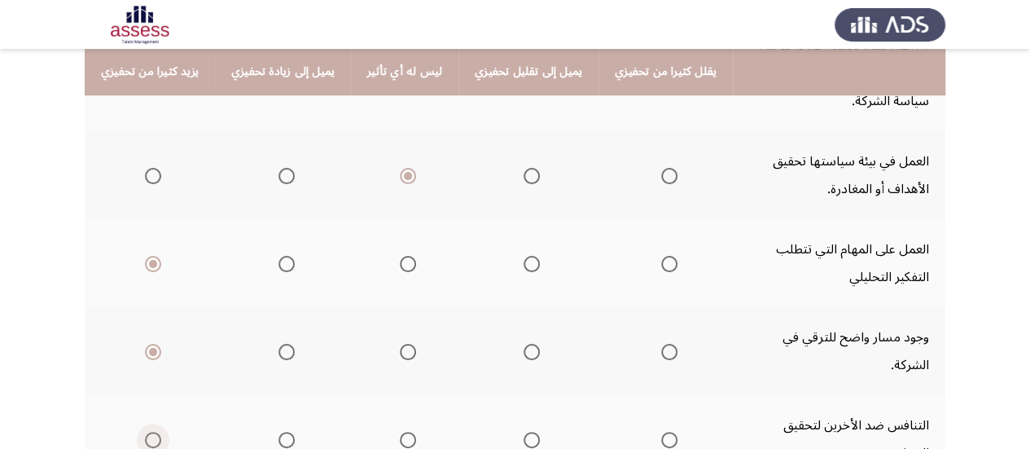
click at [149, 431] on input "Select an option" at bounding box center [153, 439] width 16 height 16
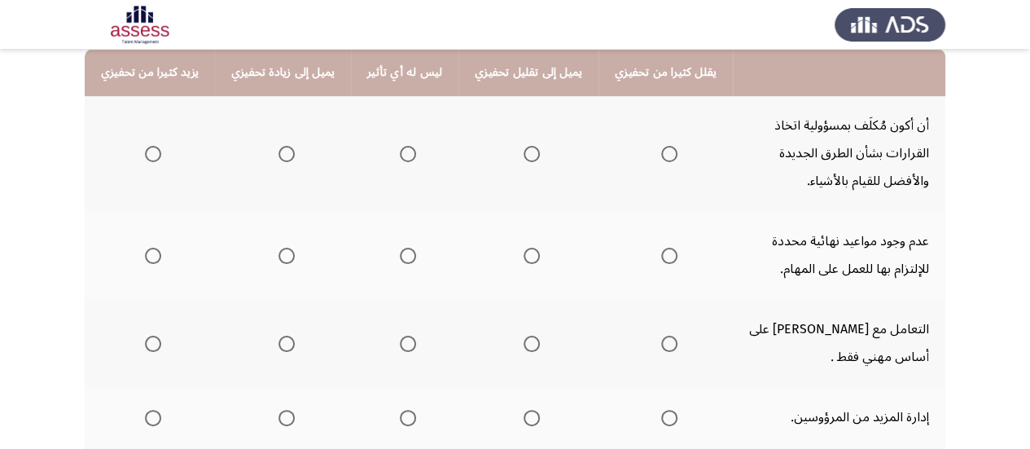
scroll to position [201, 0]
click at [151, 151] on span "Select an option" at bounding box center [153, 153] width 16 height 16
click at [151, 151] on input "Select an option" at bounding box center [153, 153] width 16 height 16
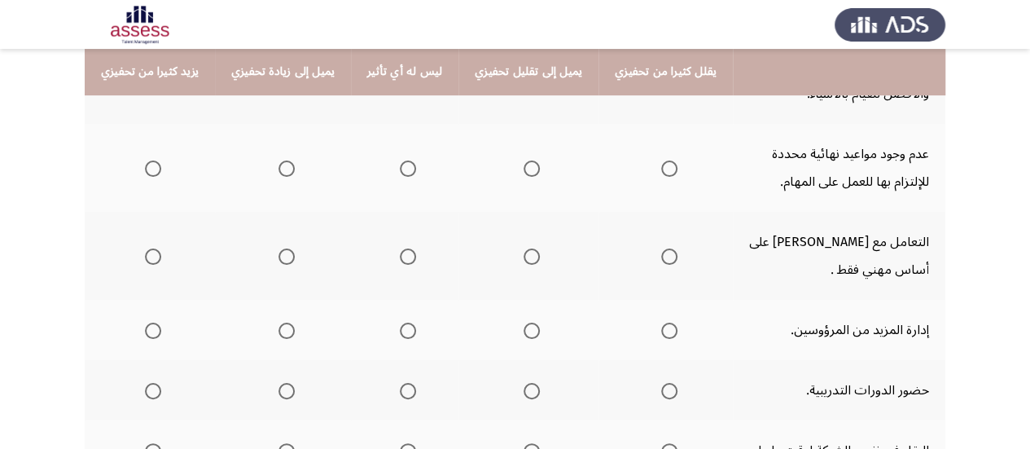
scroll to position [288, 0]
click at [661, 169] on span "Select an option" at bounding box center [669, 168] width 16 height 16
click at [661, 169] on input "Select an option" at bounding box center [669, 168] width 16 height 16
click at [523, 261] on span "Select an option" at bounding box center [531, 255] width 16 height 16
click at [523, 261] on input "Select an option" at bounding box center [531, 255] width 16 height 16
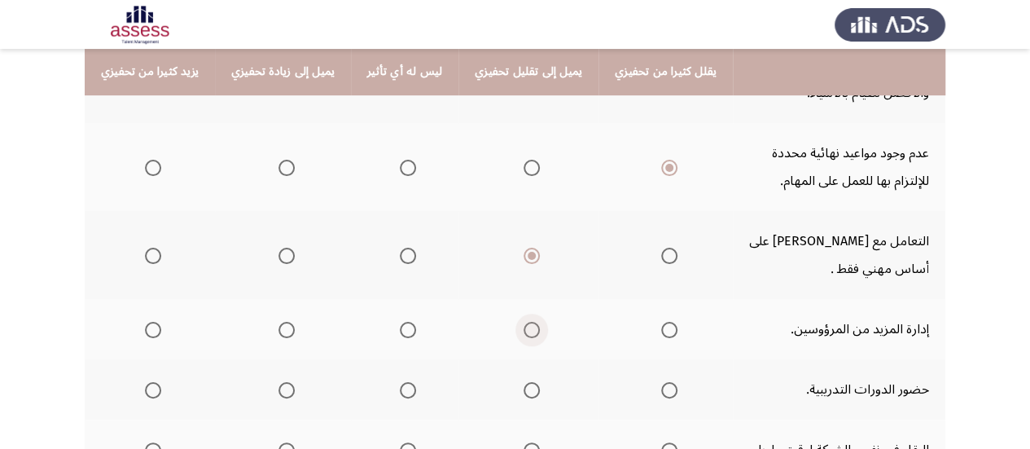
click at [523, 336] on span "Select an option" at bounding box center [531, 330] width 16 height 16
click at [523, 336] on input "Select an option" at bounding box center [531, 330] width 16 height 16
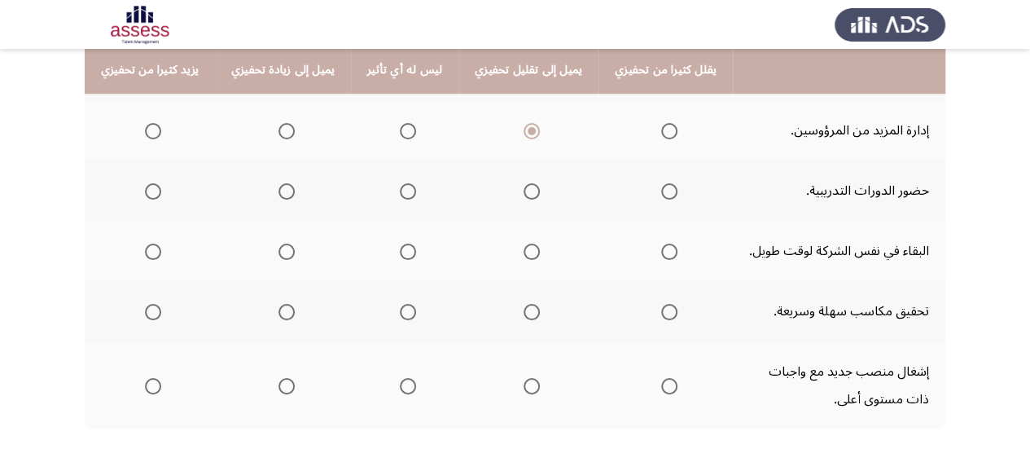
scroll to position [488, 0]
click at [400, 190] on span "Select an option" at bounding box center [408, 190] width 16 height 16
click at [400, 190] on input "Select an option" at bounding box center [408, 190] width 16 height 16
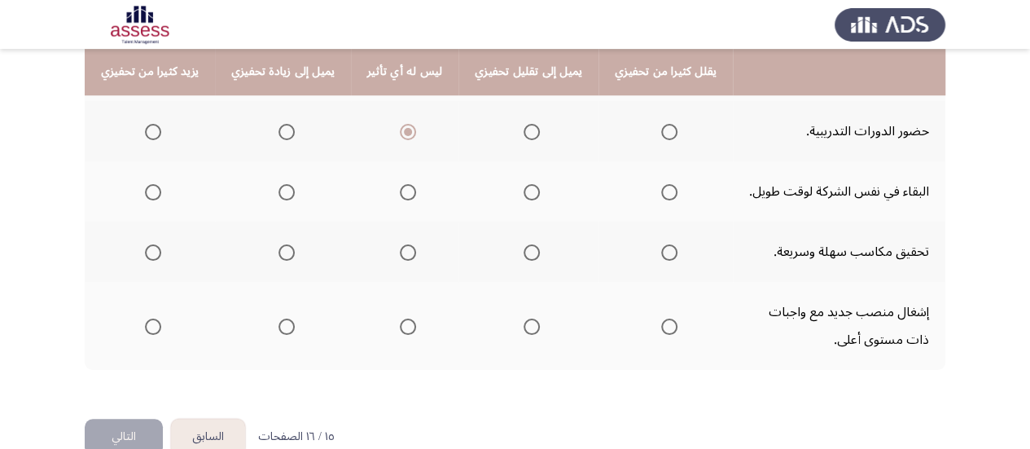
scroll to position [580, 0]
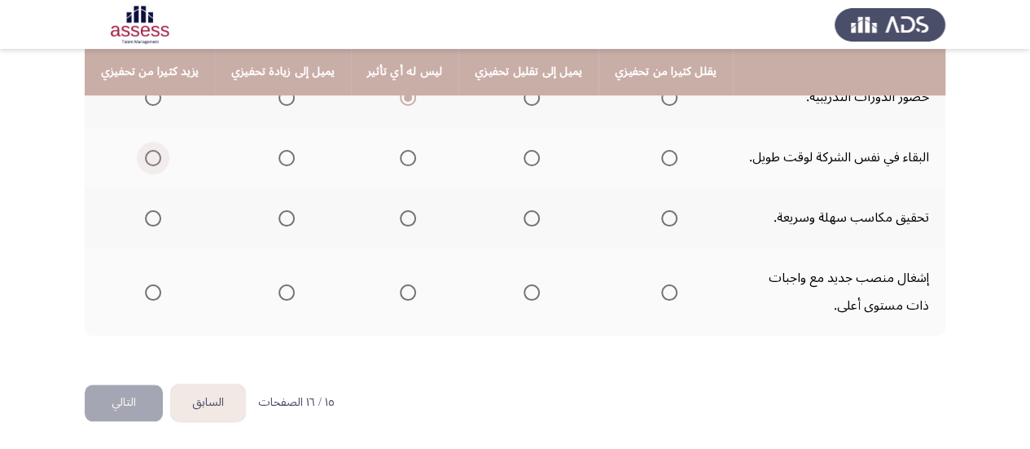
click at [155, 160] on span "Select an option" at bounding box center [153, 158] width 16 height 16
click at [155, 160] on input "Select an option" at bounding box center [153, 158] width 16 height 16
click at [145, 221] on span "Select an option" at bounding box center [153, 218] width 16 height 16
click at [145, 221] on input "Select an option" at bounding box center [153, 218] width 16 height 16
click at [147, 292] on span "Select an option" at bounding box center [153, 292] width 16 height 16
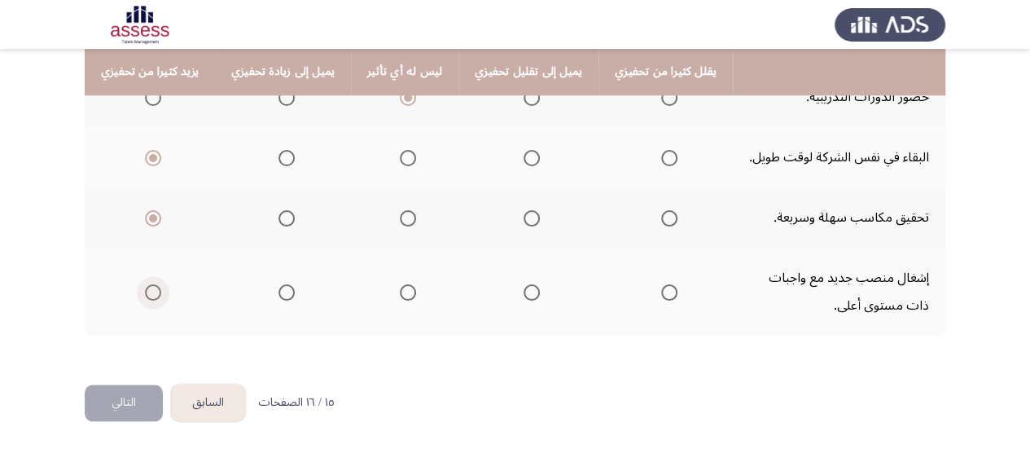
click at [147, 292] on input "Select an option" at bounding box center [153, 292] width 16 height 16
click at [109, 409] on button "التالي" at bounding box center [124, 402] width 78 height 37
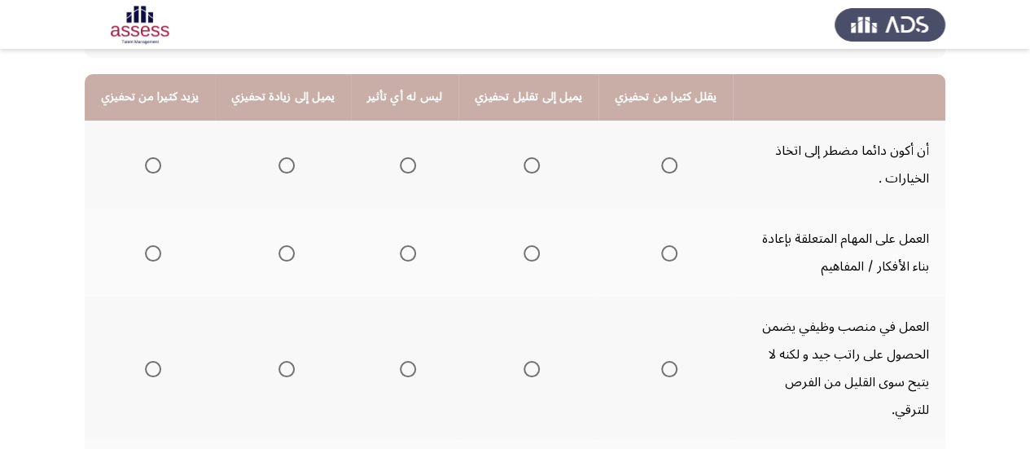
scroll to position [171, 0]
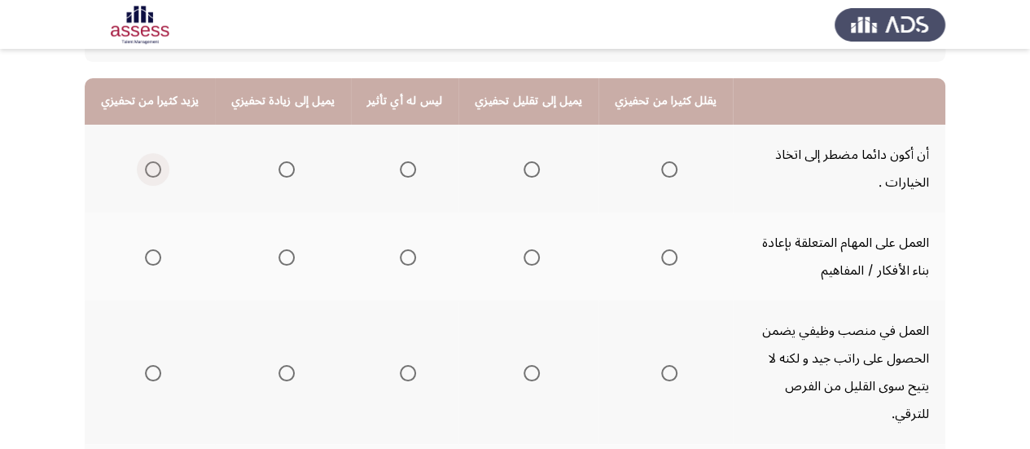
click at [156, 173] on span "Select an option" at bounding box center [153, 169] width 16 height 16
click at [156, 173] on input "Select an option" at bounding box center [153, 169] width 16 height 16
click at [146, 258] on span "Select an option" at bounding box center [153, 257] width 16 height 16
click at [146, 258] on input "Select an option" at bounding box center [153, 257] width 16 height 16
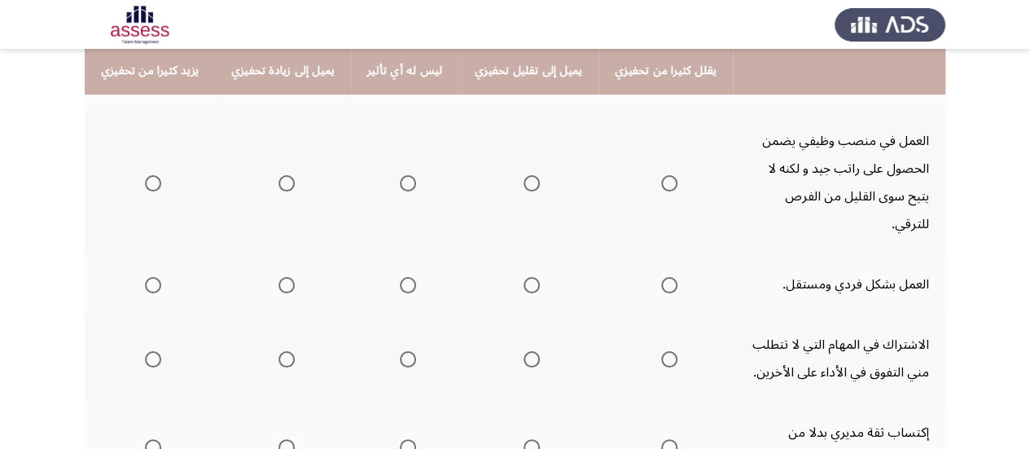
scroll to position [361, 0]
click at [661, 174] on span "Select an option" at bounding box center [669, 182] width 16 height 16
click at [661, 174] on input "Select an option" at bounding box center [669, 182] width 16 height 16
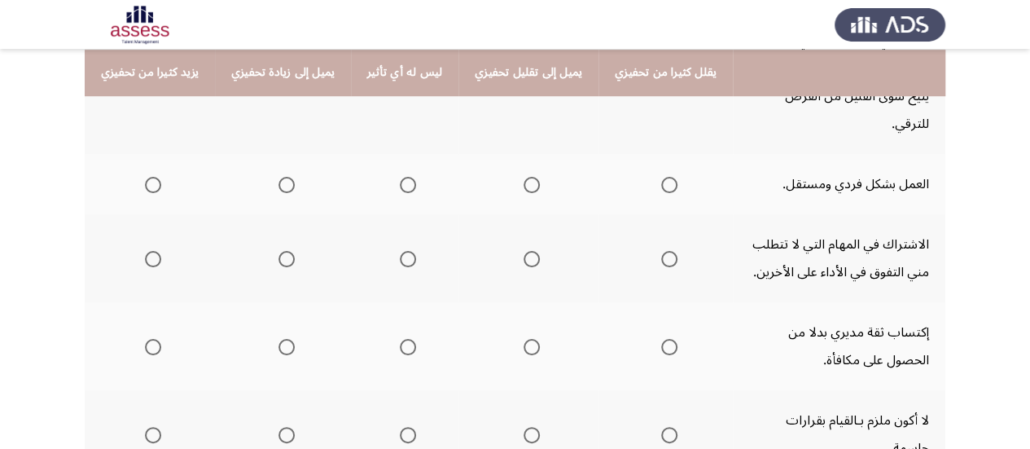
scroll to position [462, 0]
click at [517, 169] on mat-radio-group "Select an option" at bounding box center [528, 183] width 23 height 28
click at [523, 176] on span "Select an option" at bounding box center [531, 184] width 16 height 16
click at [523, 176] on input "Select an option" at bounding box center [531, 184] width 16 height 16
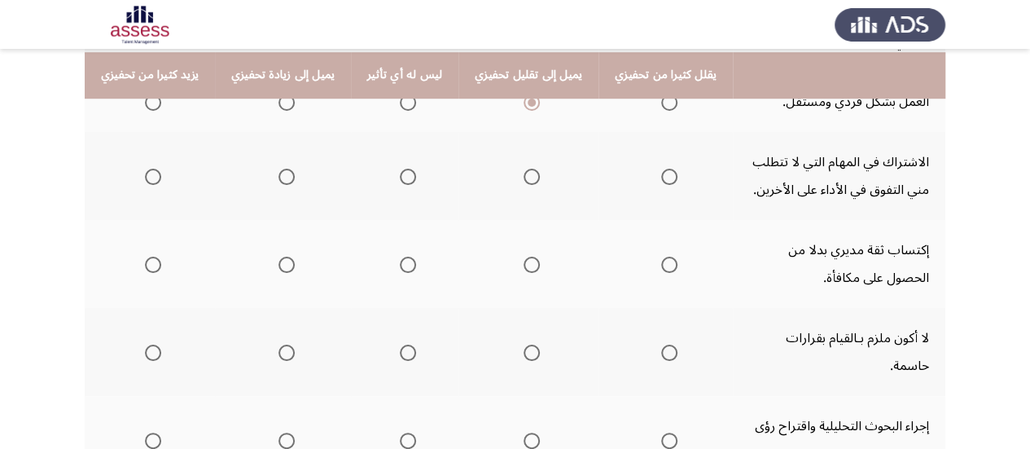
scroll to position [547, 0]
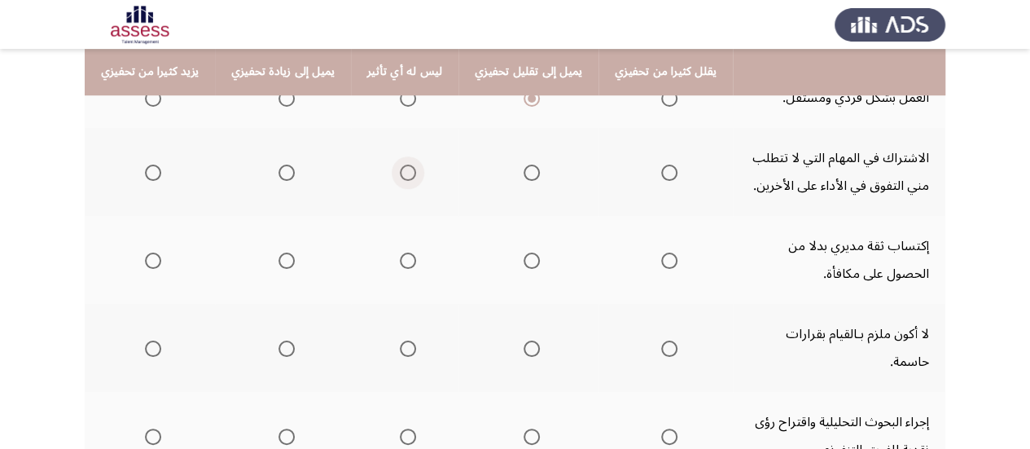
click at [400, 164] on span "Select an option" at bounding box center [408, 172] width 16 height 16
click at [400, 164] on input "Select an option" at bounding box center [408, 172] width 16 height 16
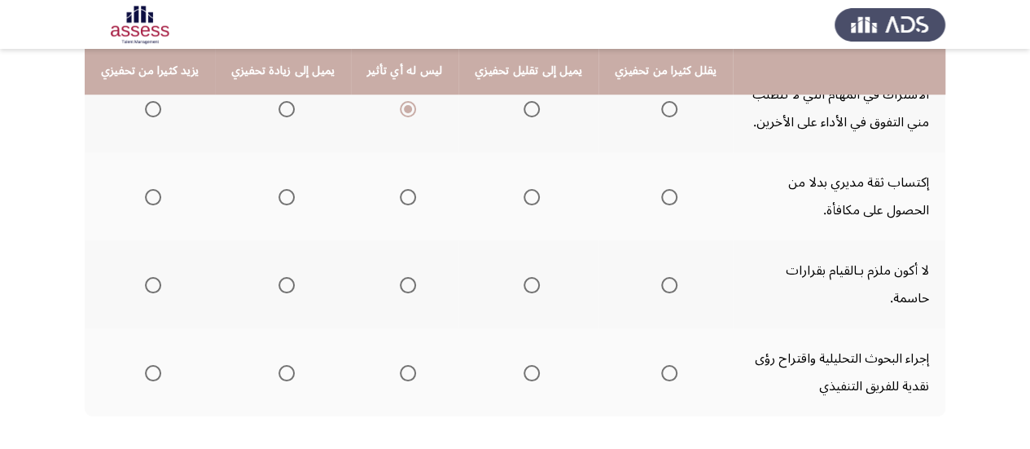
scroll to position [611, 0]
click at [148, 188] on span "Select an option" at bounding box center [153, 196] width 16 height 16
click at [148, 188] on input "Select an option" at bounding box center [153, 196] width 16 height 16
click at [661, 276] on span "Select an option" at bounding box center [669, 284] width 16 height 16
click at [661, 276] on input "Select an option" at bounding box center [669, 284] width 16 height 16
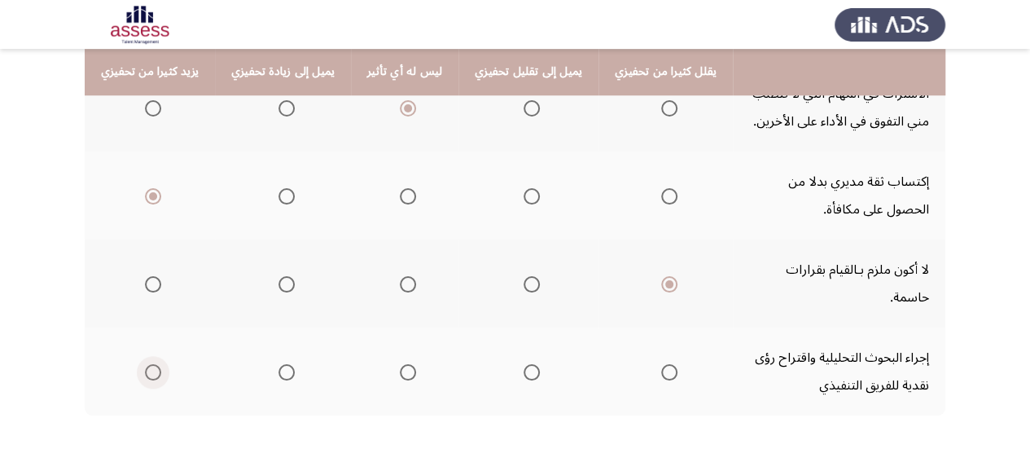
click at [147, 364] on span "Select an option" at bounding box center [153, 372] width 16 height 16
click at [147, 364] on input "Select an option" at bounding box center [153, 372] width 16 height 16
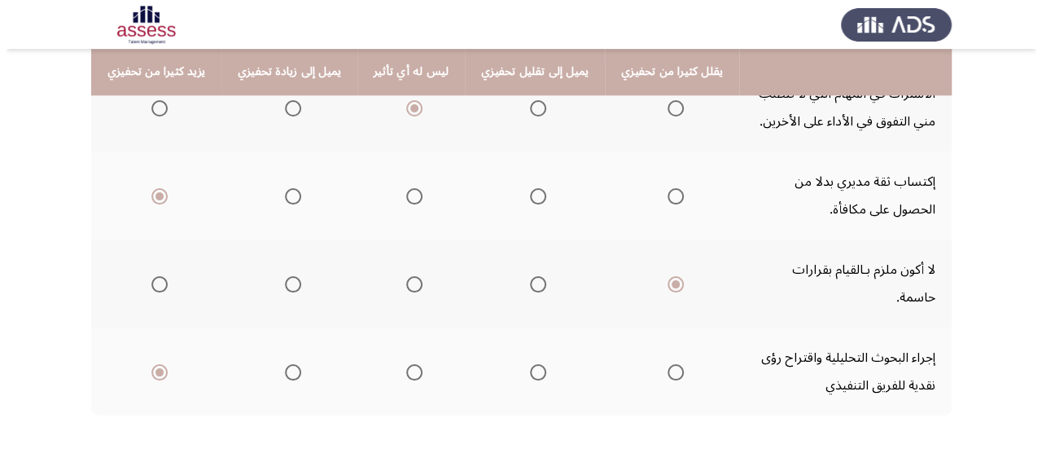
scroll to position [0, 0]
